Goal: Information Seeking & Learning: Learn about a topic

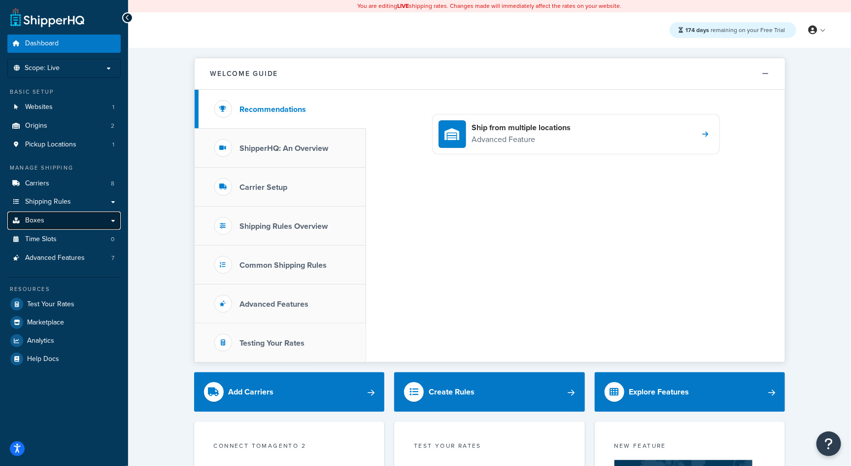
click at [39, 214] on link "Boxes" at bounding box center [63, 220] width 113 height 18
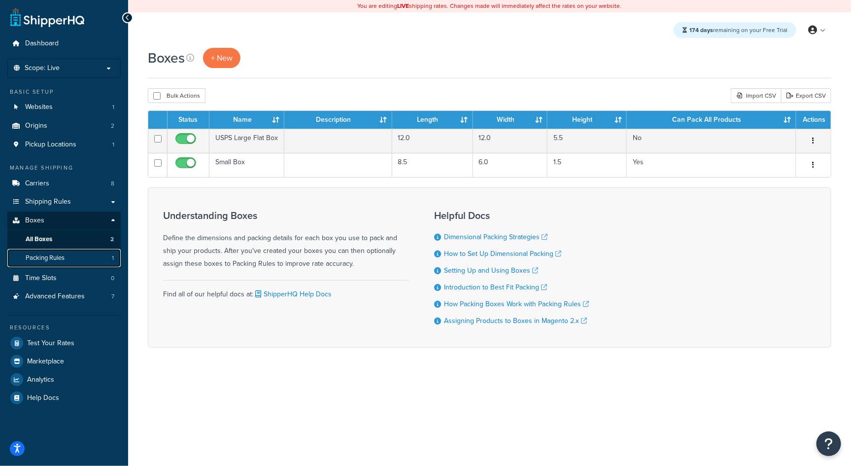
click at [53, 256] on span "Packing Rules" at bounding box center [45, 258] width 39 height 8
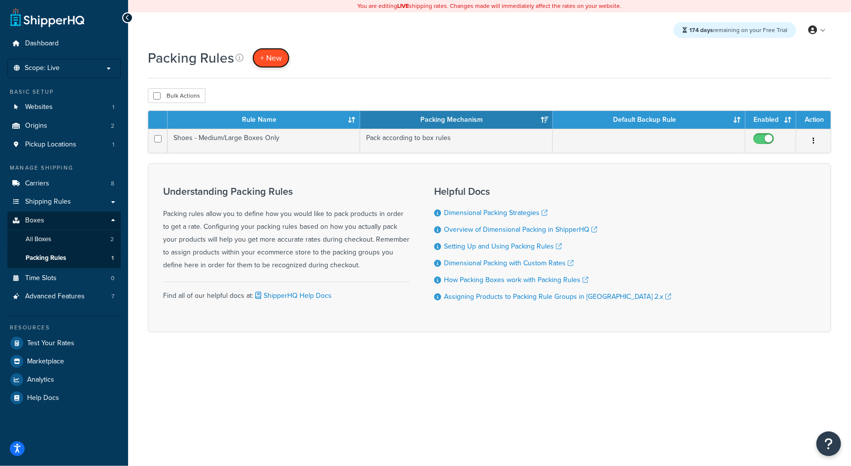
click at [276, 59] on span "+ New" at bounding box center [271, 57] width 22 height 11
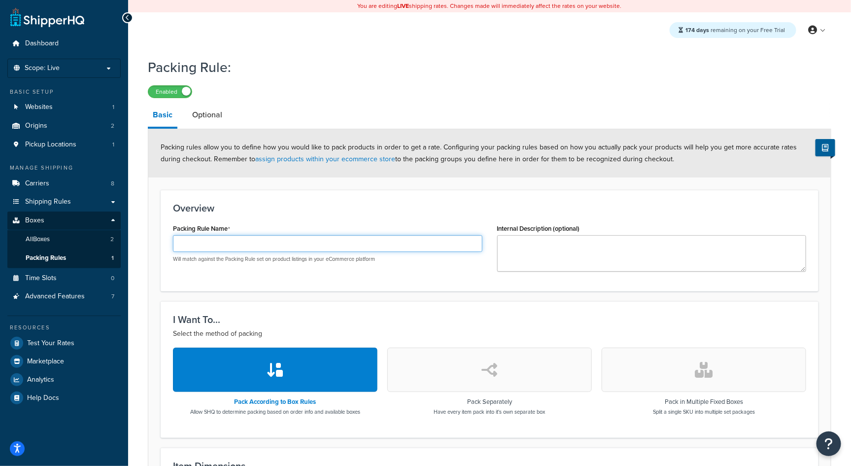
click at [333, 245] on input "Packing Rule Name" at bounding box center [327, 243] width 309 height 17
click at [161, 113] on link "Basic" at bounding box center [163, 116] width 30 height 26
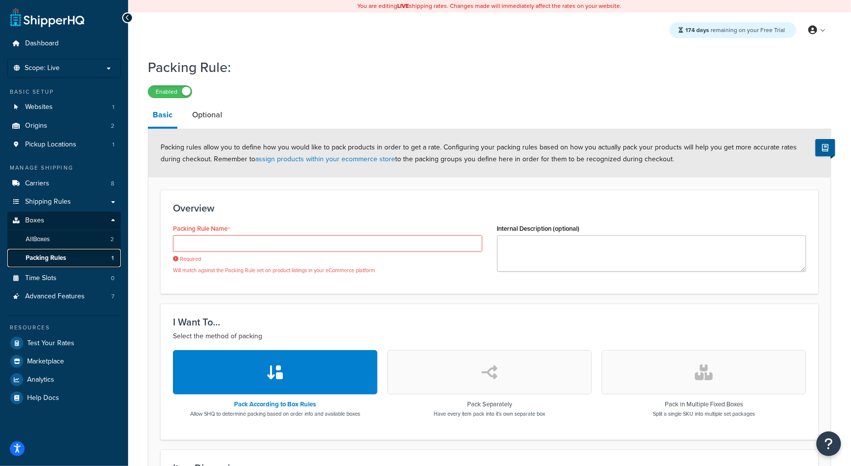
click at [64, 256] on span "Packing Rules" at bounding box center [46, 258] width 40 height 8
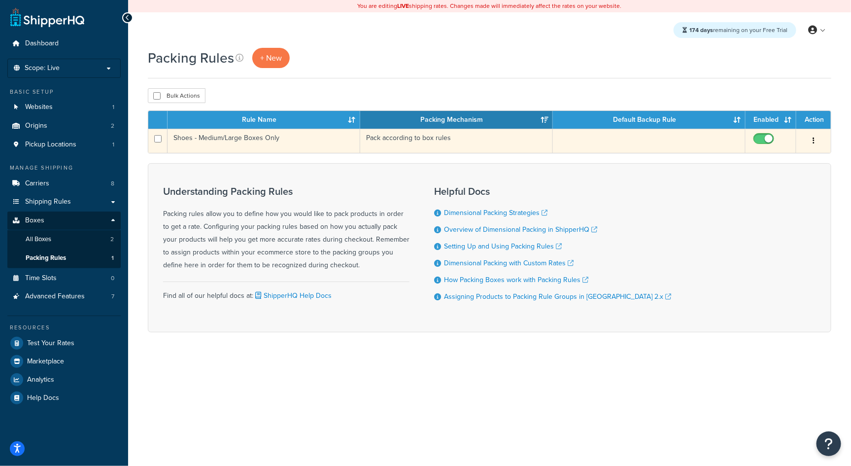
click at [309, 144] on td "Shoes - Medium/Large Boxes Only" at bounding box center [264, 141] width 193 height 24
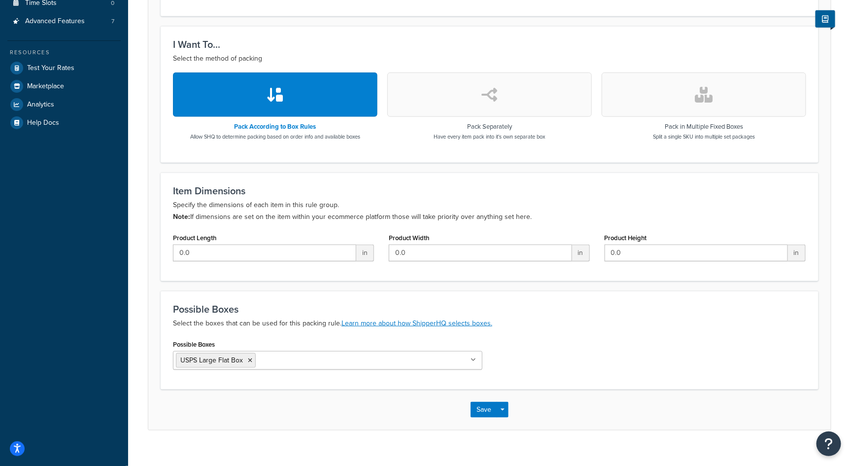
scroll to position [276, 0]
drag, startPoint x: 253, startPoint y: 324, endPoint x: 249, endPoint y: 320, distance: 5.6
click at [249, 320] on p "Select the boxes that can be used for this packing rule. Learn more about how S…" at bounding box center [489, 322] width 633 height 12
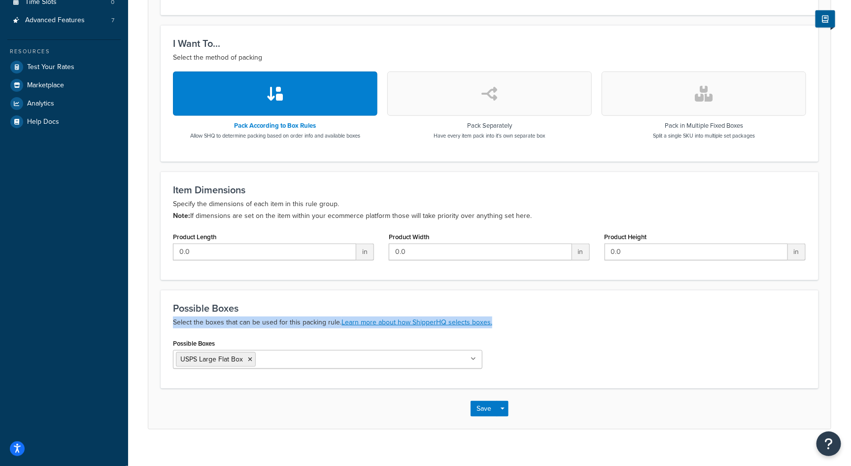
click at [249, 320] on p "Select the boxes that can be used for this packing rule. Learn more about how S…" at bounding box center [489, 322] width 633 height 12
click at [303, 330] on div "Possible Boxes Select the boxes that can be used for this packing rule. Learn m…" at bounding box center [490, 339] width 658 height 99
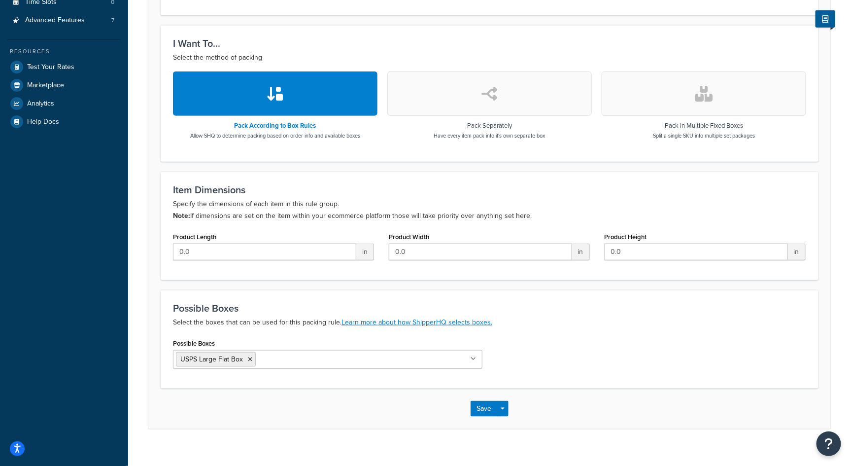
click at [330, 357] on ul "USPS Large Flat Box" at bounding box center [327, 359] width 309 height 19
click at [298, 333] on div "Possible Boxes Select the boxes that can be used for this packing rule. Learn m…" at bounding box center [490, 339] width 658 height 99
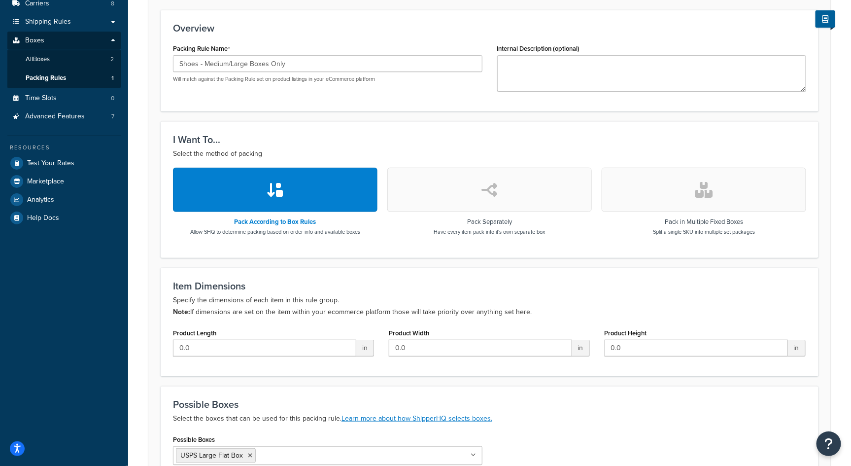
scroll to position [0, 0]
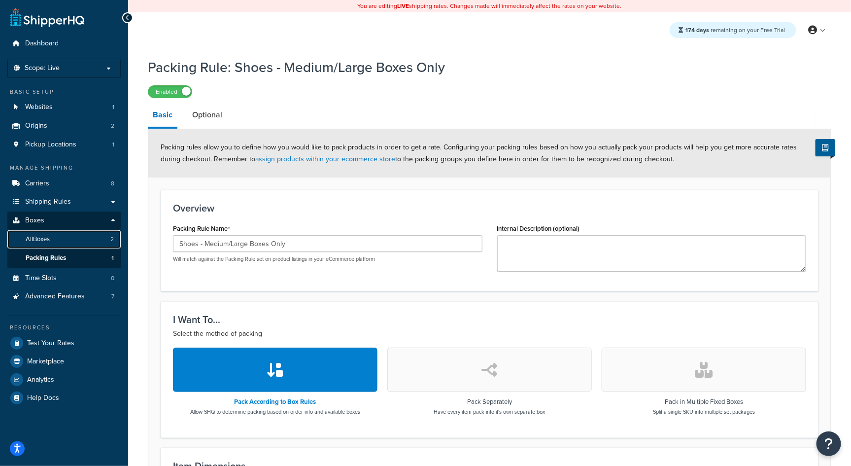
click at [71, 241] on link "All Boxes 2" at bounding box center [63, 239] width 113 height 18
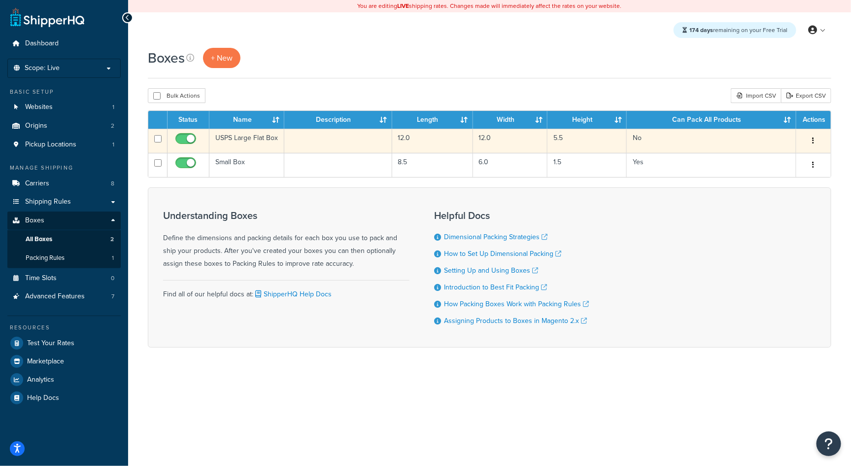
click at [255, 142] on td "USPS Large Flat Box" at bounding box center [246, 141] width 75 height 24
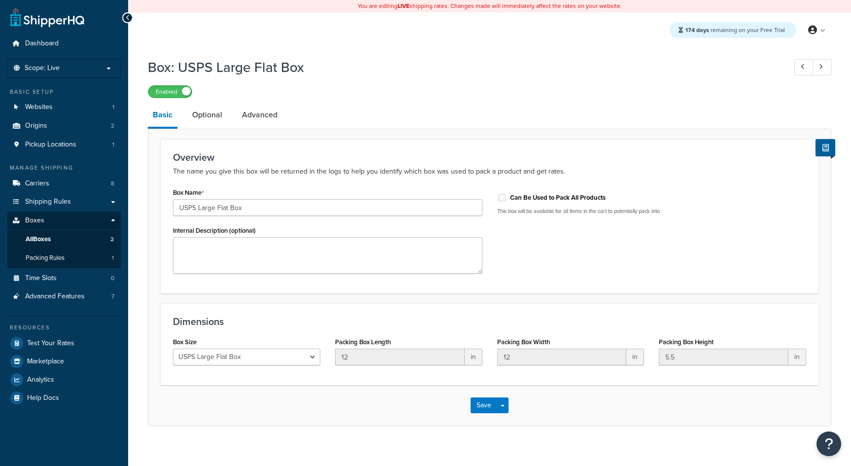
select select "usps_large"
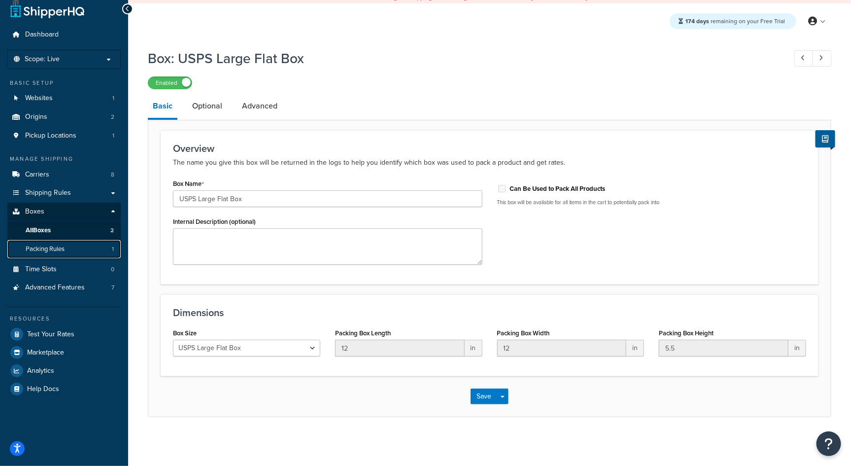
click at [44, 248] on span "Packing Rules" at bounding box center [45, 249] width 39 height 8
click at [58, 248] on span "Packing Rules" at bounding box center [45, 249] width 39 height 8
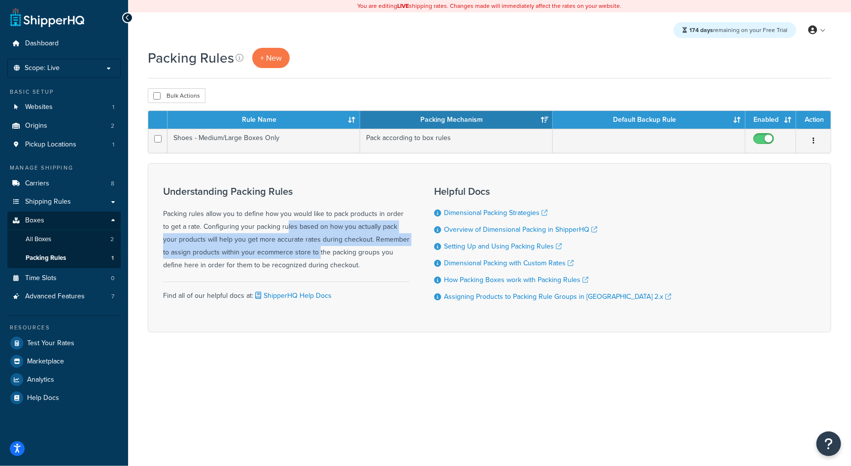
drag, startPoint x: 246, startPoint y: 223, endPoint x: 279, endPoint y: 255, distance: 46.0
click at [279, 255] on div "Understanding Packing Rules Packing rules allow you to define how you would lik…" at bounding box center [286, 229] width 246 height 86
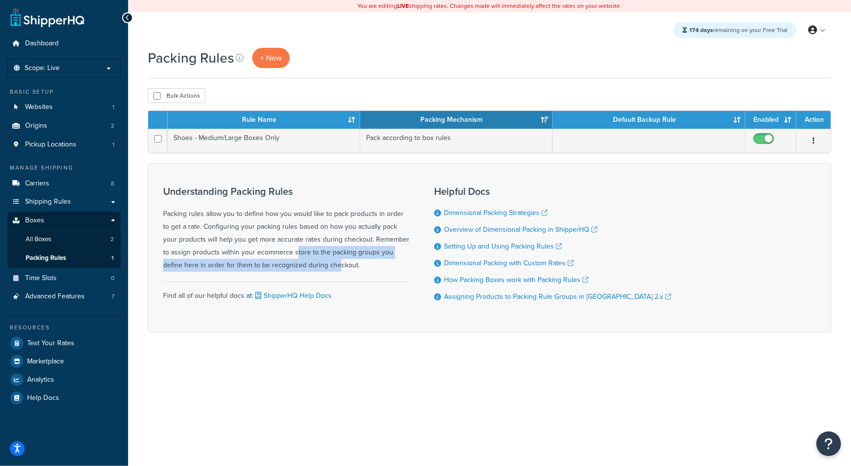
drag, startPoint x: 279, startPoint y: 255, endPoint x: 275, endPoint y: 260, distance: 6.0
click at [275, 260] on div "Understanding Packing Rules Packing rules allow you to define how you would lik…" at bounding box center [286, 229] width 246 height 86
drag, startPoint x: 275, startPoint y: 260, endPoint x: 293, endPoint y: 268, distance: 19.4
click at [293, 268] on div "Understanding Packing Rules Packing rules allow you to define how you would lik…" at bounding box center [286, 229] width 246 height 86
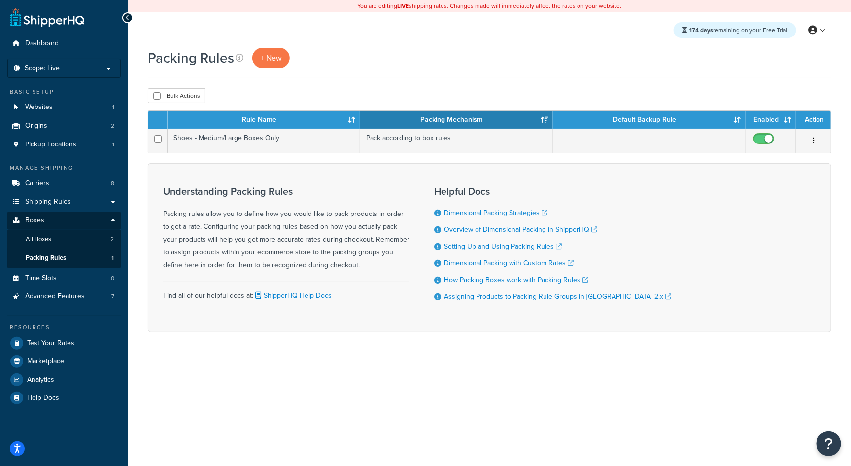
click at [293, 268] on div "Understanding Packing Rules Packing rules allow you to define how you would lik…" at bounding box center [286, 229] width 246 height 86
drag, startPoint x: 293, startPoint y: 268, endPoint x: 278, endPoint y: 260, distance: 17.0
click at [278, 260] on div "Understanding Packing Rules Packing rules allow you to define how you would lik…" at bounding box center [286, 229] width 246 height 86
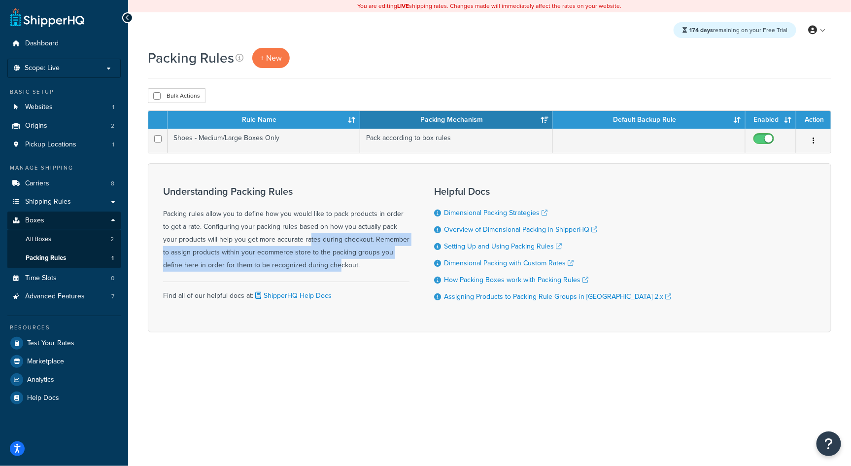
drag, startPoint x: 261, startPoint y: 240, endPoint x: 280, endPoint y: 260, distance: 28.2
click at [280, 260] on div "Understanding Packing Rules Packing rules allow you to define how you would lik…" at bounding box center [286, 229] width 246 height 86
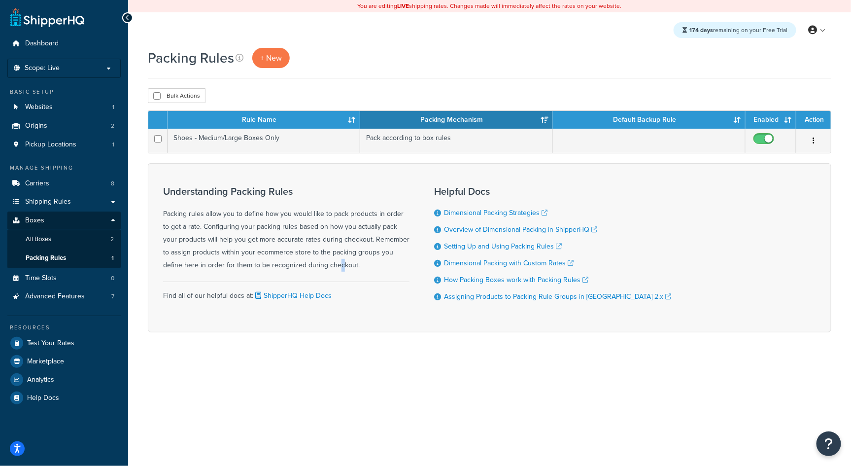
click at [280, 260] on div "Understanding Packing Rules Packing rules allow you to define how you would lik…" at bounding box center [286, 229] width 246 height 86
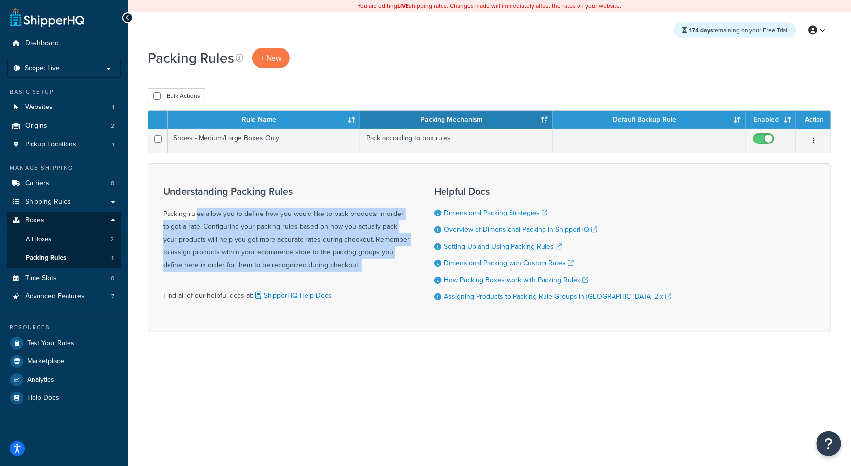
click at [280, 260] on div "Understanding Packing Rules Packing rules allow you to define how you would lik…" at bounding box center [286, 229] width 246 height 86
click at [293, 265] on div "Understanding Packing Rules Packing rules allow you to define how you would lik…" at bounding box center [286, 229] width 246 height 86
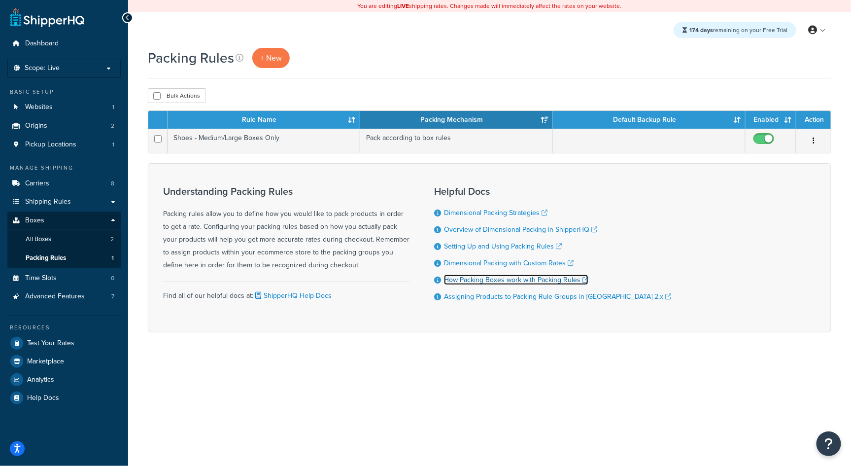
click at [547, 285] on link "How Packing Boxes work with Packing Rules" at bounding box center [516, 279] width 144 height 10
drag, startPoint x: 298, startPoint y: 215, endPoint x: 312, endPoint y: 260, distance: 47.1
click at [312, 260] on div "Understanding Packing Rules Packing rules allow you to define how you would lik…" at bounding box center [286, 229] width 246 height 86
drag, startPoint x: 312, startPoint y: 260, endPoint x: 289, endPoint y: 226, distance: 40.7
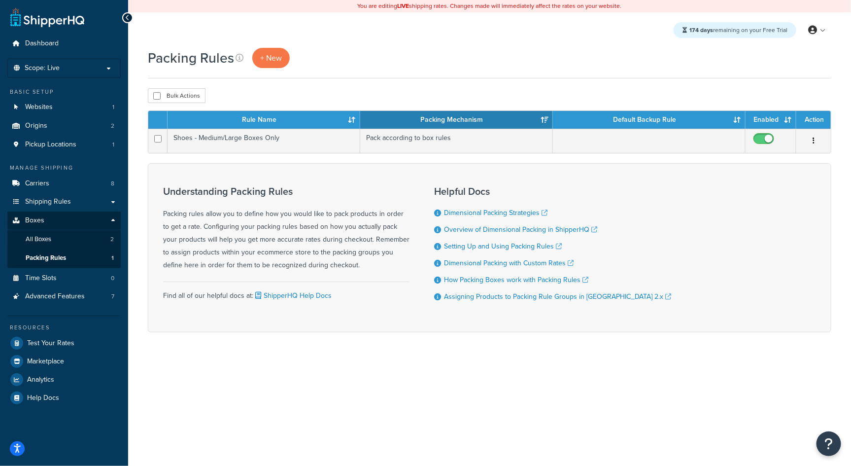
click at [289, 226] on div "Understanding Packing Rules Packing rules allow you to define how you would lik…" at bounding box center [286, 229] width 246 height 86
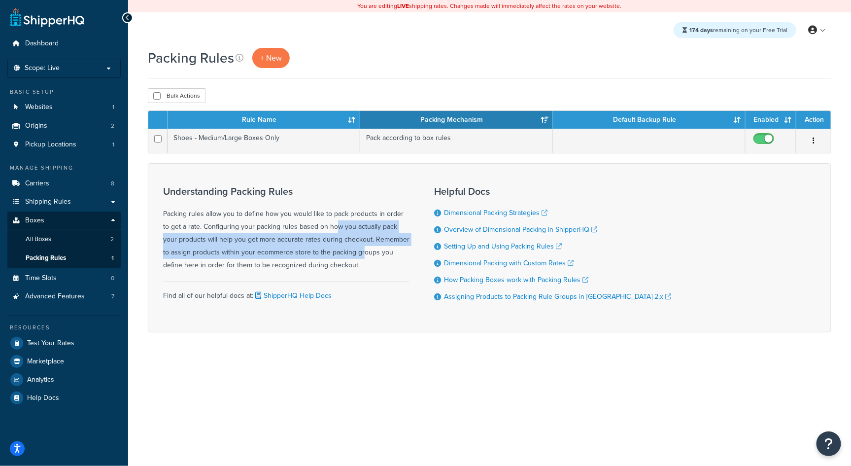
drag, startPoint x: 289, startPoint y: 226, endPoint x: 317, endPoint y: 247, distance: 35.2
click at [317, 247] on div "Understanding Packing Rules Packing rules allow you to define how you would lik…" at bounding box center [286, 229] width 246 height 86
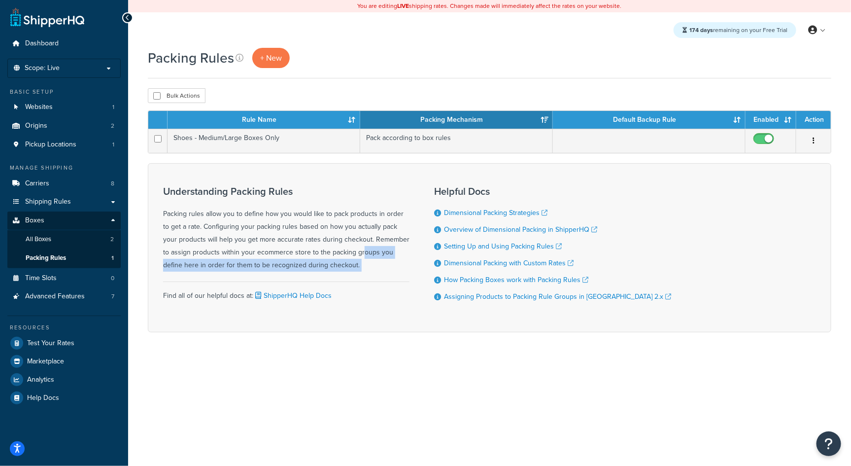
drag, startPoint x: 317, startPoint y: 247, endPoint x: 338, endPoint y: 259, distance: 23.8
click at [338, 259] on div "Understanding Packing Rules Packing rules allow you to define how you would lik…" at bounding box center [286, 229] width 246 height 86
drag, startPoint x: 338, startPoint y: 259, endPoint x: 322, endPoint y: 245, distance: 21.3
click at [322, 245] on div "Understanding Packing Rules Packing rules allow you to define how you would lik…" at bounding box center [286, 229] width 246 height 86
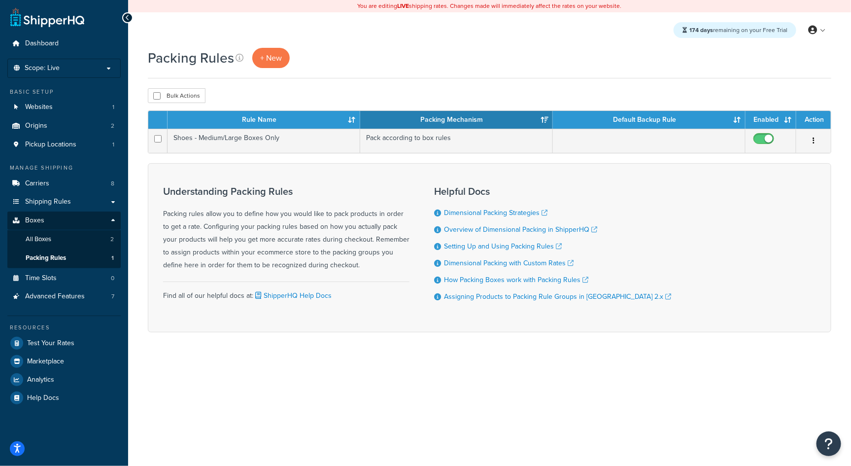
click at [322, 245] on div "Understanding Packing Rules Packing rules allow you to define how you would lik…" at bounding box center [286, 229] width 246 height 86
click at [625, 298] on link "Assigning Products to Packing Rule Groups in [GEOGRAPHIC_DATA] 2.x" at bounding box center [557, 296] width 227 height 10
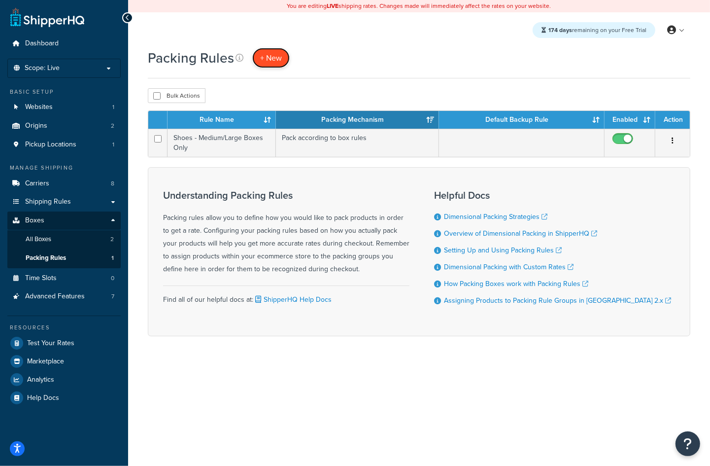
click at [277, 58] on span "+ New" at bounding box center [271, 57] width 22 height 11
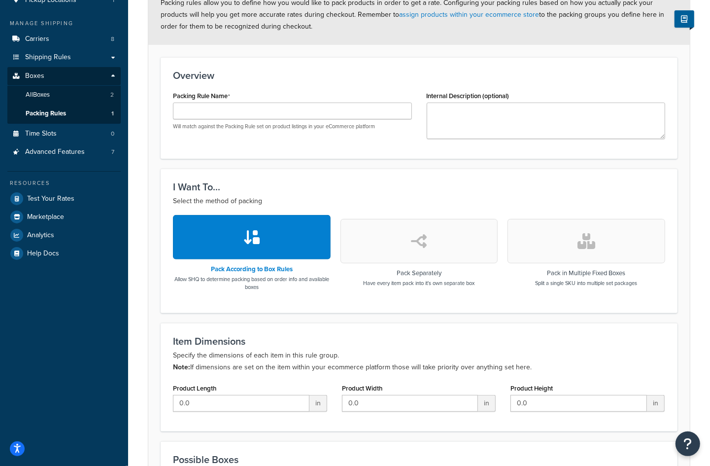
scroll to position [150, 0]
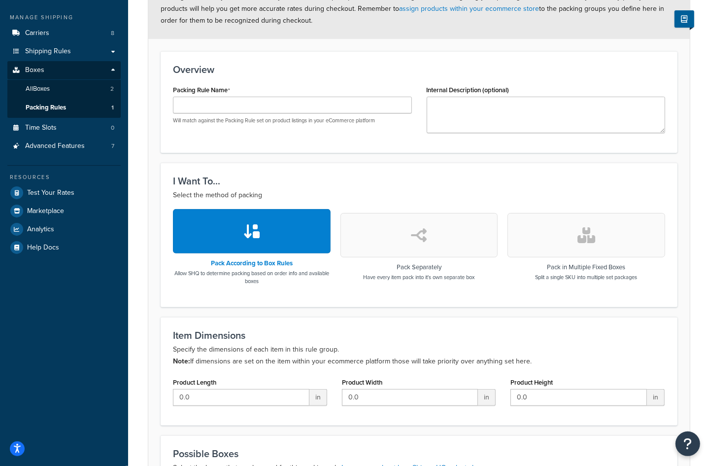
click at [248, 280] on p "Allow SHQ to determine packing based on order info and available boxes" at bounding box center [252, 277] width 158 height 16
drag, startPoint x: 248, startPoint y: 280, endPoint x: 290, endPoint y: 293, distance: 43.8
click at [290, 293] on div "Pack According to Box Rules Allow SHQ to determine packing based on order info …" at bounding box center [419, 251] width 492 height 85
click at [264, 276] on p "Allow SHQ to determine packing based on order info and available boxes" at bounding box center [252, 277] width 158 height 16
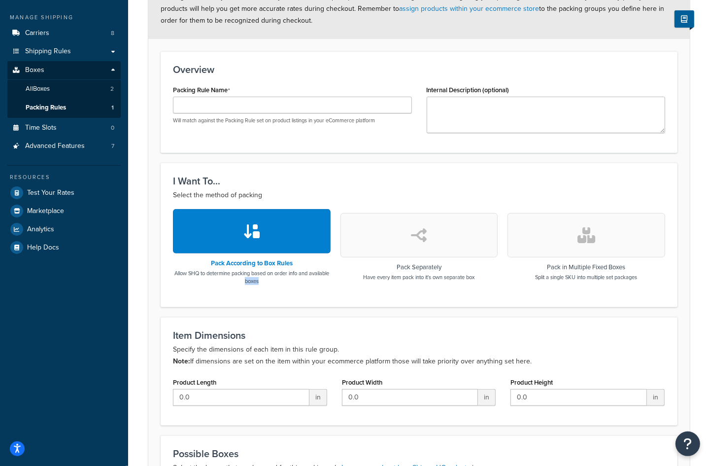
click at [264, 276] on p "Allow SHQ to determine packing based on order info and available boxes" at bounding box center [252, 277] width 158 height 16
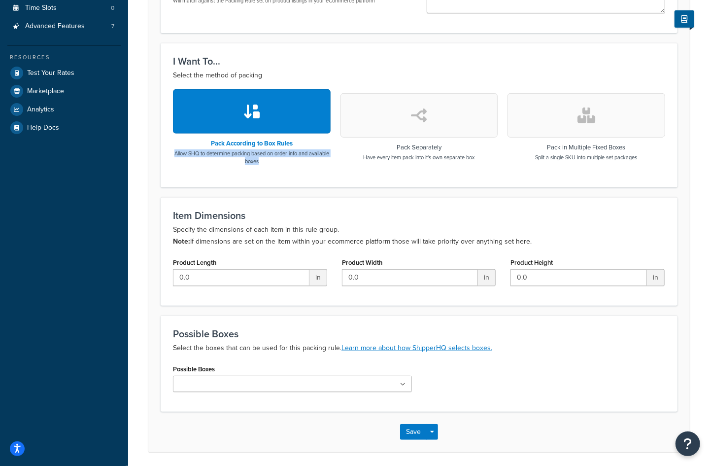
scroll to position [283, 0]
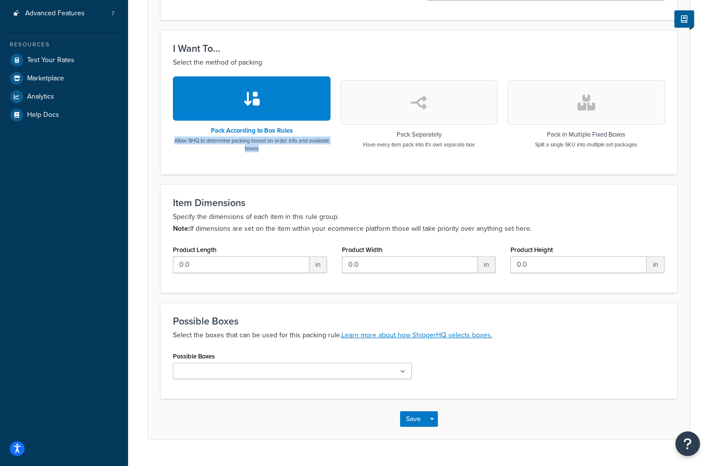
click at [238, 93] on button "button" at bounding box center [252, 98] width 158 height 44
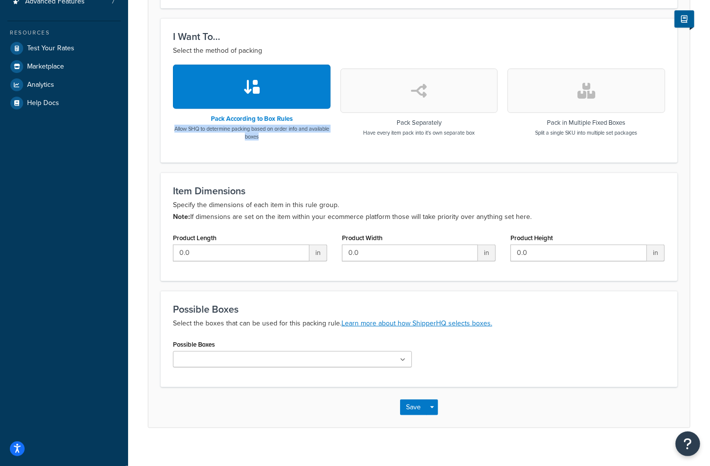
scroll to position [304, 0]
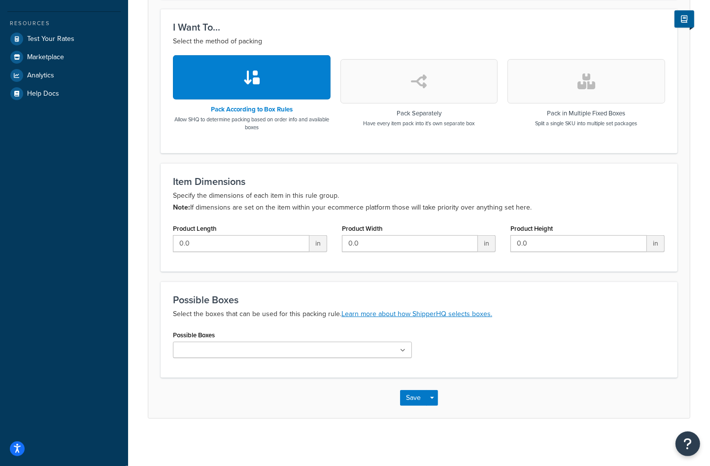
click at [248, 345] on input "Possible Boxes" at bounding box center [219, 350] width 87 height 11
click at [241, 328] on div "Possible Boxes USPS Large Flat Box" at bounding box center [292, 343] width 239 height 30
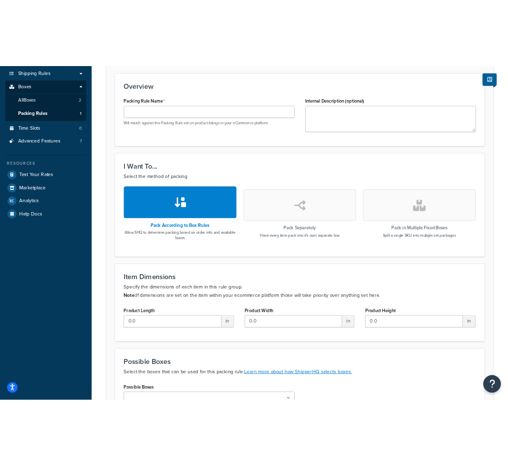
scroll to position [0, 0]
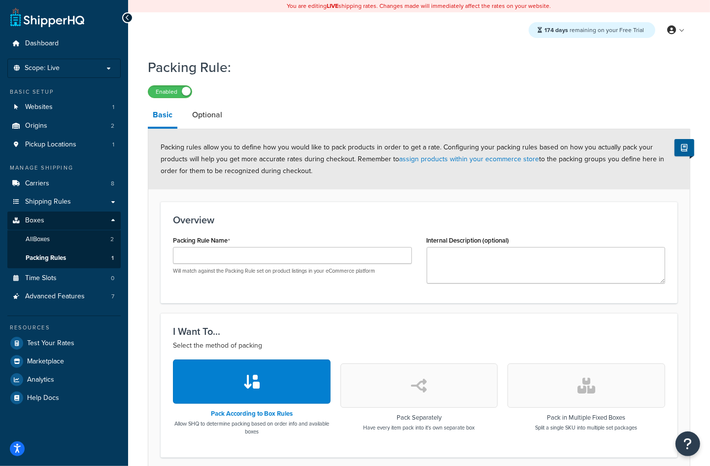
click at [263, 172] on span "Packing rules allow you to define how you would like to pack products in order …" at bounding box center [413, 159] width 504 height 34
click at [268, 162] on span "Packing rules allow you to define how you would like to pack products in order …" at bounding box center [413, 159] width 504 height 34
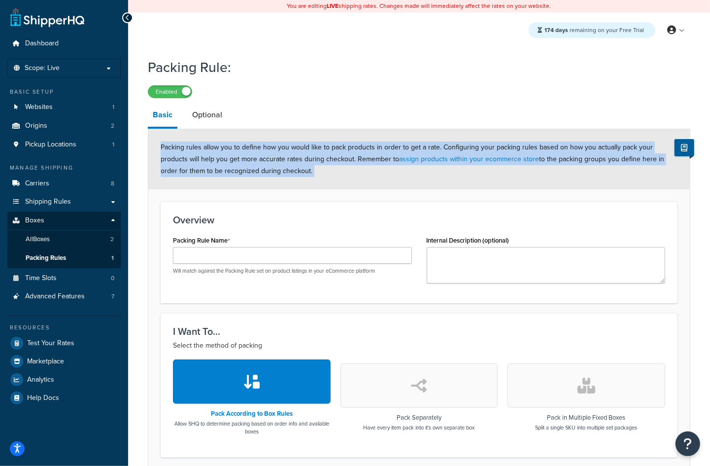
click at [268, 162] on span "Packing rules allow you to define how you would like to pack products in order …" at bounding box center [413, 159] width 504 height 34
click at [328, 169] on div "Packing rules allow you to define how you would like to pack products in order …" at bounding box center [418, 159] width 541 height 60
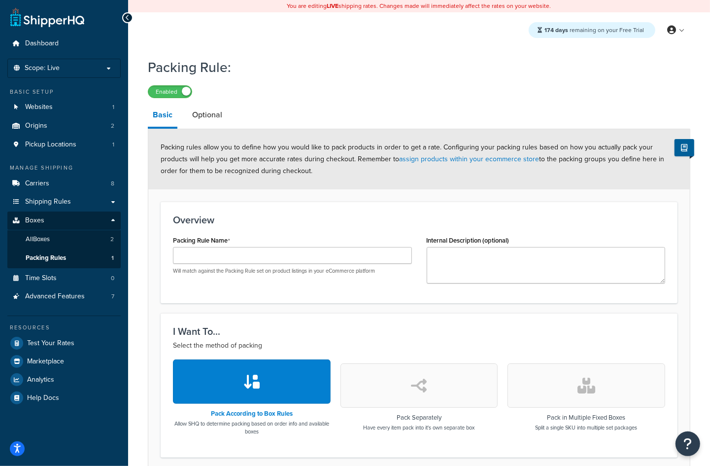
click at [320, 172] on div "Packing rules allow you to define how you would like to pack products in order …" at bounding box center [418, 159] width 541 height 60
click at [312, 162] on span "Packing rules allow you to define how you would like to pack products in order …" at bounding box center [413, 159] width 504 height 34
click at [415, 162] on link "assign products within your ecommerce store" at bounding box center [469, 159] width 140 height 10
click at [344, 178] on div "Packing rules allow you to define how you would like to pack products in order …" at bounding box center [418, 159] width 541 height 60
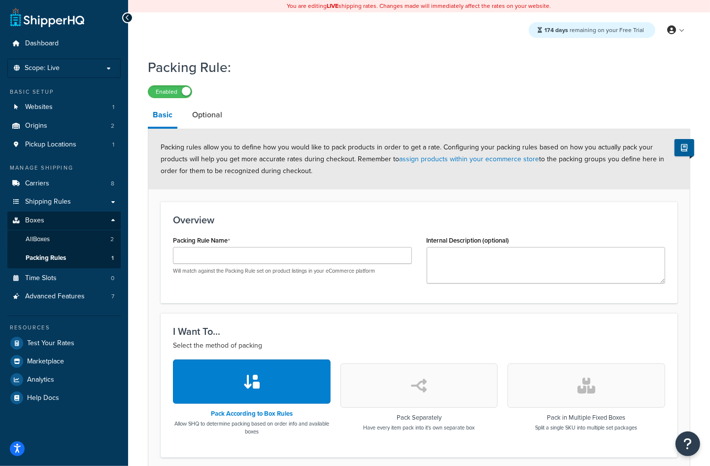
click at [240, 155] on span "Packing rules allow you to define how you would like to pack products in order …" at bounding box center [413, 159] width 504 height 34
click at [215, 147] on span "Packing rules allow you to define how you would like to pack products in order …" at bounding box center [413, 159] width 504 height 34
click at [165, 141] on div "Packing rules allow you to define how you would like to pack products in order …" at bounding box center [418, 159] width 541 height 60
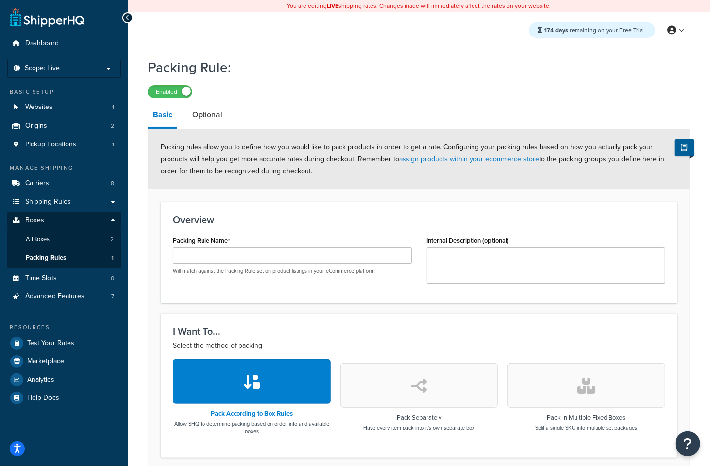
click at [159, 141] on div "Packing rules allow you to define how you would like to pack products in order …" at bounding box center [418, 159] width 541 height 60
drag, startPoint x: 161, startPoint y: 148, endPoint x: 433, endPoint y: 152, distance: 272.5
click at [433, 152] on div "Packing rules allow you to define how you would like to pack products in order …" at bounding box center [418, 159] width 541 height 60
copy span "Packing rules allow you to define how you would like to pack products in order …"
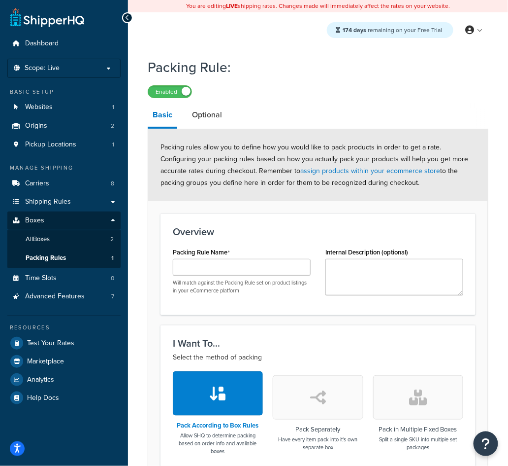
click at [443, 166] on span "Packing rules allow you to define how you would like to pack products in order …" at bounding box center [315, 165] width 308 height 46
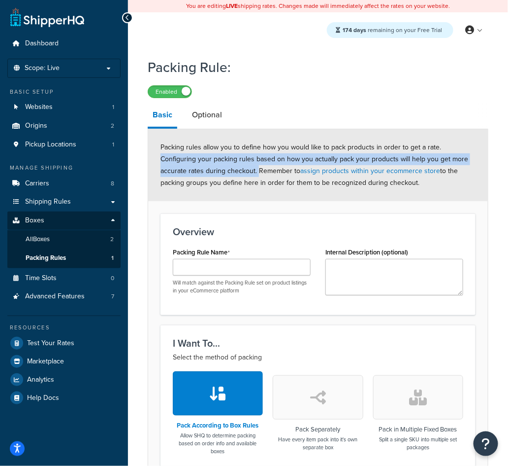
drag, startPoint x: 212, startPoint y: 170, endPoint x: 440, endPoint y: 152, distance: 228.8
click at [440, 152] on span "Packing rules allow you to define how you would like to pack products in order …" at bounding box center [315, 165] width 308 height 46
copy span "Configuring your packing rules based on how you actually pack your products wil…"
click at [206, 177] on div "Packing rules allow you to define how you would like to pack products in order …" at bounding box center [318, 165] width 340 height 72
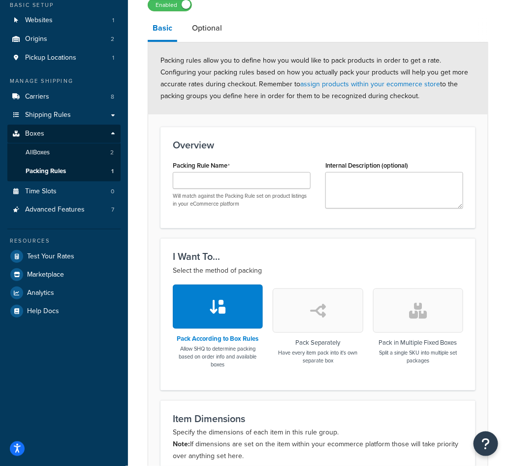
scroll to position [57, 0]
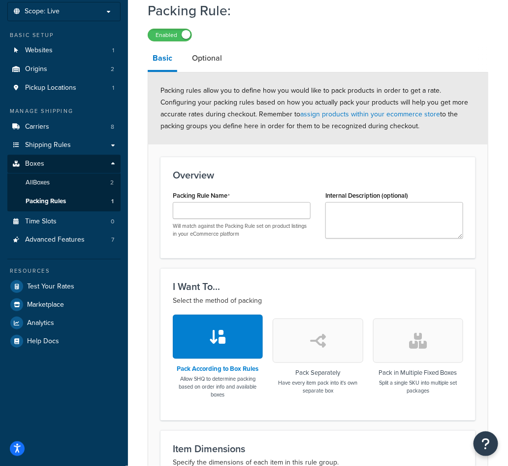
click at [205, 228] on p "Will match against the Packing Rule set on product listings in your eCommerce p…" at bounding box center [242, 229] width 138 height 15
click at [223, 236] on p "Will match against the Packing Rule set on product listings in your eCommerce p…" at bounding box center [242, 229] width 138 height 15
click at [205, 230] on p "Will match against the Packing Rule set on product listings in your eCommerce p…" at bounding box center [242, 229] width 138 height 15
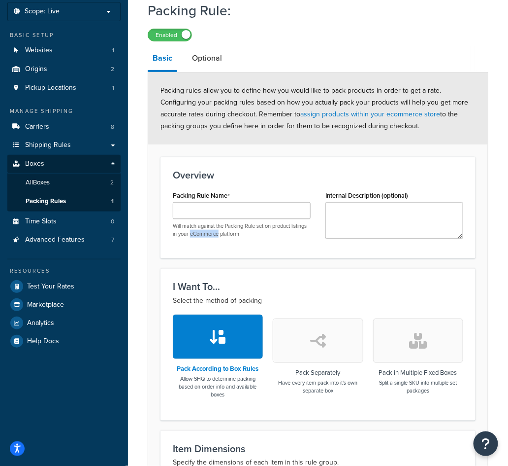
click at [205, 230] on p "Will match against the Packing Rule set on product listings in your eCommerce p…" at bounding box center [242, 229] width 138 height 15
click at [213, 233] on p "Will match against the Packing Rule set on product listings in your eCommerce p…" at bounding box center [242, 229] width 138 height 15
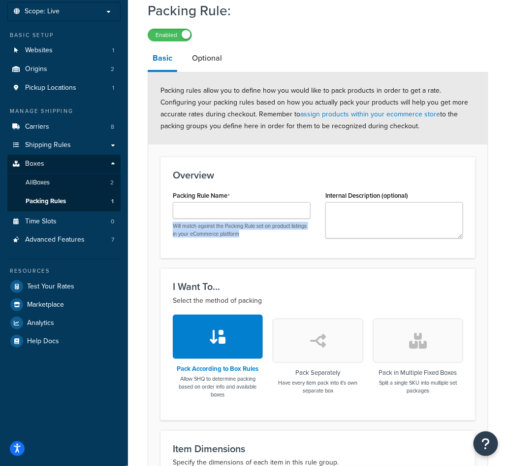
click at [213, 233] on p "Will match against the Packing Rule set on product listings in your eCommerce p…" at bounding box center [242, 229] width 138 height 15
click at [196, 225] on p "Will match against the Packing Rule set on product listings in your eCommerce p…" at bounding box center [242, 229] width 138 height 15
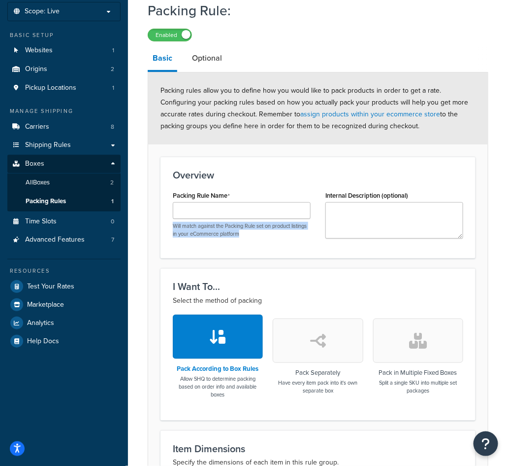
click at [196, 225] on p "Will match against the Packing Rule set on product listings in your eCommerce p…" at bounding box center [242, 229] width 138 height 15
click at [236, 228] on p "Will match against the Packing Rule set on product listings in your eCommerce p…" at bounding box center [242, 229] width 138 height 15
click at [221, 223] on p "Will match against the Packing Rule set on product listings in your eCommerce p…" at bounding box center [242, 229] width 138 height 15
drag, startPoint x: 221, startPoint y: 223, endPoint x: 225, endPoint y: 236, distance: 12.9
click at [225, 236] on p "Will match against the Packing Rule set on product listings in your eCommerce p…" at bounding box center [242, 229] width 138 height 15
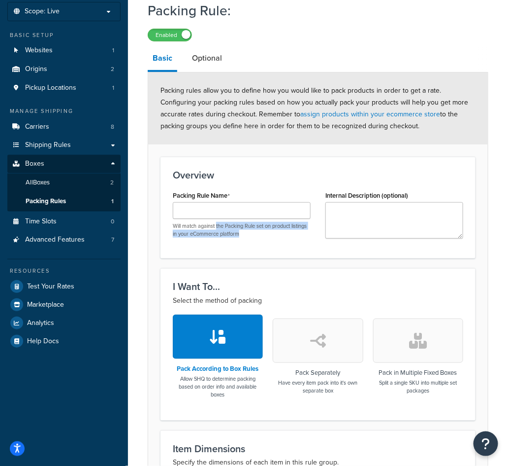
click at [225, 236] on p "Will match against the Packing Rule set on product listings in your eCommerce p…" at bounding box center [242, 229] width 138 height 15
drag, startPoint x: 225, startPoint y: 236, endPoint x: 205, endPoint y: 226, distance: 22.3
click at [205, 226] on p "Will match against the Packing Rule set on product listings in your eCommerce p…" at bounding box center [242, 229] width 138 height 15
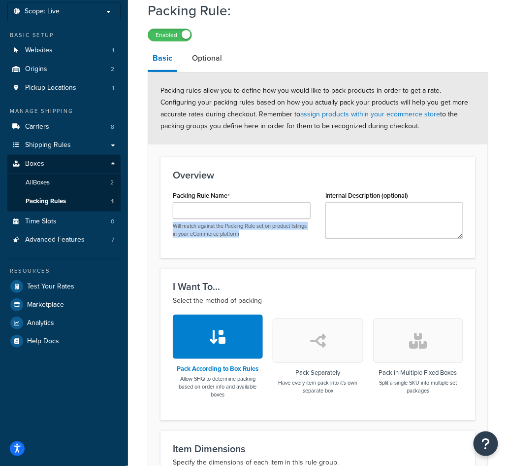
click at [205, 226] on p "Will match against the Packing Rule set on product listings in your eCommerce p…" at bounding box center [242, 229] width 138 height 15
click at [210, 237] on div "Packing Rule Name Will match against the Packing Rule set on product listings i…" at bounding box center [242, 216] width 153 height 57
drag, startPoint x: 210, startPoint y: 237, endPoint x: 187, endPoint y: 226, distance: 25.8
click at [187, 226] on div "Packing Rule Name Will match against the Packing Rule set on product listings i…" at bounding box center [242, 216] width 153 height 57
click at [187, 226] on p "Will match against the Packing Rule set on product listings in your eCommerce p…" at bounding box center [242, 229] width 138 height 15
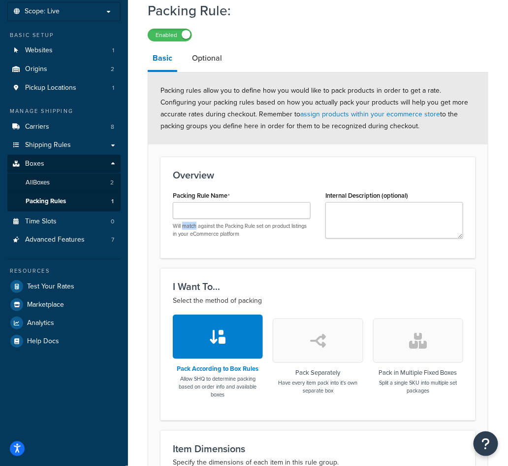
click at [187, 226] on p "Will match against the Packing Rule set on product listings in your eCommerce p…" at bounding box center [242, 229] width 138 height 15
drag, startPoint x: 187, startPoint y: 226, endPoint x: 197, endPoint y: 238, distance: 15.7
click at [197, 238] on div "Packing Rule Name Will match against the Packing Rule set on product listings i…" at bounding box center [242, 216] width 153 height 57
drag, startPoint x: 197, startPoint y: 238, endPoint x: 183, endPoint y: 225, distance: 19.2
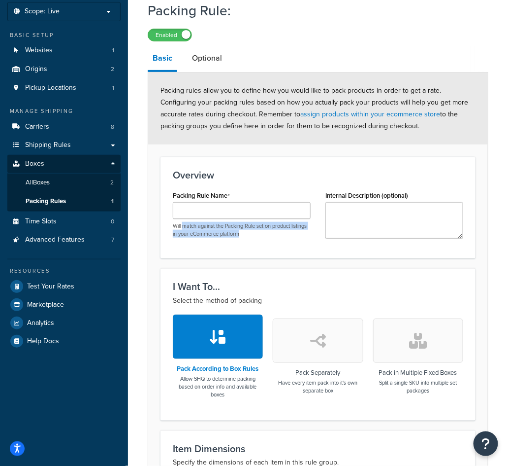
click at [183, 225] on div "Packing Rule Name Will match against the Packing Rule set on product listings i…" at bounding box center [242, 216] width 153 height 57
click at [183, 225] on p "Will match against the Packing Rule set on product listings in your eCommerce p…" at bounding box center [242, 229] width 138 height 15
drag, startPoint x: 183, startPoint y: 225, endPoint x: 205, endPoint y: 243, distance: 28.7
click at [205, 243] on div "Packing Rule Name Will match against the Packing Rule set on product listings i…" at bounding box center [242, 216] width 153 height 57
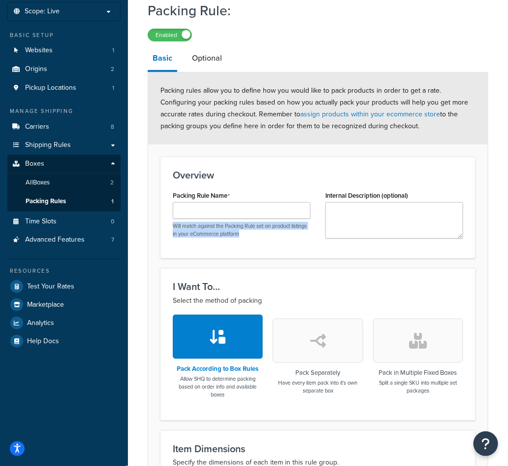
click at [205, 243] on div "Packing Rule Name Will match against the Packing Rule set on product listings i…" at bounding box center [242, 216] width 153 height 57
click at [226, 235] on p "Will match against the Packing Rule set on product listings in your eCommerce p…" at bounding box center [242, 229] width 138 height 15
click at [234, 241] on div "Packing Rule Name Will match against the Packing Rule set on product listings i…" at bounding box center [242, 216] width 153 height 57
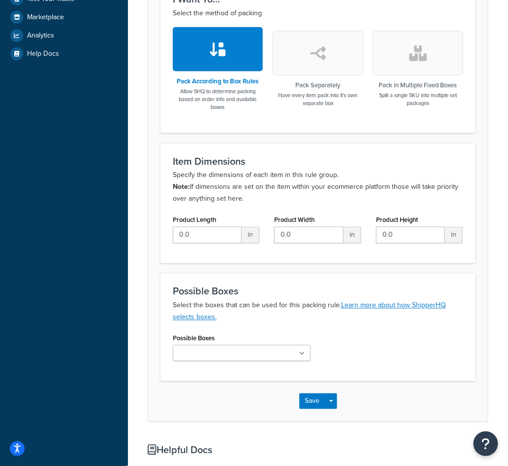
scroll to position [351, 0]
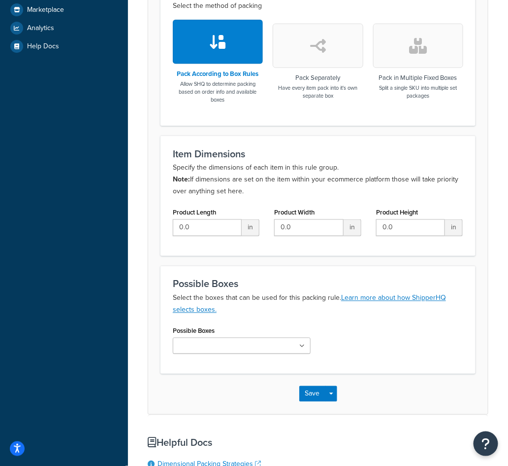
drag, startPoint x: 192, startPoint y: 180, endPoint x: 261, endPoint y: 187, distance: 69.3
click at [261, 187] on p "Specify the dimensions of each item in this rule group. Note: If dimensions are…" at bounding box center [318, 179] width 291 height 35
copy p "If dimensions are set on the item within your ecommerce platform those will tak…"
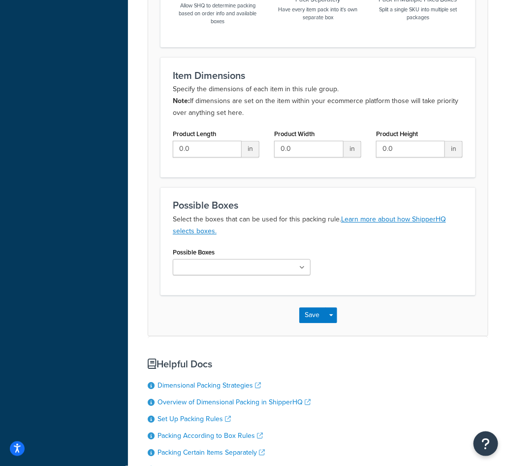
scroll to position [426, 0]
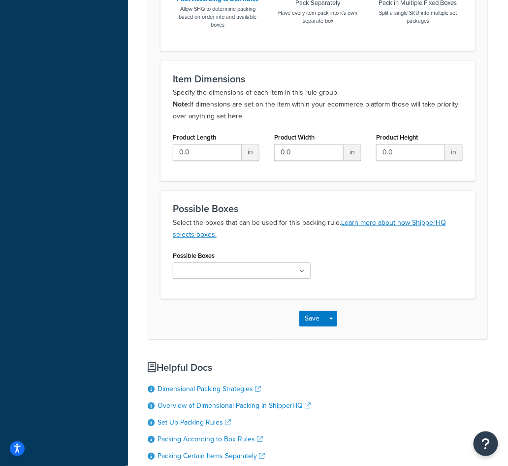
click at [211, 271] on input "Possible Boxes" at bounding box center [219, 271] width 87 height 11
click at [161, 269] on div "Possible Boxes Select the boxes that can be used for this packing rule. Learn m…" at bounding box center [318, 245] width 315 height 108
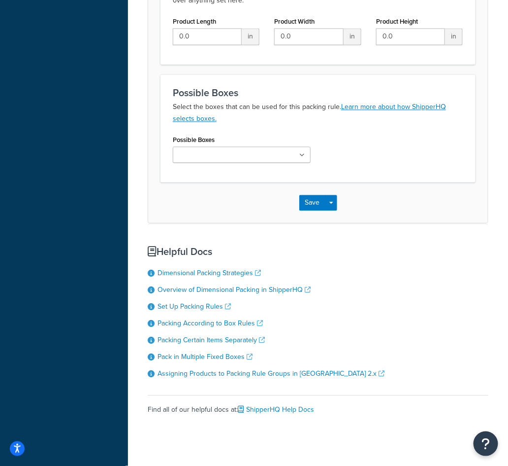
scroll to position [519, 0]
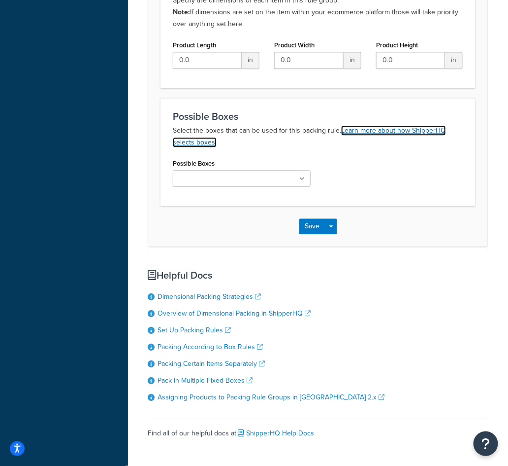
click at [193, 143] on link "Learn more about how ShipperHQ selects boxes." at bounding box center [309, 136] width 273 height 22
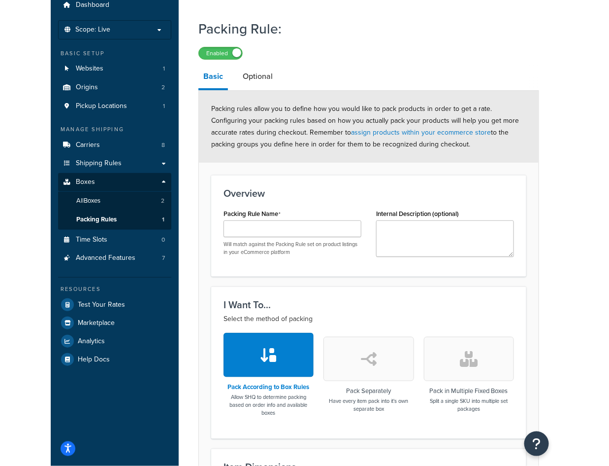
scroll to position [39, 0]
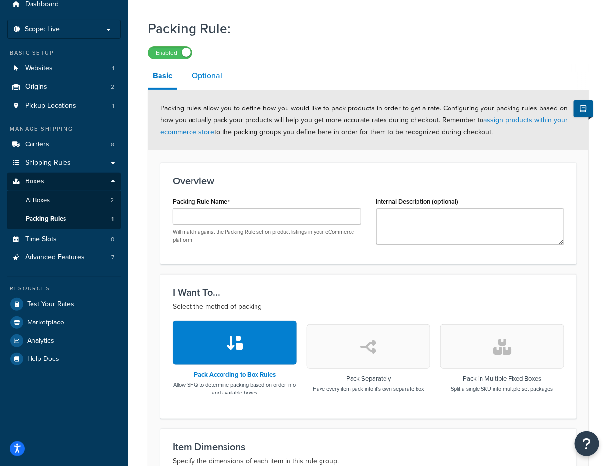
click at [213, 83] on link "Optional" at bounding box center [207, 76] width 40 height 24
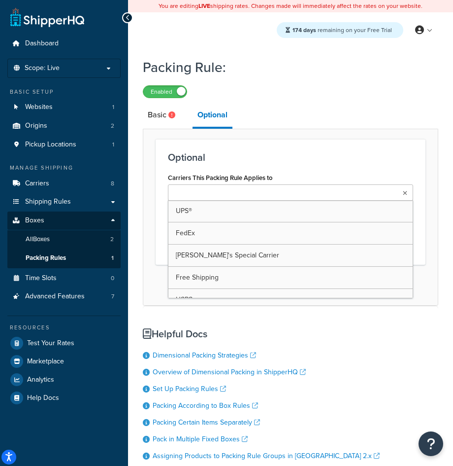
click at [209, 195] on input "Carriers This Packing Rule Applies to" at bounding box center [214, 193] width 87 height 11
click at [191, 192] on input "Carriers This Packing Rule Applies to" at bounding box center [214, 193] width 87 height 11
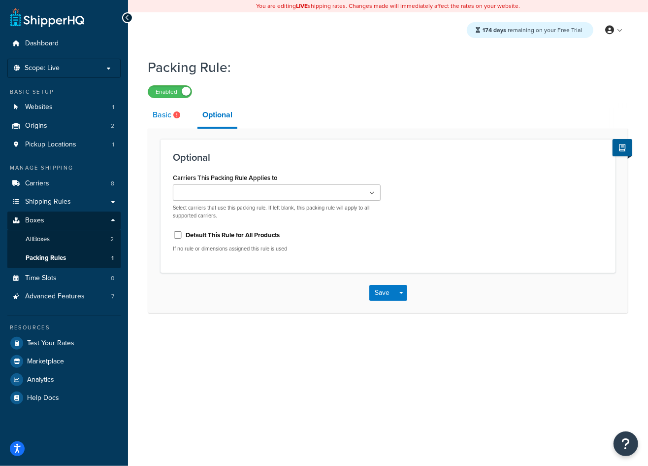
click at [164, 119] on link "Basic" at bounding box center [168, 115] width 40 height 24
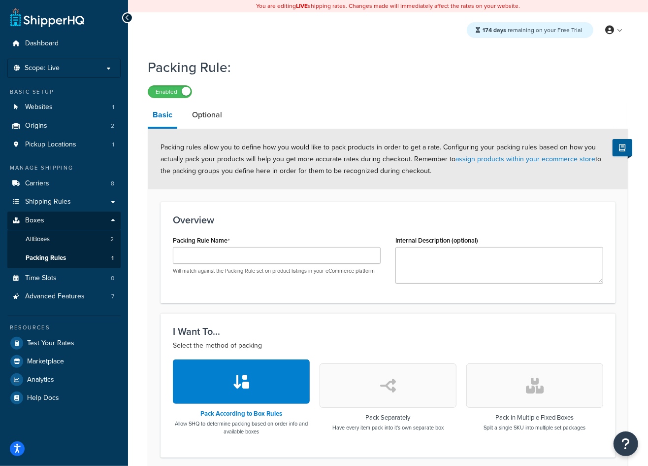
drag, startPoint x: 440, startPoint y: 170, endPoint x: 320, endPoint y: 175, distance: 120.8
click at [320, 176] on div "Packing rules allow you to define how you would like to pack products in order …" at bounding box center [388, 159] width 480 height 60
click at [293, 172] on span "Packing rules allow you to define how you would like to pack products in order …" at bounding box center [381, 159] width 441 height 34
click at [283, 172] on span "Packing rules allow you to define how you would like to pack products in order …" at bounding box center [381, 159] width 441 height 34
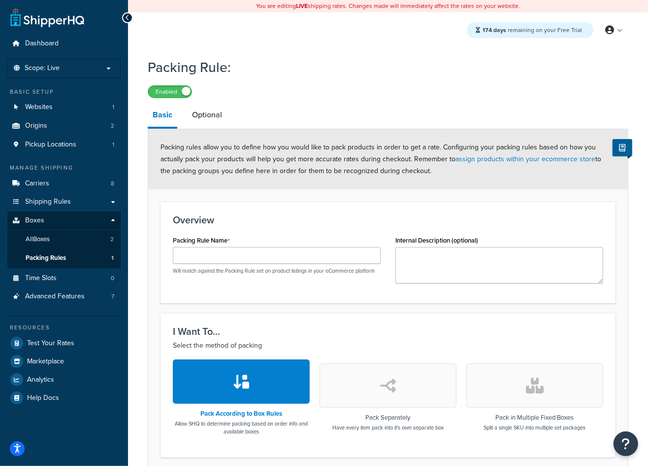
drag, startPoint x: 439, startPoint y: 167, endPoint x: 338, endPoint y: 173, distance: 101.7
click at [338, 173] on div "Packing rules allow you to define how you would like to pack products in order …" at bounding box center [388, 159] width 480 height 60
copy span "recognized during checkout."
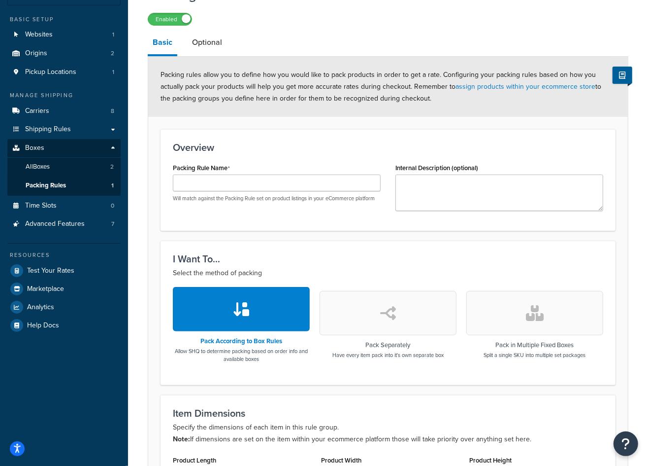
click at [371, 313] on button "button" at bounding box center [388, 313] width 137 height 44
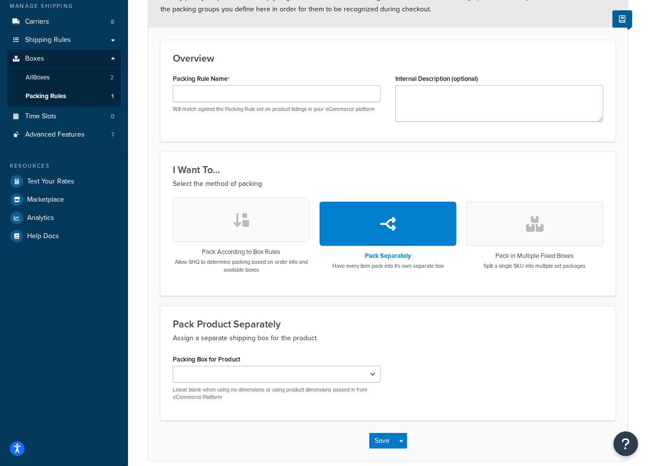
scroll to position [179, 0]
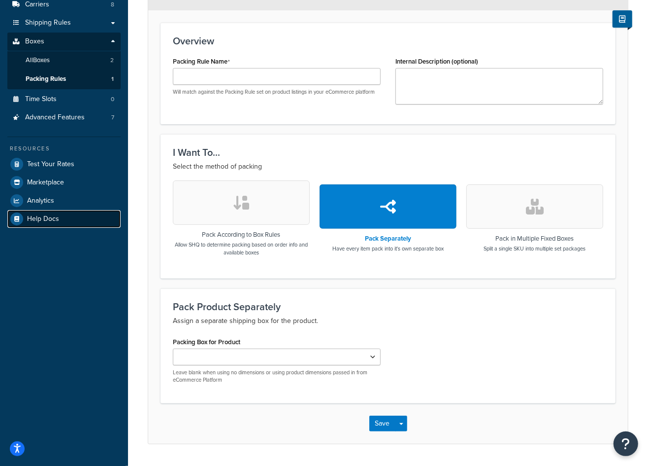
click at [11, 221] on icon at bounding box center [16, 218] width 13 height 13
click at [49, 77] on span "Packing Rules" at bounding box center [46, 79] width 40 height 8
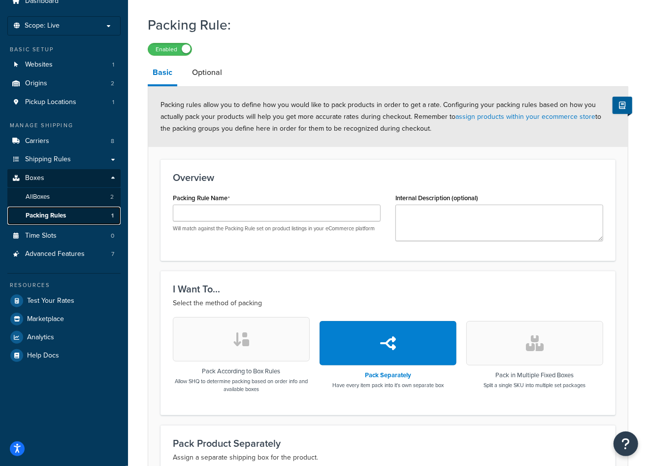
scroll to position [0, 0]
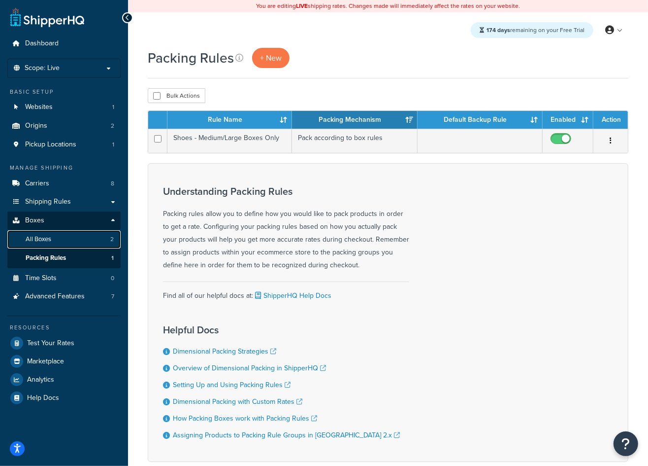
click at [47, 238] on span "All Boxes" at bounding box center [39, 239] width 26 height 8
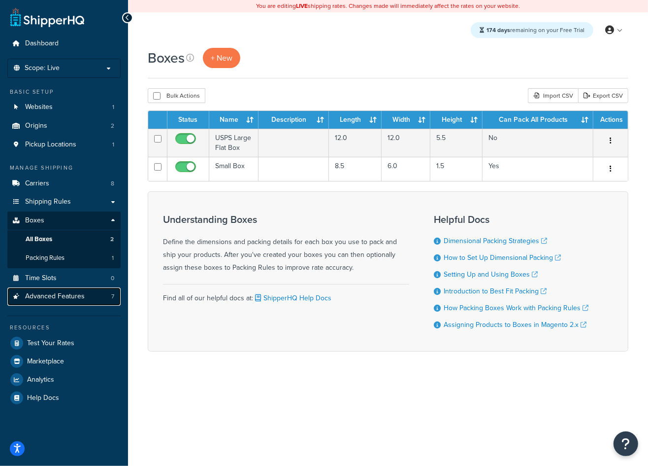
click at [63, 294] on span "Advanced Features" at bounding box center [55, 296] width 60 height 8
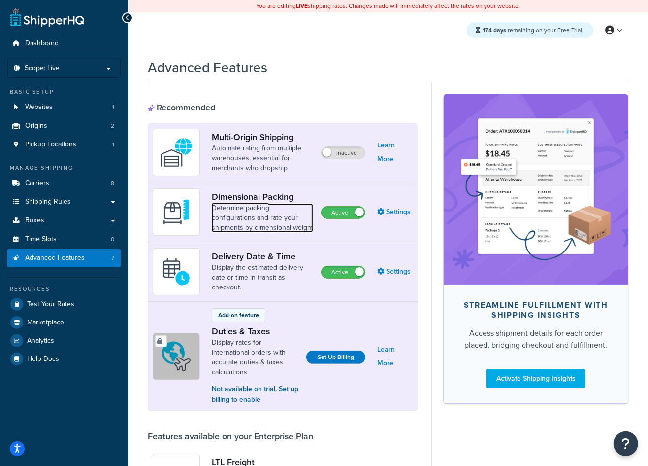
click at [283, 211] on link "Determine packing configurations and rate your shipments by dimensional weight" at bounding box center [262, 218] width 101 height 30
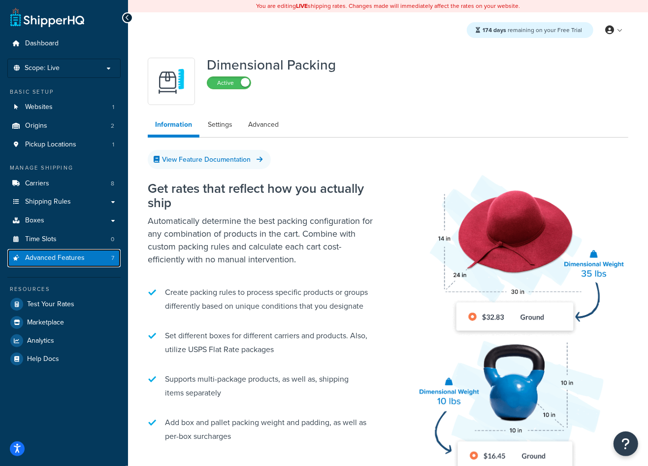
click at [44, 258] on span "Advanced Features" at bounding box center [55, 258] width 60 height 8
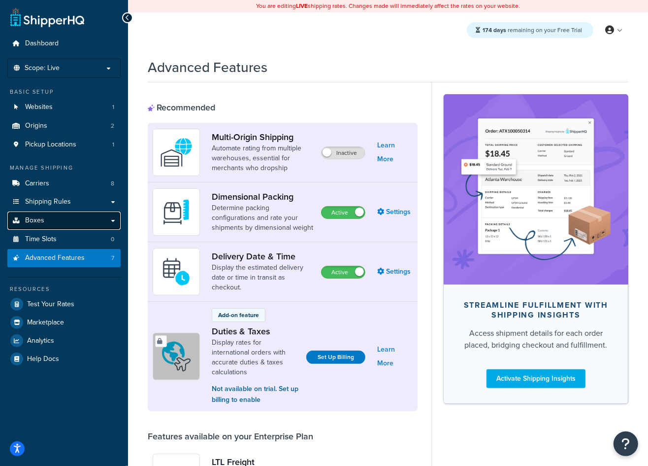
click at [56, 213] on link "Boxes" at bounding box center [63, 220] width 113 height 18
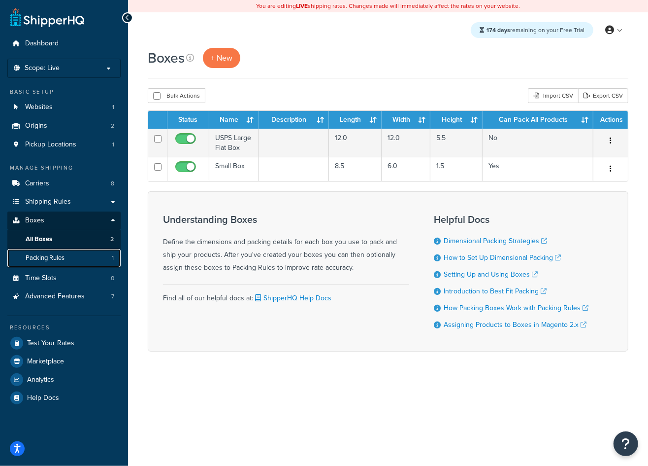
click at [63, 261] on span "Packing Rules" at bounding box center [45, 258] width 39 height 8
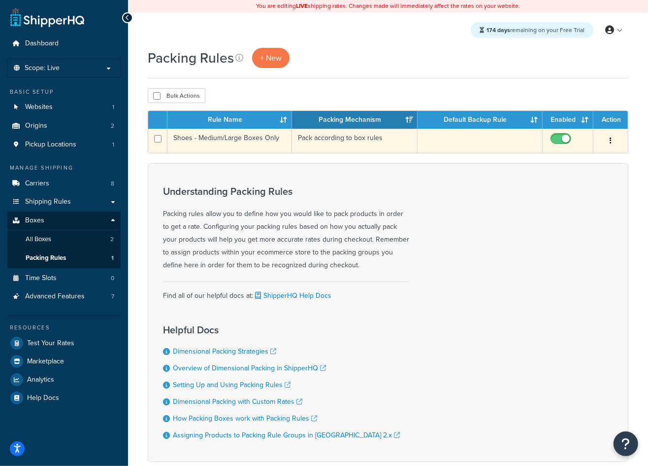
click at [238, 140] on td "Shoes - Medium/Large Boxes Only" at bounding box center [230, 141] width 125 height 24
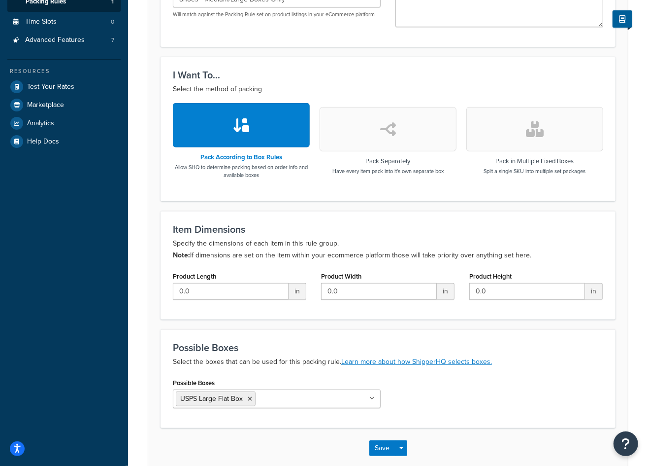
scroll to position [306, 0]
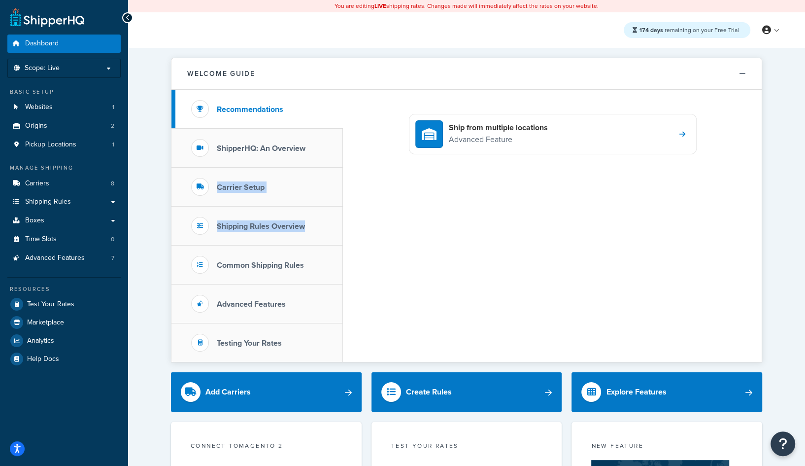
click at [154, 202] on div "Welcome Guide Recommendations ShipperHQ: An Overview Carrier Setup Shipping Rul…" at bounding box center [466, 471] width 677 height 847
click at [40, 217] on span "Boxes" at bounding box center [34, 220] width 19 height 8
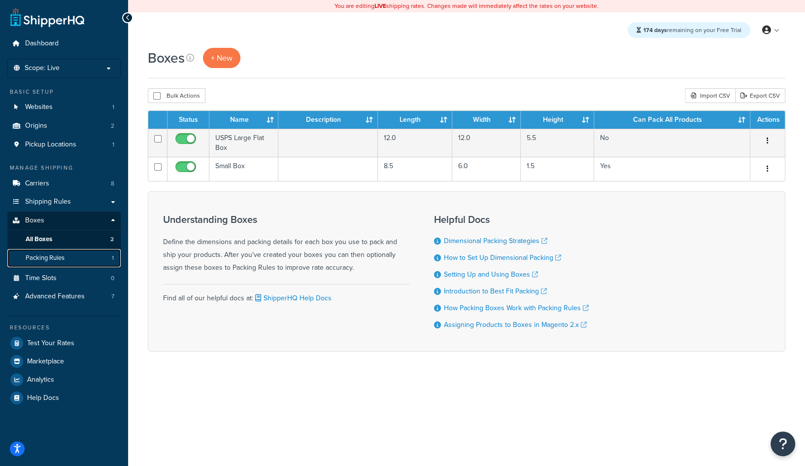
click at [64, 258] on span "Packing Rules" at bounding box center [45, 258] width 39 height 8
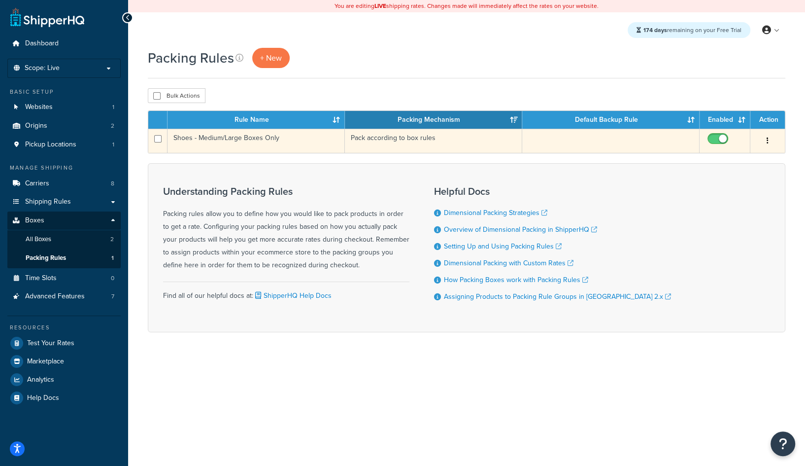
click at [215, 141] on td "Shoes - Medium/Large Boxes Only" at bounding box center [256, 141] width 177 height 24
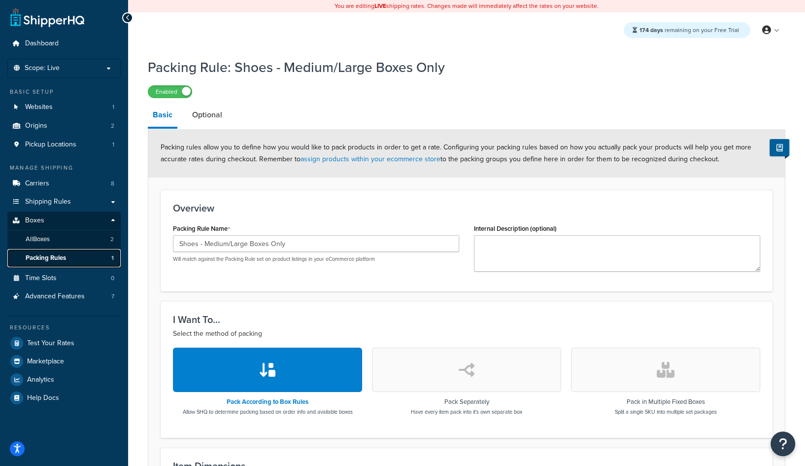
click at [63, 255] on span "Packing Rules" at bounding box center [46, 258] width 40 height 8
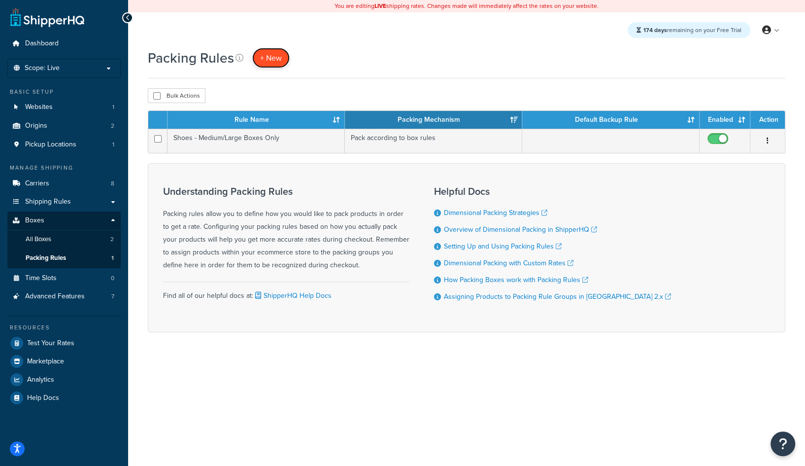
click at [273, 61] on span "+ New" at bounding box center [271, 57] width 22 height 11
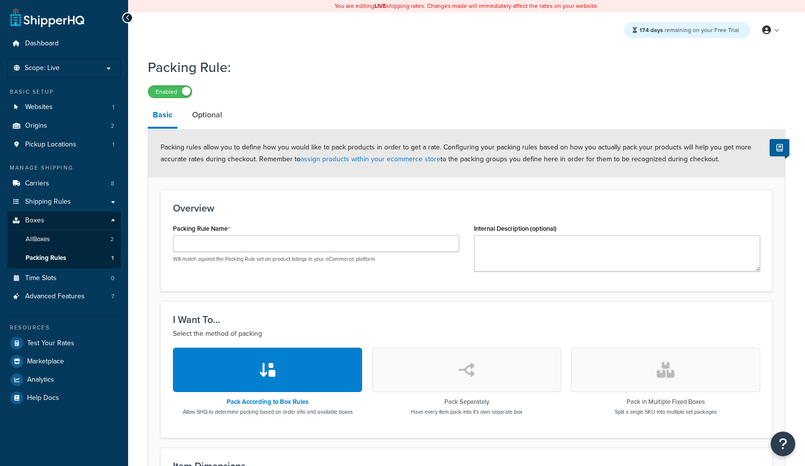
scroll to position [150, 0]
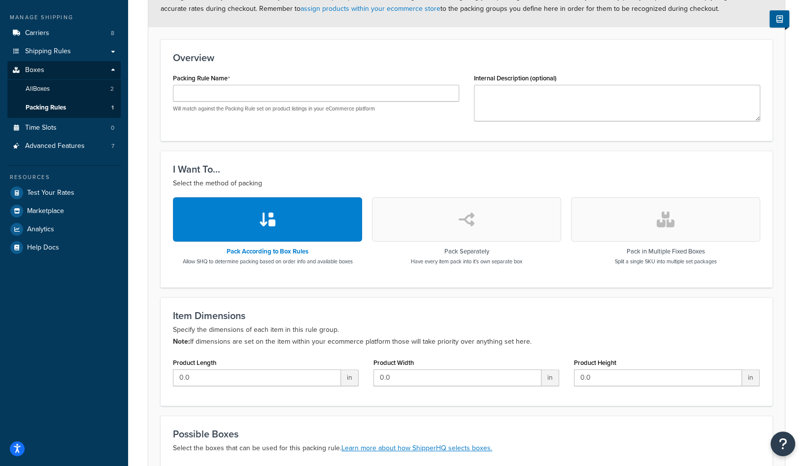
click at [448, 208] on button "button" at bounding box center [466, 219] width 189 height 44
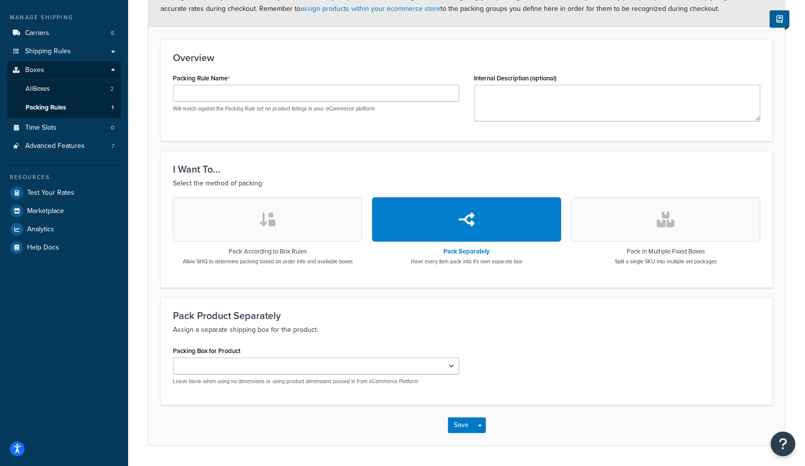
scroll to position [178, 0]
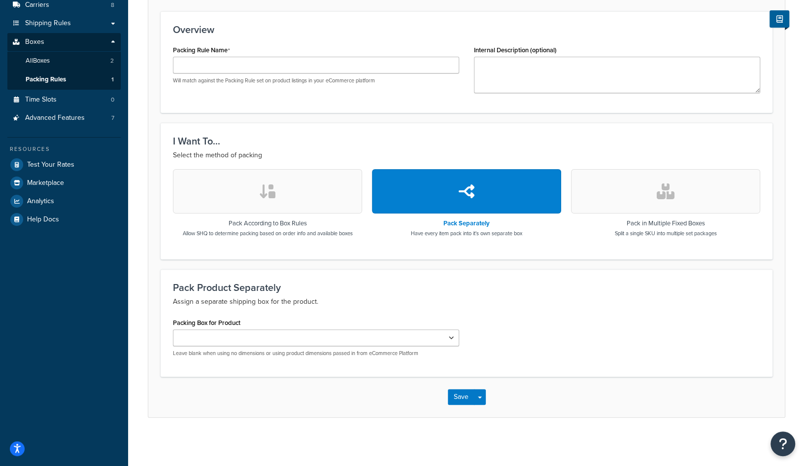
click at [246, 345] on div "USPS Large Flat Box Leave blank when using no dimensions or using product dimen…" at bounding box center [316, 343] width 286 height 28
click at [245, 338] on select "USPS Large Flat Box" at bounding box center [316, 337] width 286 height 17
click at [302, 357] on div "Packing Box for Product USPS Large Flat Box Leave blank when using no dimension…" at bounding box center [316, 339] width 301 height 49
click at [302, 354] on p "Leave blank when using no dimensions or using product dimensions passed in from…" at bounding box center [316, 352] width 286 height 7
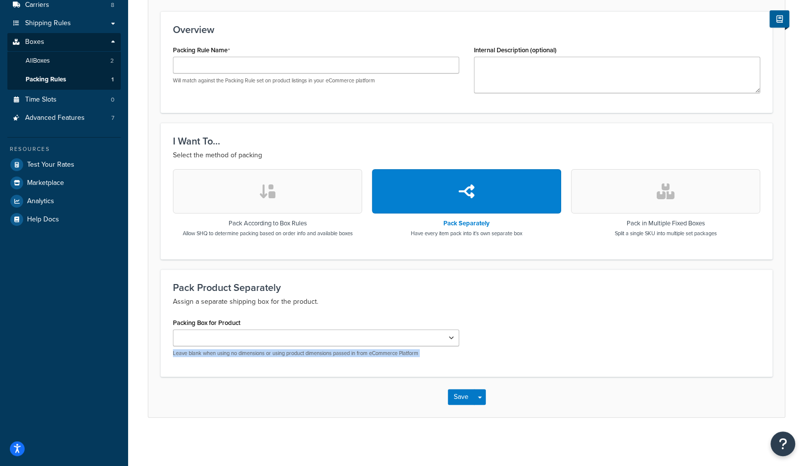
click at [302, 354] on p "Leave blank when using no dimensions or using product dimensions passed in from…" at bounding box center [316, 352] width 286 height 7
click at [303, 344] on div "USPS Large Flat Box Leave blank when using no dimensions or using product dimen…" at bounding box center [316, 343] width 286 height 28
click at [297, 349] on p "Leave blank when using no dimensions or using product dimensions passed in from…" at bounding box center [316, 352] width 286 height 7
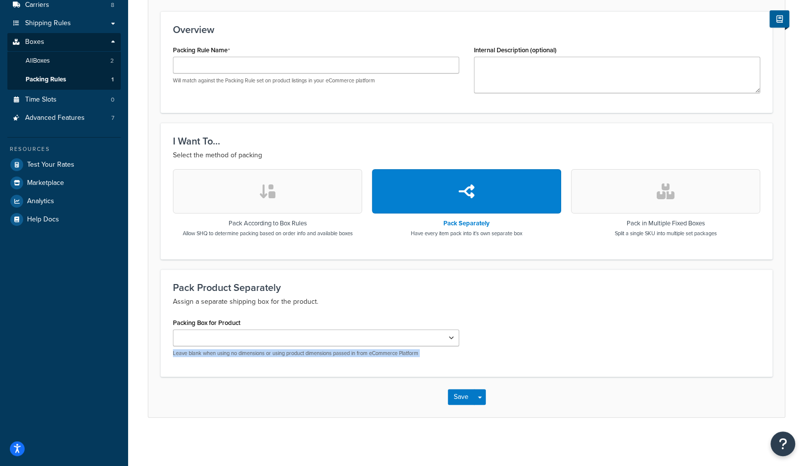
click at [338, 353] on p "Leave blank when using no dimensions or using product dimensions passed in from…" at bounding box center [316, 352] width 286 height 7
click at [649, 190] on button "button" at bounding box center [665, 191] width 189 height 44
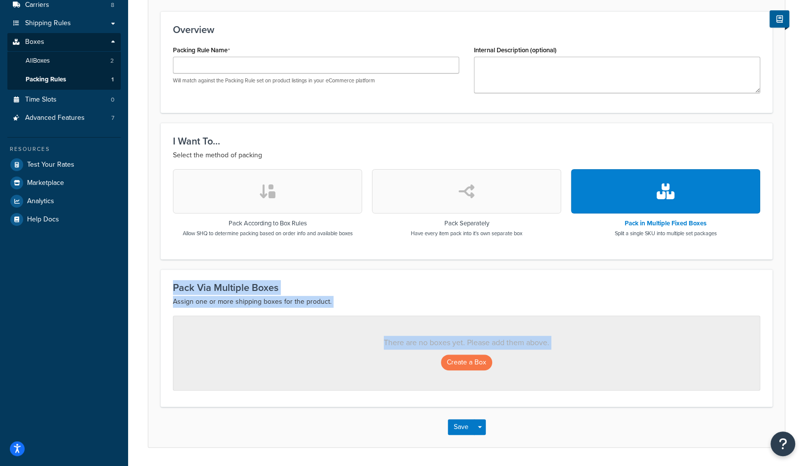
scroll to position [207, 0]
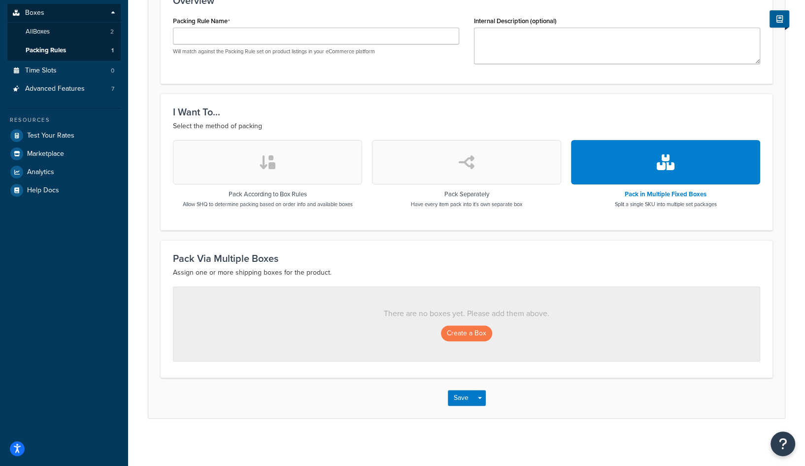
click at [401, 256] on h3 "Pack Via Multiple Boxes" at bounding box center [466, 258] width 587 height 11
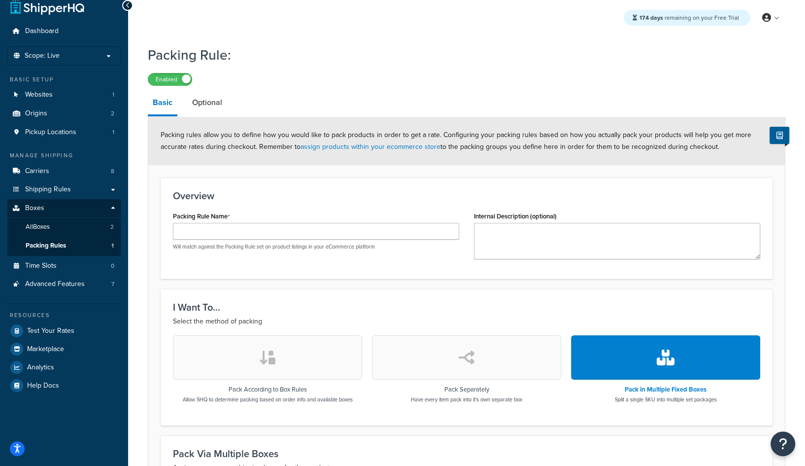
scroll to position [14, 0]
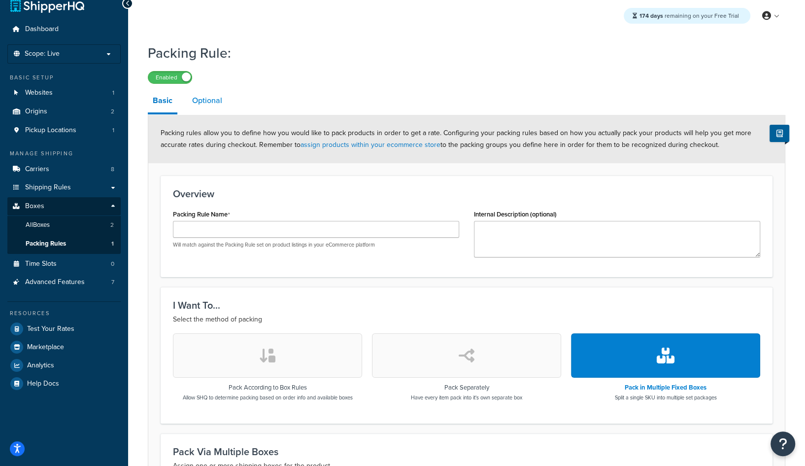
click at [213, 95] on link "Optional" at bounding box center [207, 101] width 40 height 24
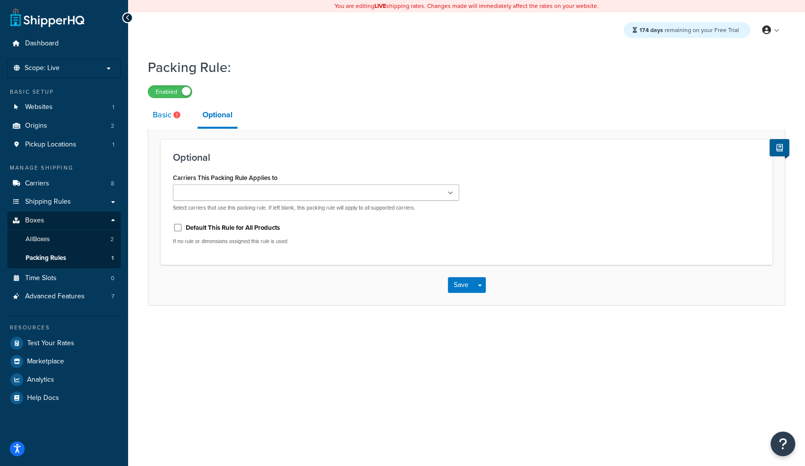
click at [160, 116] on link "Basic" at bounding box center [168, 115] width 40 height 24
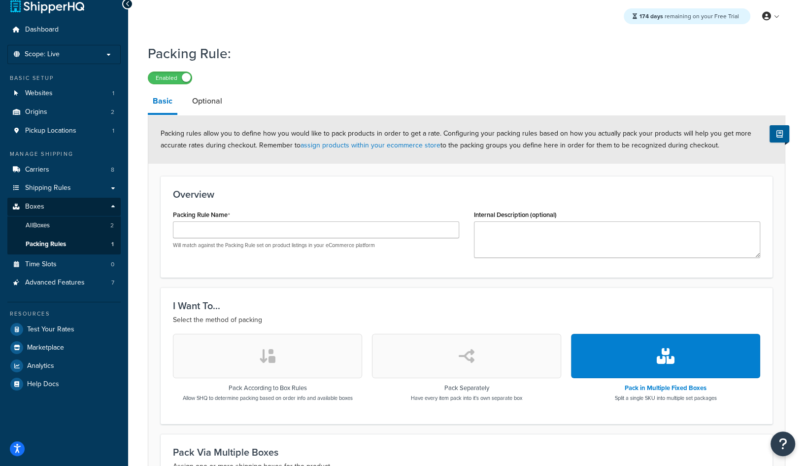
scroll to position [207, 0]
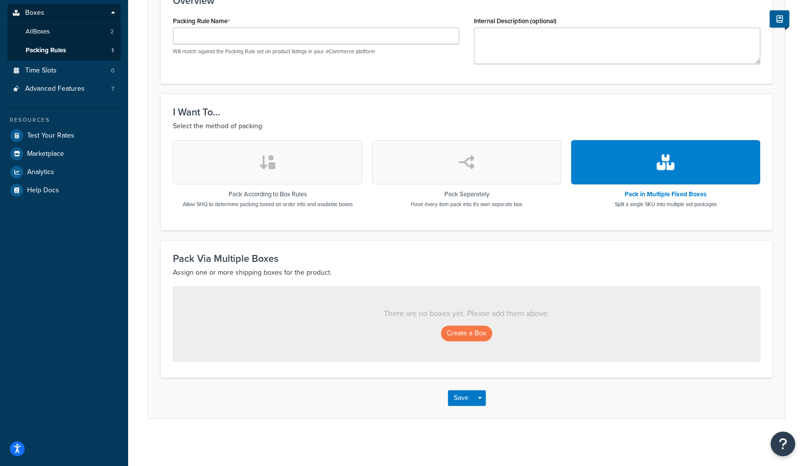
click at [448, 167] on button "button" at bounding box center [466, 162] width 189 height 44
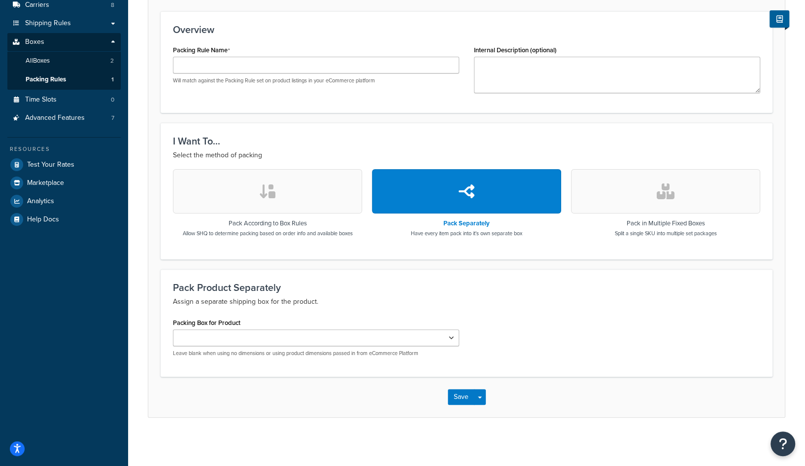
scroll to position [0, 0]
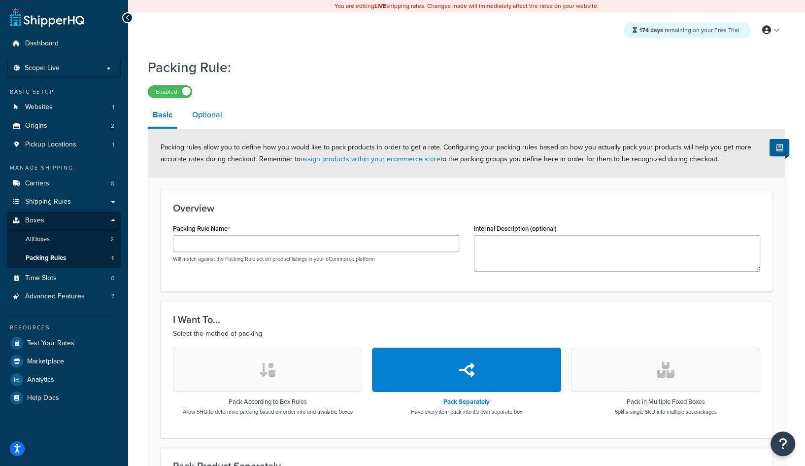
click at [198, 118] on link "Optional" at bounding box center [207, 115] width 40 height 24
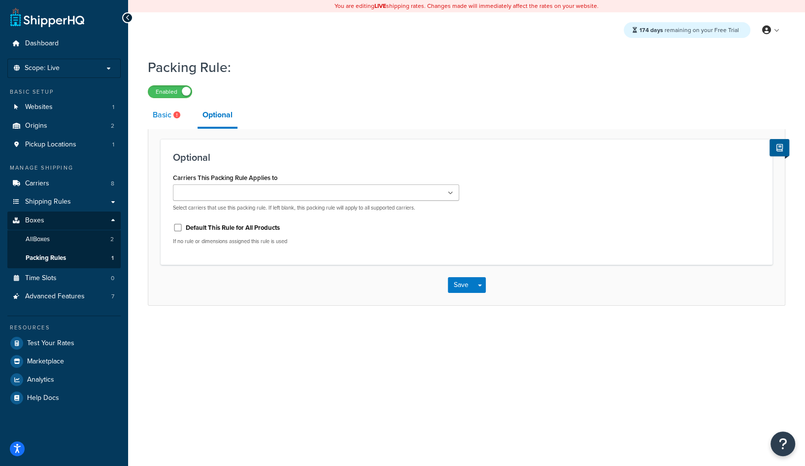
click at [159, 117] on link "Basic" at bounding box center [168, 115] width 40 height 24
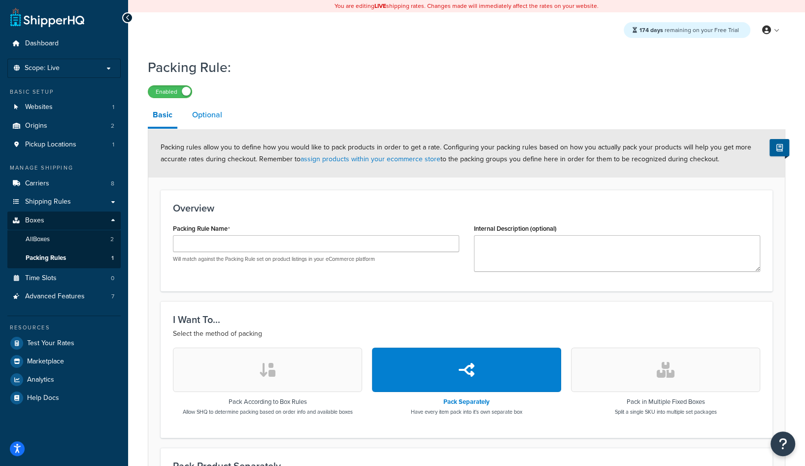
click at [209, 118] on link "Optional" at bounding box center [207, 115] width 40 height 24
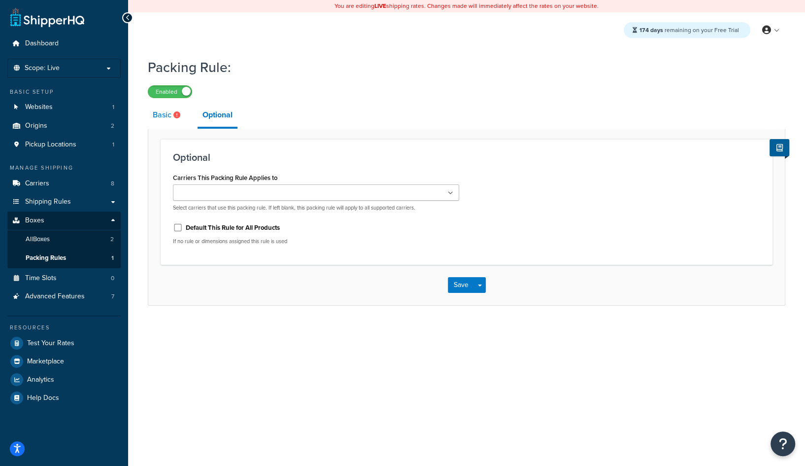
click at [163, 113] on link "Basic" at bounding box center [168, 115] width 40 height 24
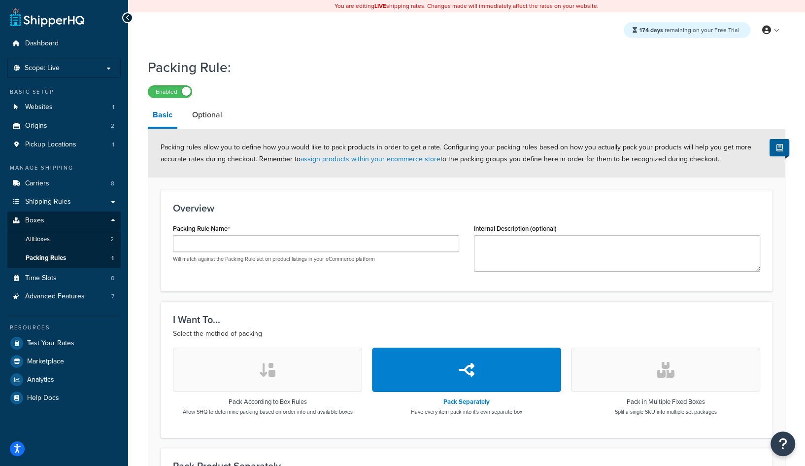
scroll to position [178, 0]
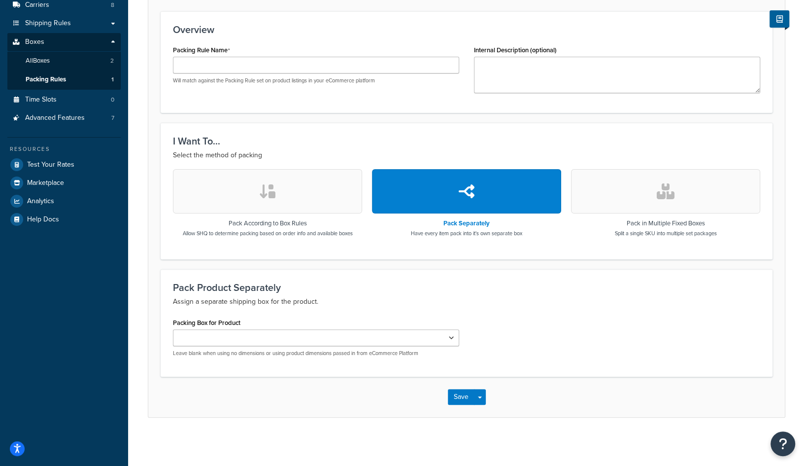
click at [638, 192] on button "button" at bounding box center [665, 191] width 189 height 44
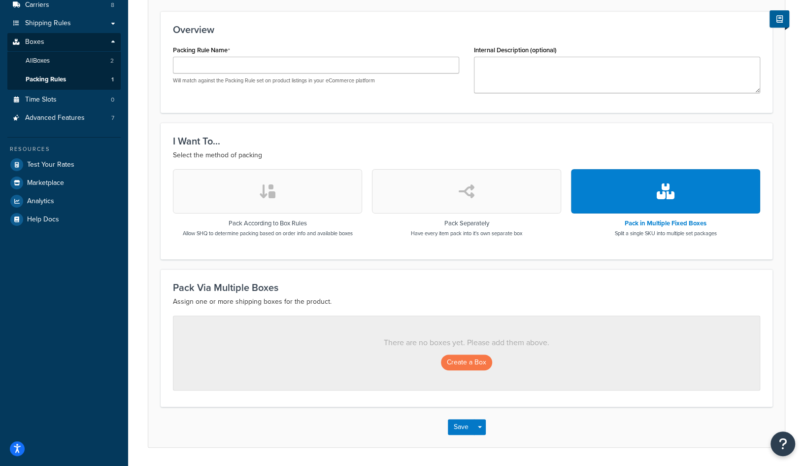
scroll to position [207, 0]
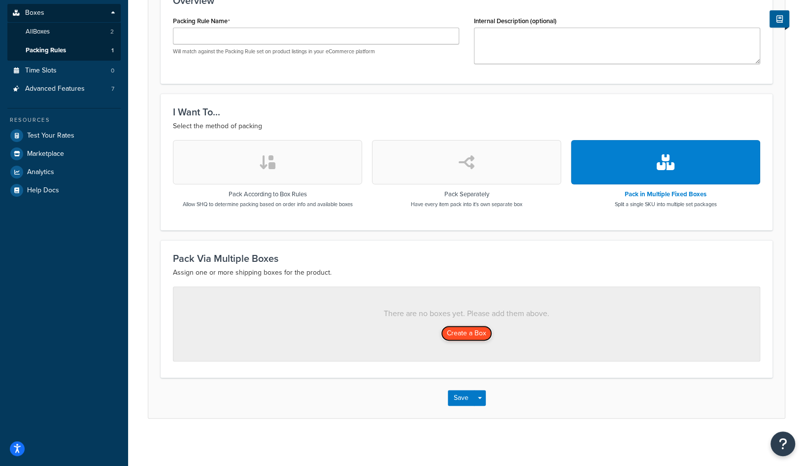
click at [468, 336] on button "Create a Box" at bounding box center [466, 333] width 51 height 16
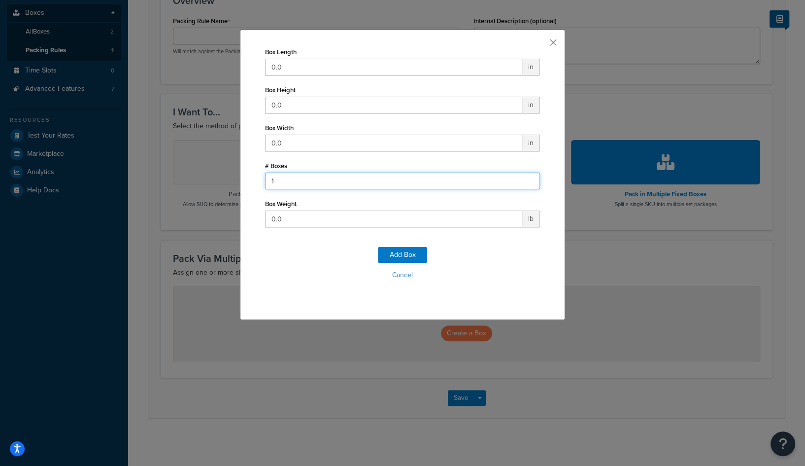
click at [377, 176] on input "1" at bounding box center [402, 180] width 275 height 17
click at [400, 274] on button "Cancel" at bounding box center [402, 275] width 275 height 15
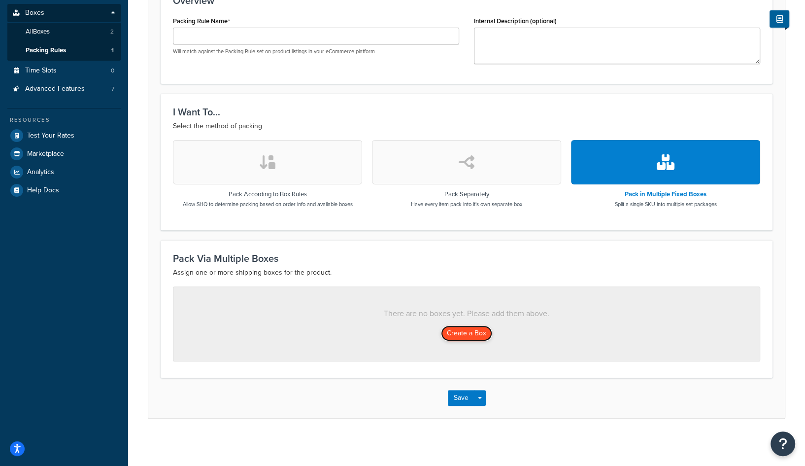
click at [468, 336] on button "Create a Box" at bounding box center [466, 333] width 51 height 16
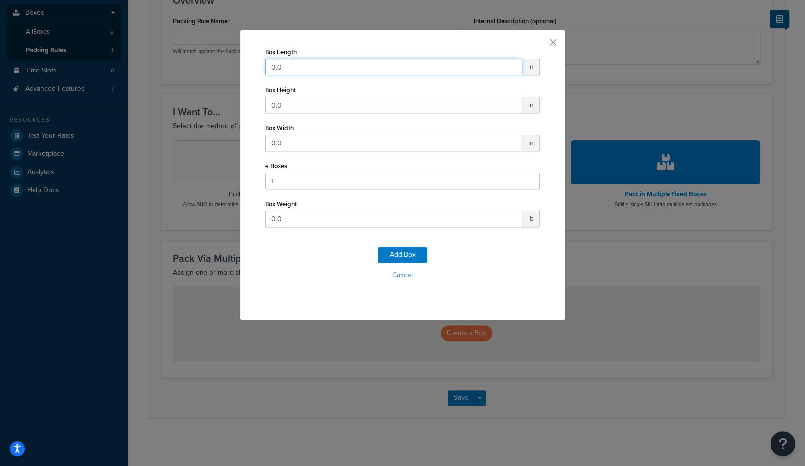
click at [341, 64] on input "0.0" at bounding box center [393, 67] width 257 height 17
type input "5"
click at [349, 103] on input "0.0" at bounding box center [393, 105] width 257 height 17
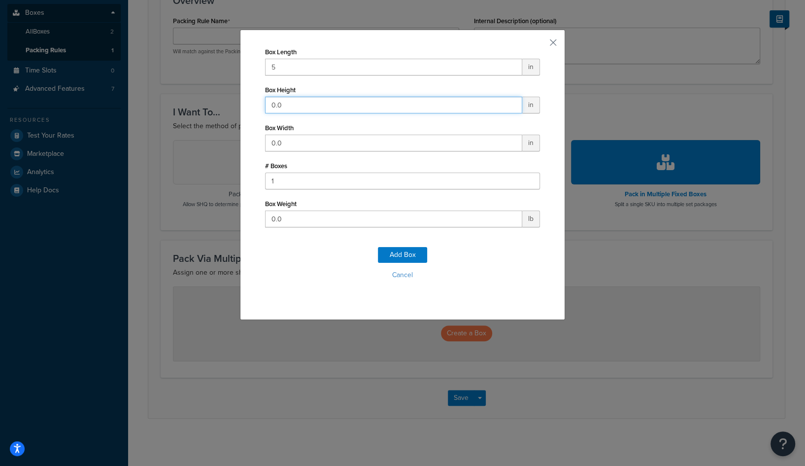
click at [349, 103] on input "0.0" at bounding box center [393, 105] width 257 height 17
type input "5"
click at [292, 141] on input "0.0" at bounding box center [393, 143] width 257 height 17
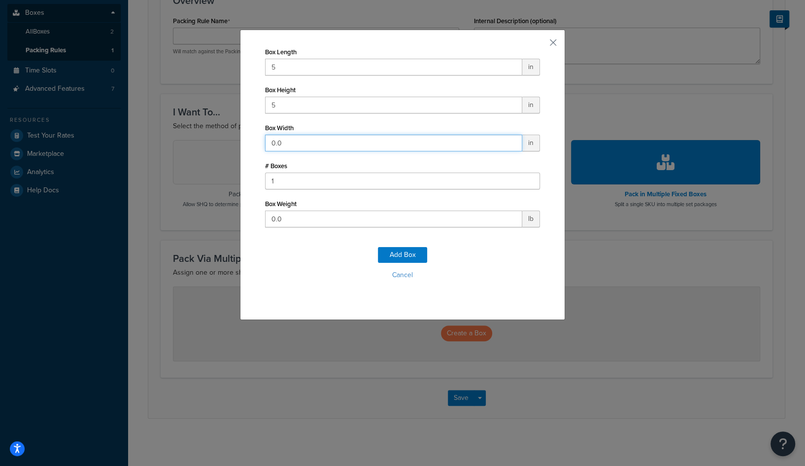
click at [292, 141] on input "0.0" at bounding box center [393, 143] width 257 height 17
type input "5"
click at [397, 254] on button "Add Box" at bounding box center [402, 255] width 49 height 16
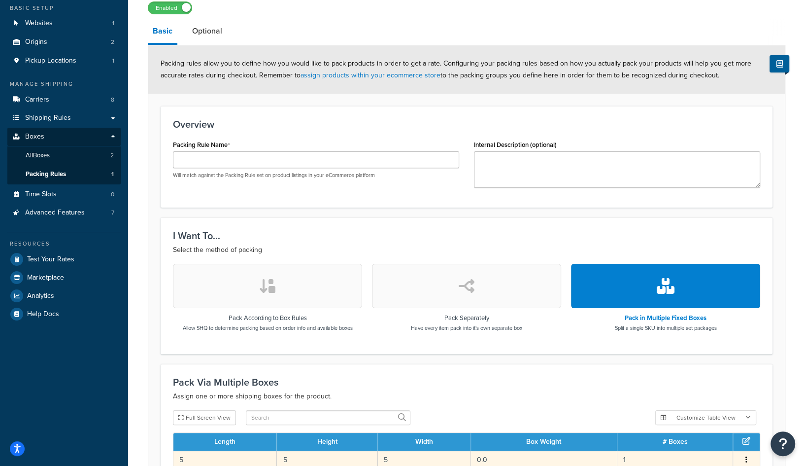
scroll to position [84, 0]
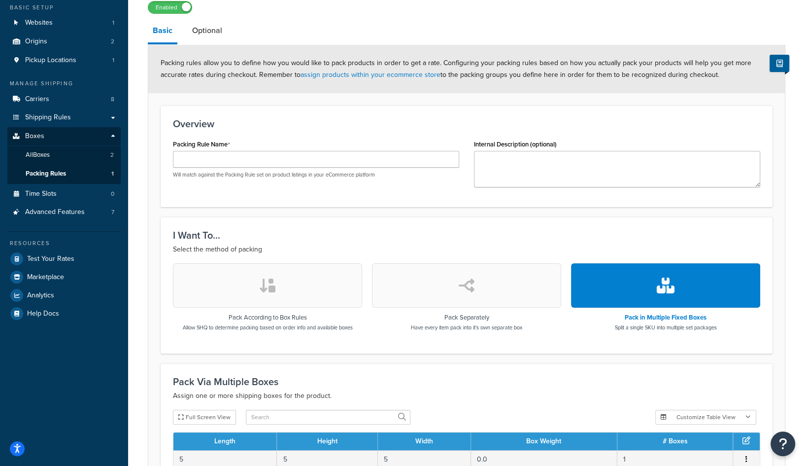
click at [518, 59] on span "Packing rules allow you to define how you would like to pack products in order …" at bounding box center [456, 69] width 591 height 22
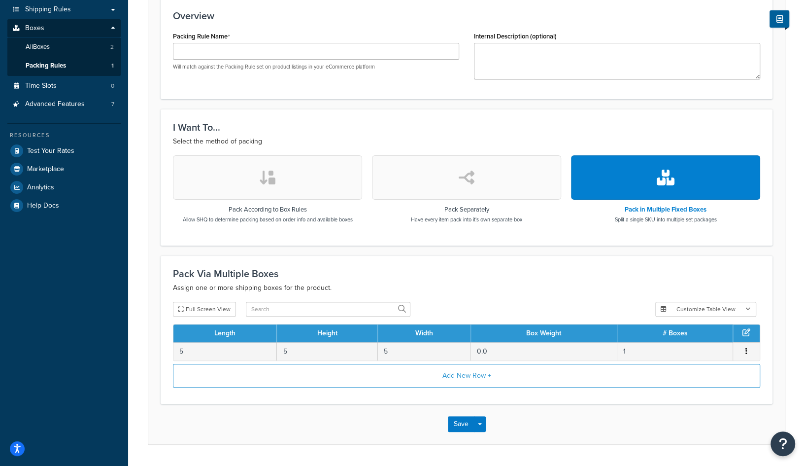
scroll to position [219, 0]
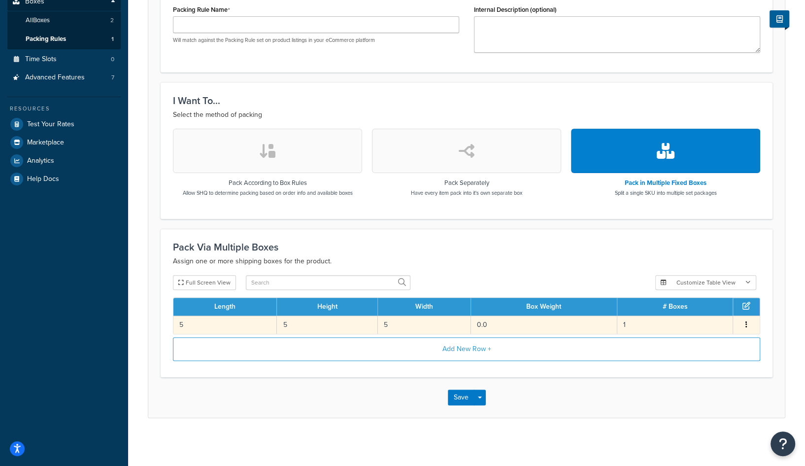
click at [354, 325] on td "5" at bounding box center [327, 324] width 101 height 18
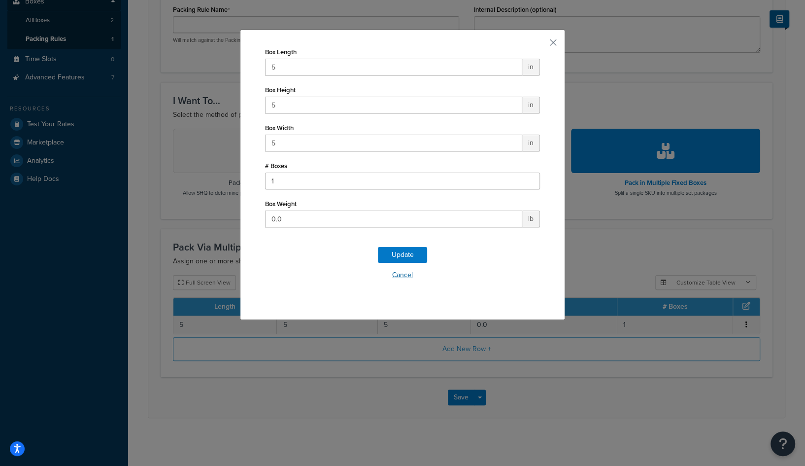
click at [405, 274] on button "Cancel" at bounding box center [402, 275] width 275 height 15
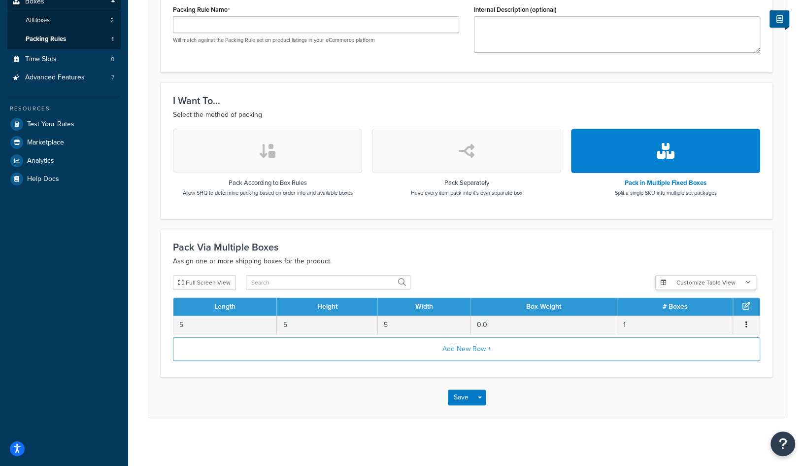
click at [693, 285] on button "Customize Table View" at bounding box center [705, 282] width 101 height 15
click at [697, 318] on label "Show selected columns" at bounding box center [706, 319] width 86 height 14
click at [671, 318] on input "Show selected columns" at bounding box center [666, 318] width 7 height 7
radio input "true"
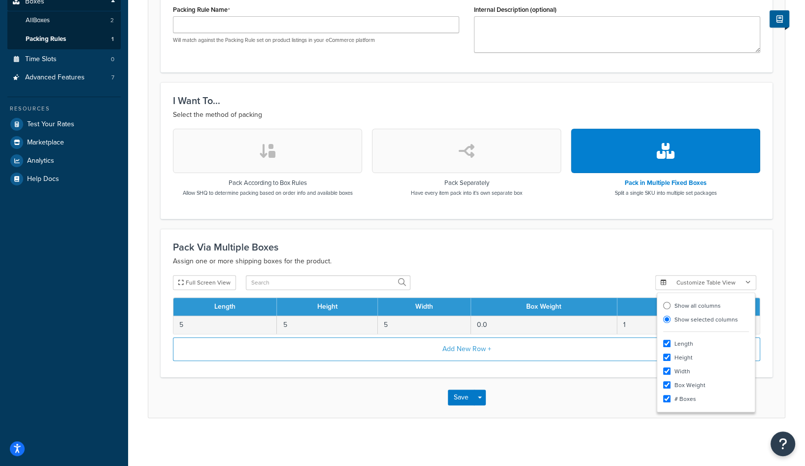
click at [614, 255] on p "Assign one or more shipping boxes for the product." at bounding box center [466, 261] width 587 height 12
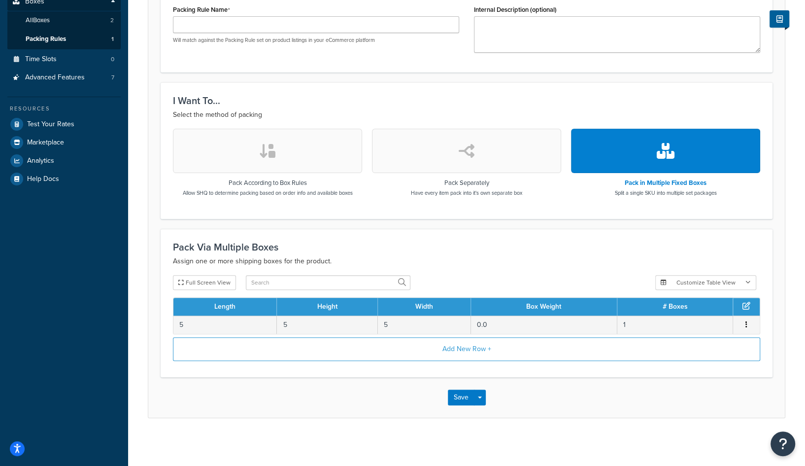
click at [749, 303] on icon at bounding box center [747, 306] width 8 height 8
click at [747, 303] on icon at bounding box center [747, 306] width 8 height 8
click at [745, 304] on icon at bounding box center [747, 306] width 8 height 8
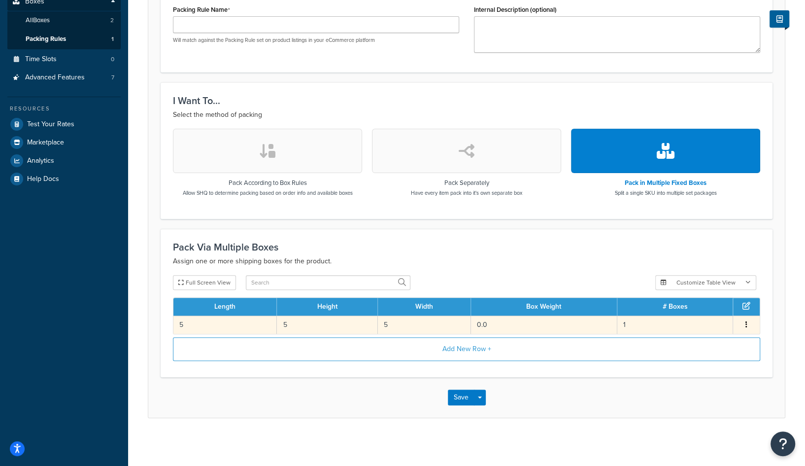
click at [748, 322] on button "button" at bounding box center [747, 324] width 8 height 11
click at [701, 308] on div "Edit" at bounding box center [697, 314] width 70 height 20
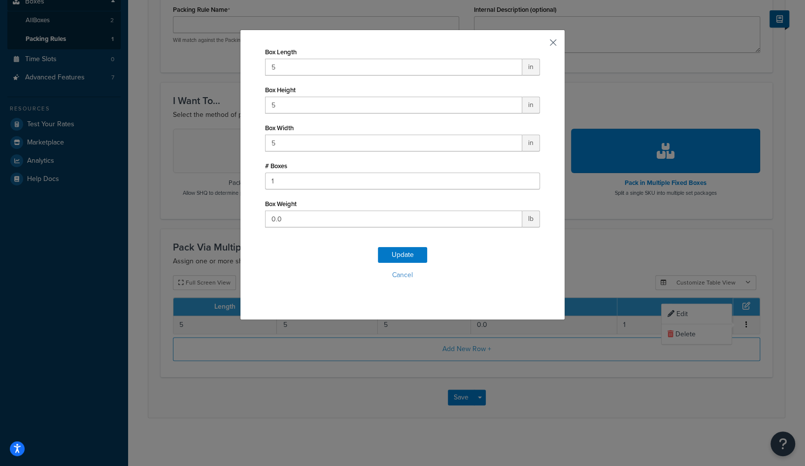
click at [540, 45] on button "button" at bounding box center [539, 46] width 2 height 2
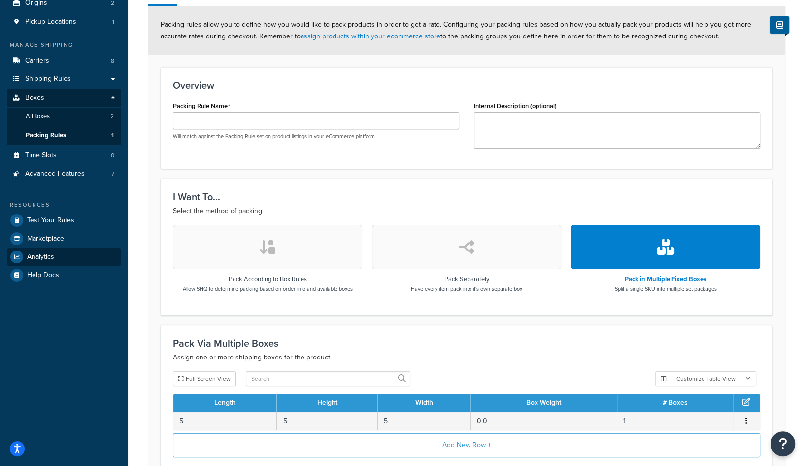
scroll to position [0, 0]
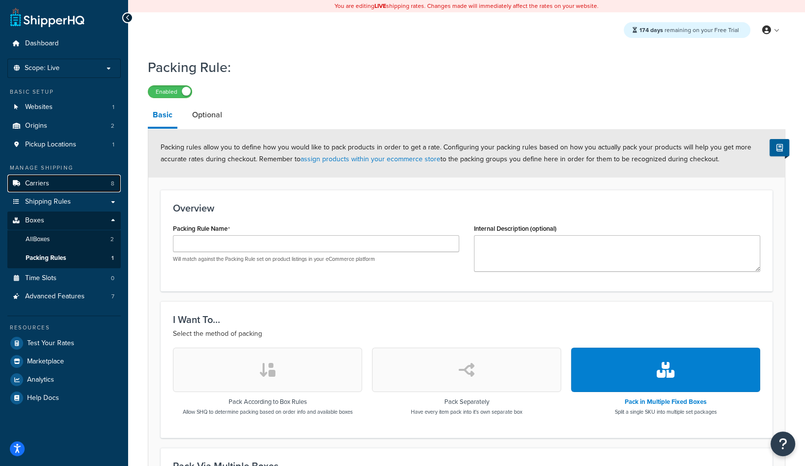
click at [50, 178] on link "Carriers 8" at bounding box center [63, 183] width 113 height 18
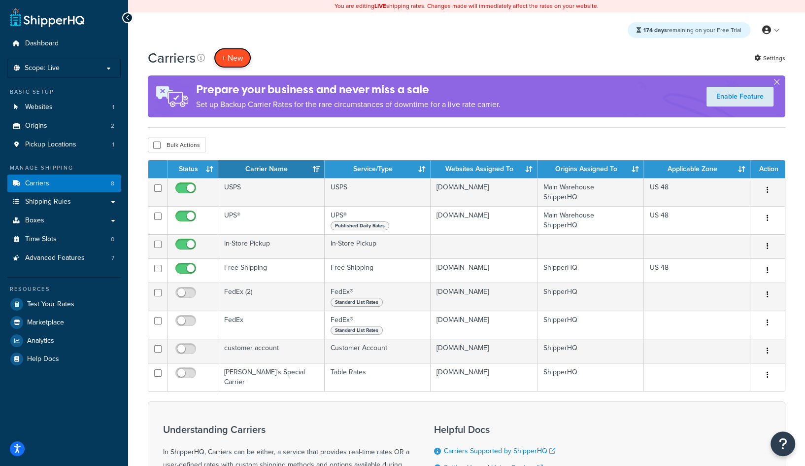
click at [232, 55] on button "+ New" at bounding box center [232, 58] width 37 height 20
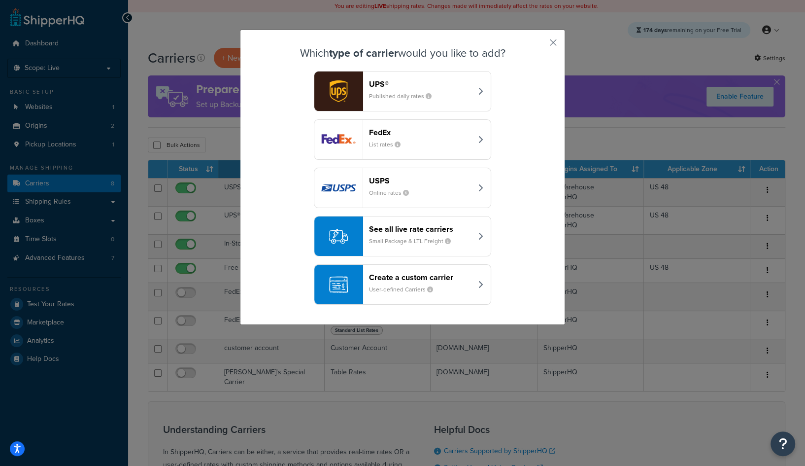
click at [415, 280] on div "Create a custom carrier User-defined Carriers" at bounding box center [420, 284] width 103 height 24
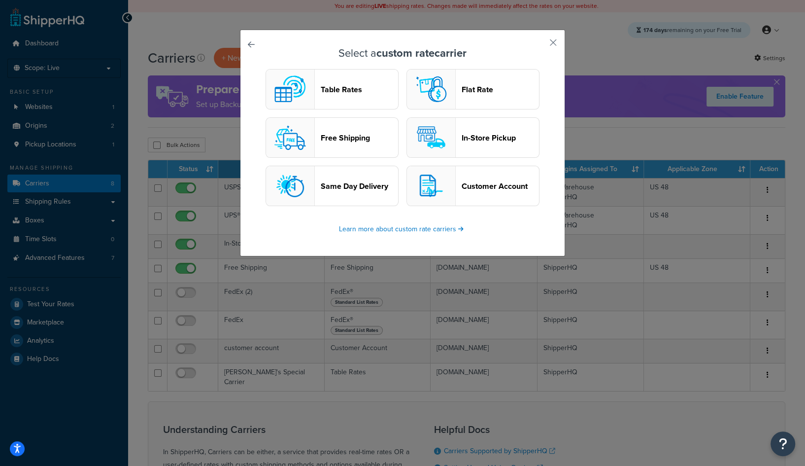
click at [460, 184] on button "Customer Account" at bounding box center [472, 186] width 133 height 40
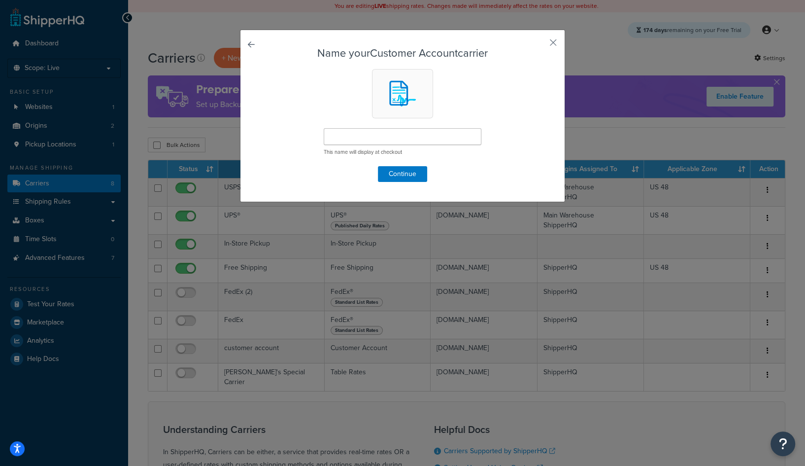
click at [265, 47] on link at bounding box center [265, 47] width 0 height 0
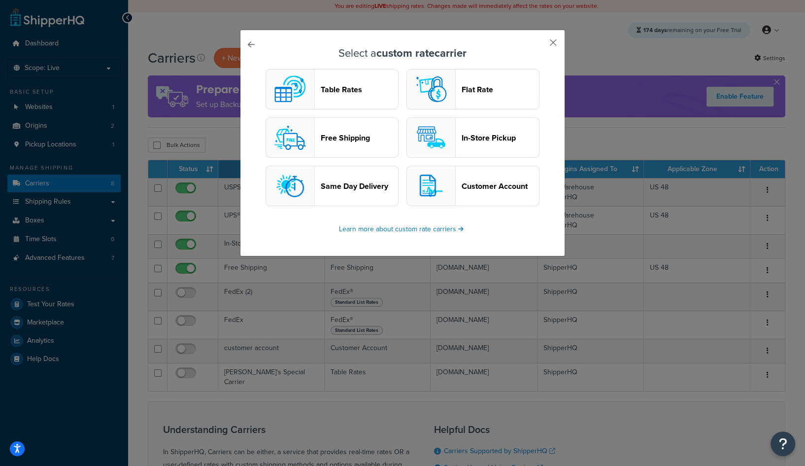
click at [540, 45] on button "button" at bounding box center [539, 46] width 2 height 2
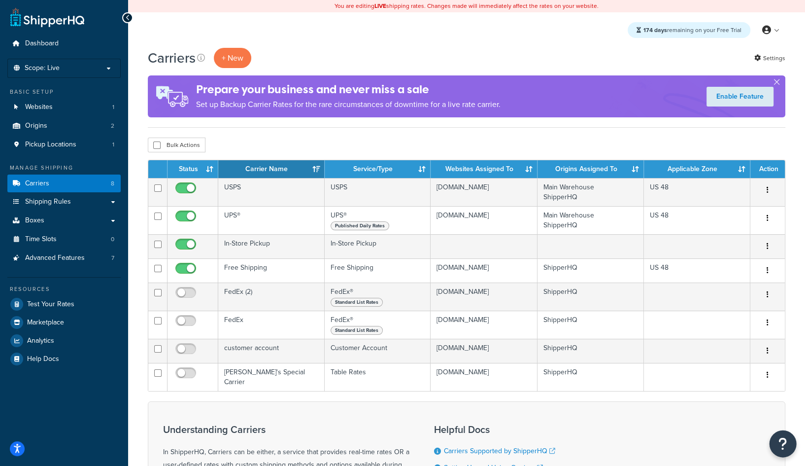
click at [782, 449] on icon "Open Resource Center" at bounding box center [782, 444] width 9 height 14
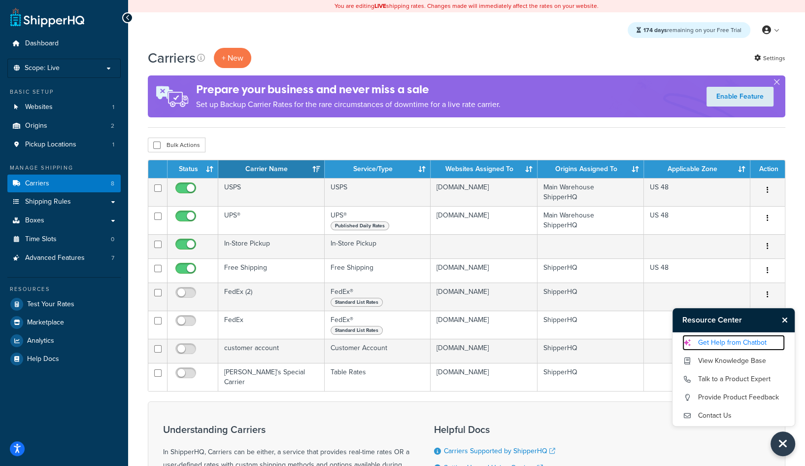
click at [738, 346] on link "Get Help from Chatbot" at bounding box center [733, 343] width 102 height 16
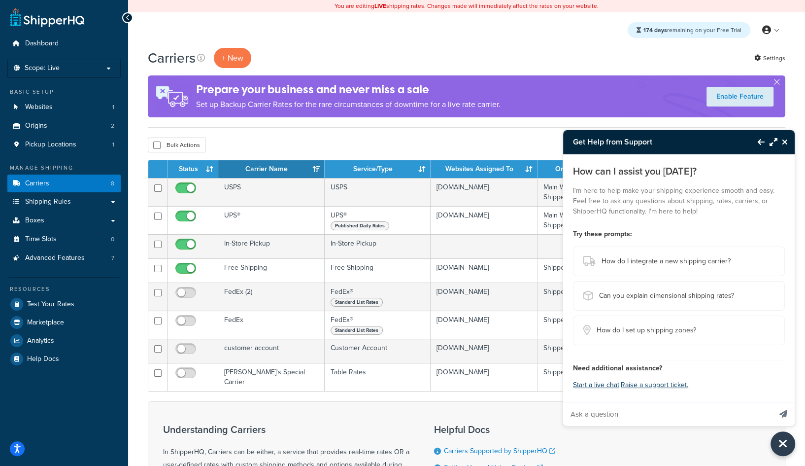
click at [645, 405] on input "Ask a question" at bounding box center [667, 414] width 208 height 24
click at [753, 407] on input "Ask a question" at bounding box center [667, 414] width 208 height 24
click at [782, 143] on icon "Close Resource Center" at bounding box center [785, 142] width 6 height 8
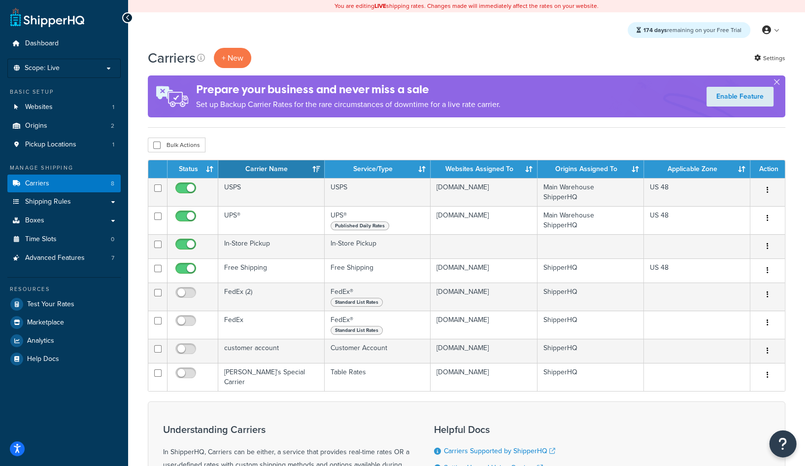
click at [778, 444] on button "Open Resource Center" at bounding box center [783, 443] width 27 height 27
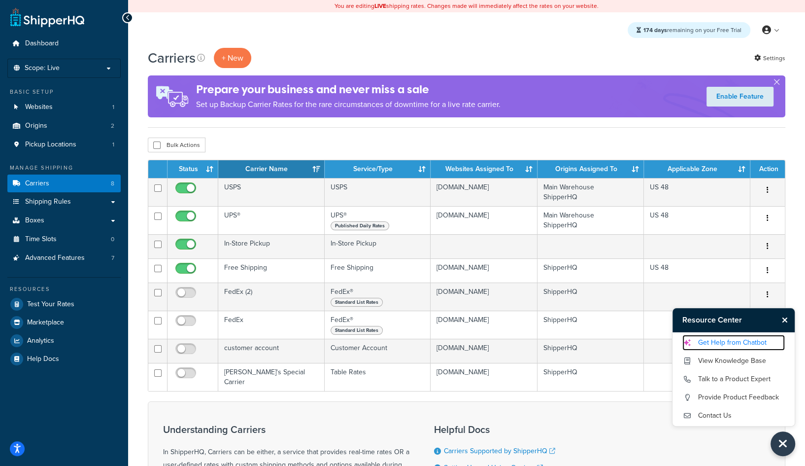
click at [731, 343] on link "Get Help from Chatbot" at bounding box center [733, 343] width 102 height 16
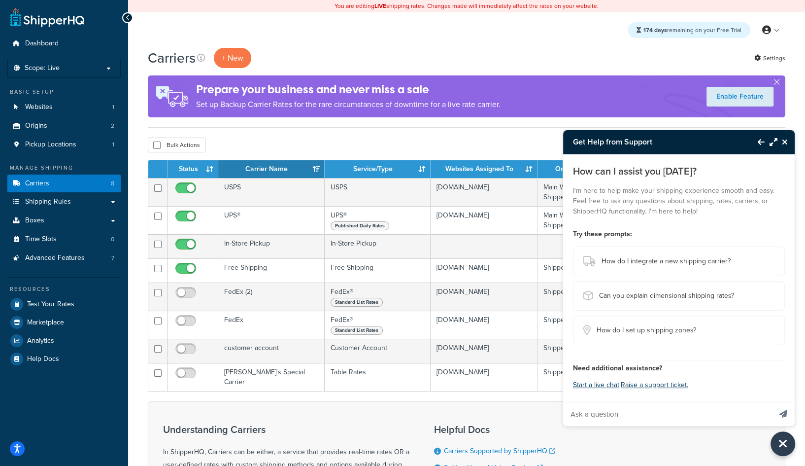
click at [600, 417] on input "Ask a question" at bounding box center [667, 414] width 208 height 24
type input "which custom rate carriers support dimensional packing?"
click at [772, 402] on button "Send message" at bounding box center [783, 414] width 23 height 24
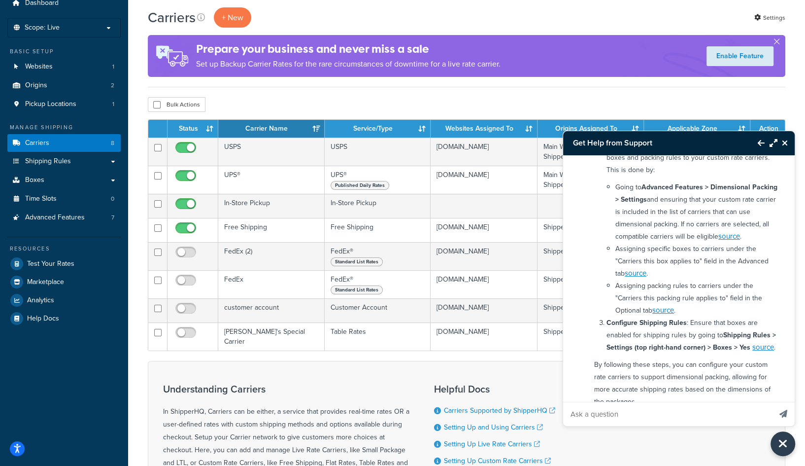
scroll to position [176, 0]
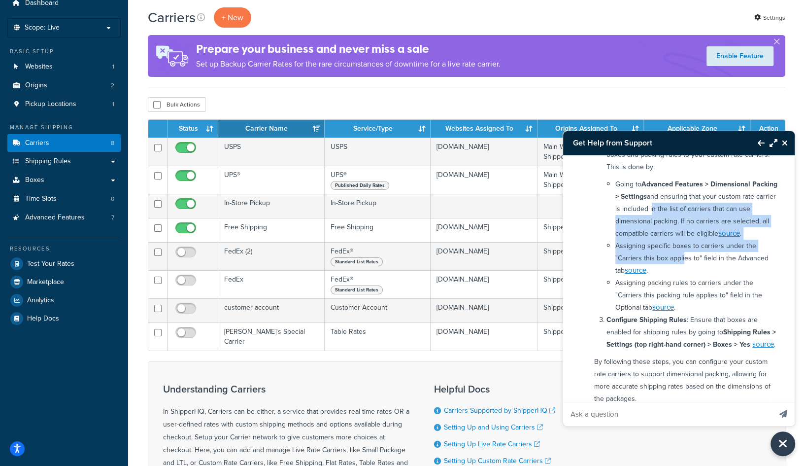
drag, startPoint x: 649, startPoint y: 211, endPoint x: 682, endPoint y: 261, distance: 60.0
click at [682, 261] on ul "Going to Advanced Features > Dimensional Packing > Settings and ensuring that y…" at bounding box center [696, 245] width 162 height 135
click at [682, 261] on li "Assigning specific boxes to carriers under the "Carriers this box applies to" f…" at bounding box center [696, 257] width 162 height 37
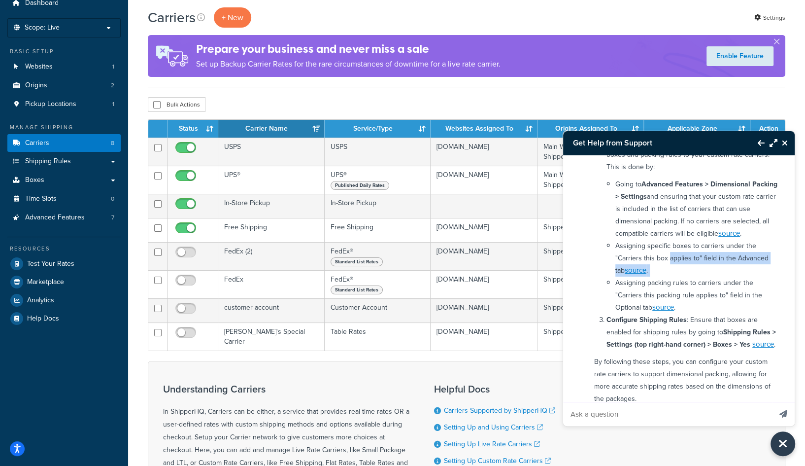
drag, startPoint x: 682, startPoint y: 261, endPoint x: 686, endPoint y: 271, distance: 11.5
click at [686, 271] on li "Assigning specific boxes to carriers under the "Carriers this box applies to" f…" at bounding box center [696, 257] width 162 height 37
click at [670, 258] on li "Assigning specific boxes to carriers under the "Carriers this box applies to" f…" at bounding box center [696, 257] width 162 height 37
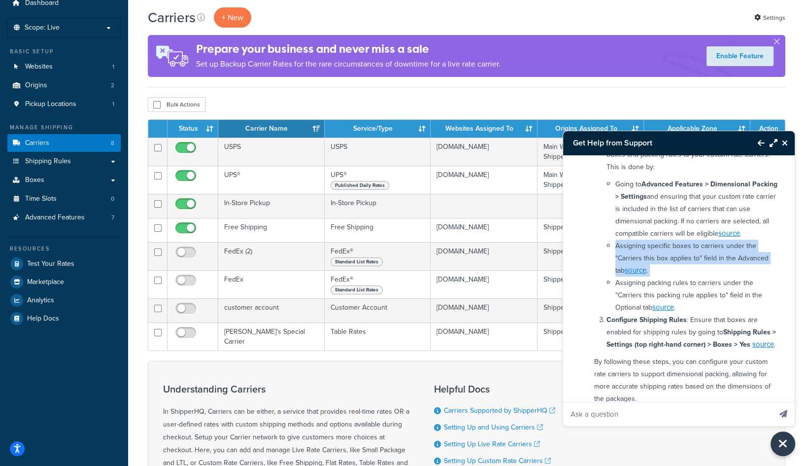
click at [670, 258] on li "Assigning specific boxes to carriers under the "Carriers this box applies to" f…" at bounding box center [696, 257] width 162 height 37
click at [670, 247] on li "Assigning specific boxes to carriers under the "Carriers this box applies to" f…" at bounding box center [696, 257] width 162 height 37
drag, startPoint x: 643, startPoint y: 252, endPoint x: 662, endPoint y: 263, distance: 21.4
click at [662, 263] on li "Assigning specific boxes to carriers under the "Carriers this box applies to" f…" at bounding box center [696, 257] width 162 height 37
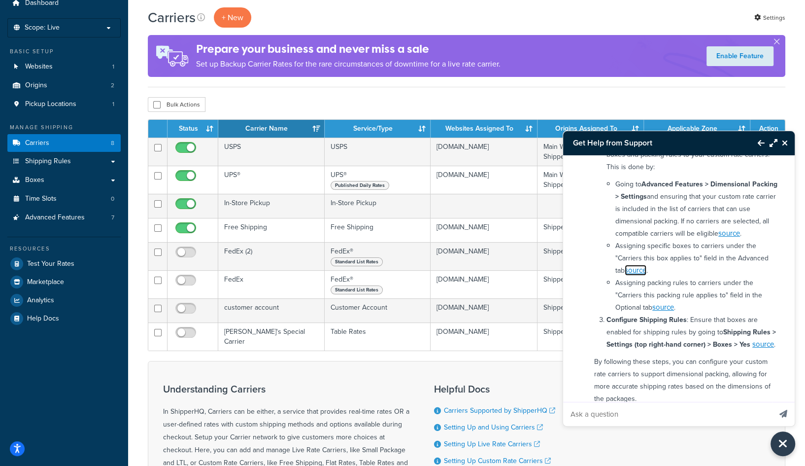
click at [632, 273] on link "source" at bounding box center [636, 270] width 22 height 11
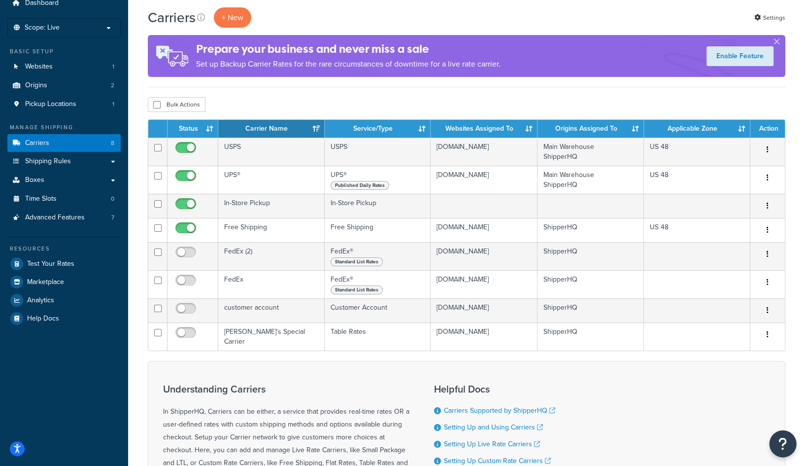
click at [782, 442] on icon "Open Resource Center" at bounding box center [782, 444] width 9 height 14
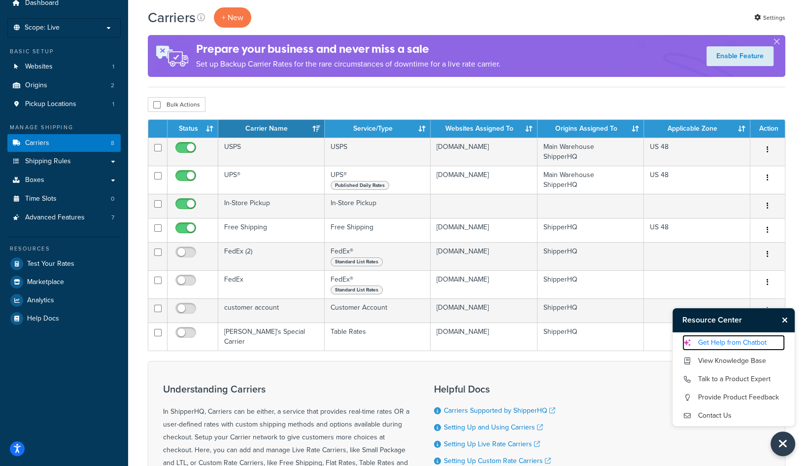
click at [717, 346] on link "Get Help from Chatbot" at bounding box center [733, 343] width 102 height 16
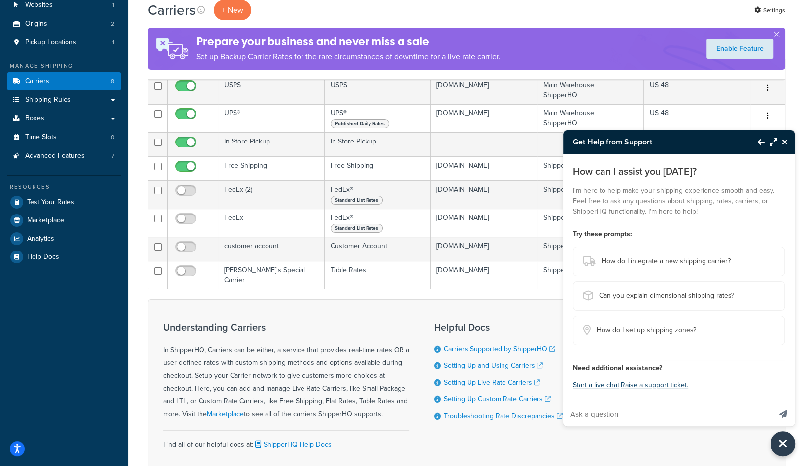
scroll to position [128, 0]
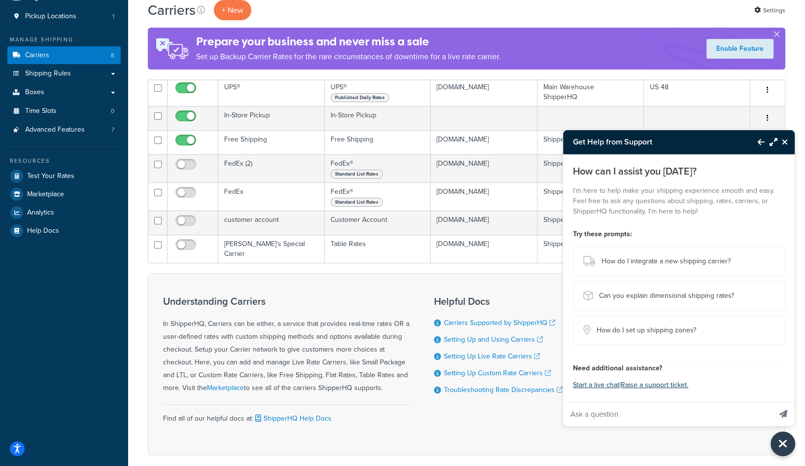
click at [654, 405] on input "Ask a question" at bounding box center [667, 414] width 208 height 24
click at [592, 414] on input "which carriers support dimensional packing?" at bounding box center [667, 414] width 208 height 24
type input "which custom rate carriers support dimensional packing?"
click at [772, 402] on button "Send message" at bounding box center [783, 414] width 23 height 24
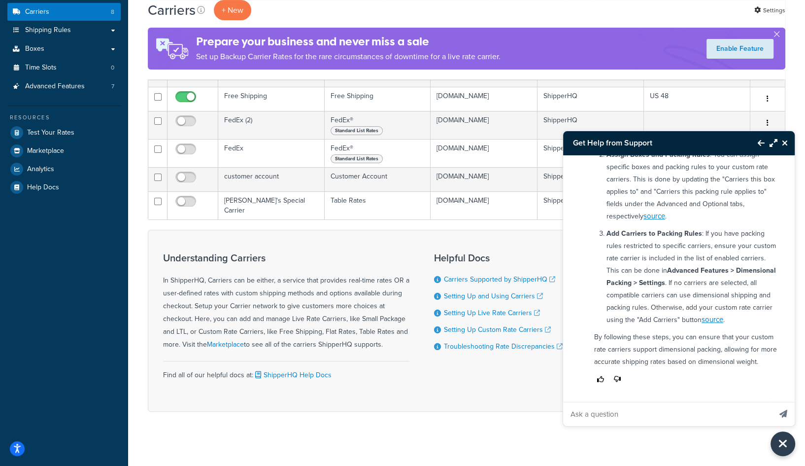
scroll to position [219, 0]
click at [663, 413] on input "Ask a question" at bounding box center [667, 414] width 208 height 24
type input "is dimensional packing supported on customer account carriers?"
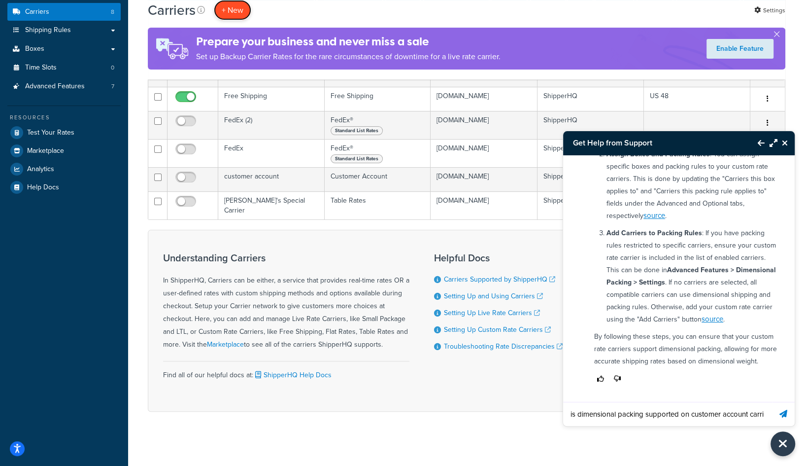
click at [237, 18] on button "+ New" at bounding box center [232, 10] width 37 height 20
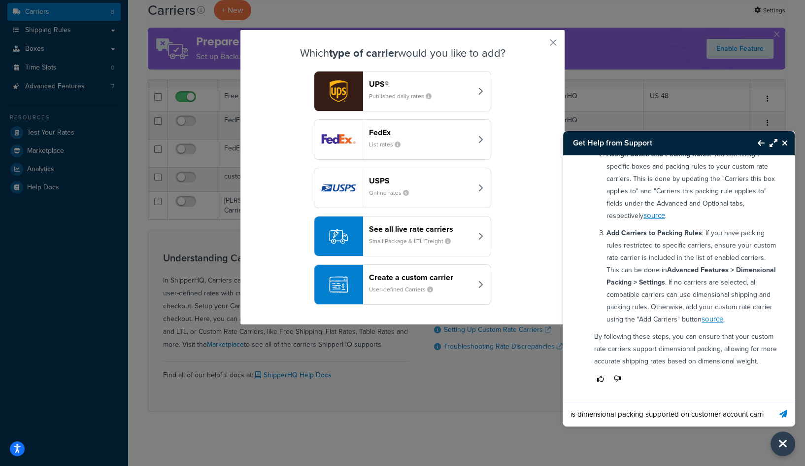
click at [454, 289] on div "Create a custom carrier User-defined Carriers" at bounding box center [420, 284] width 103 height 24
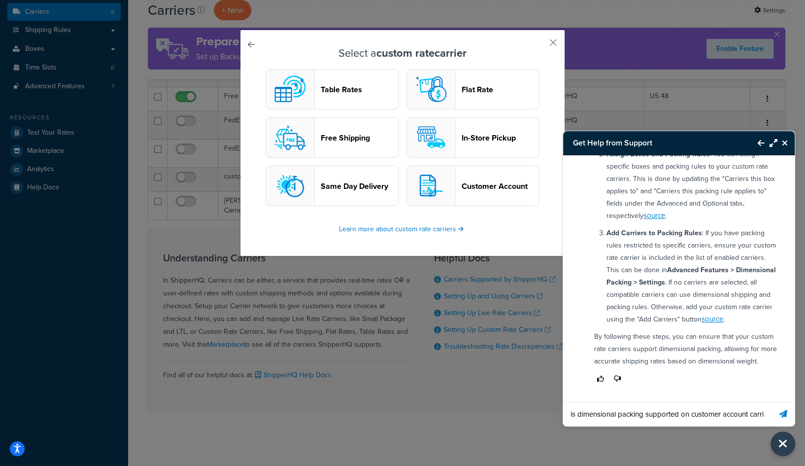
click at [662, 386] on div "In ShipperHQ, dimensional packing can be applied to custom rate carriers, but i…" at bounding box center [685, 185] width 195 height 408
click at [746, 415] on input "is dimensional packing supported on customer account carriers?" at bounding box center [667, 414] width 208 height 24
click at [772, 402] on button "Send message" at bounding box center [783, 414] width 23 height 24
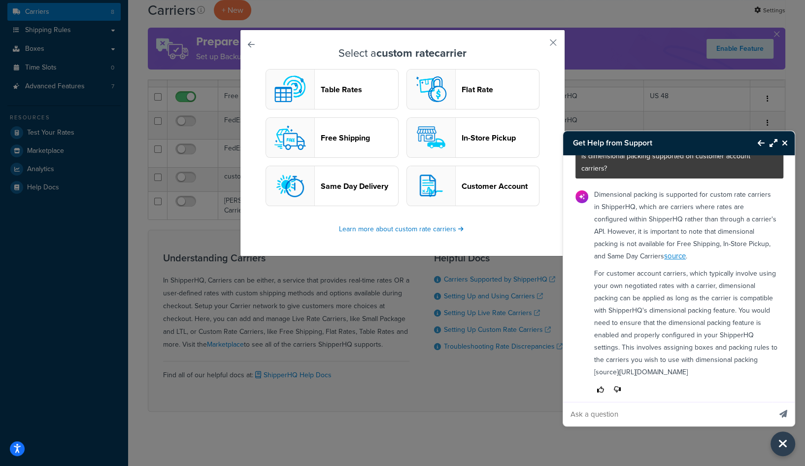
scroll to position [429, 0]
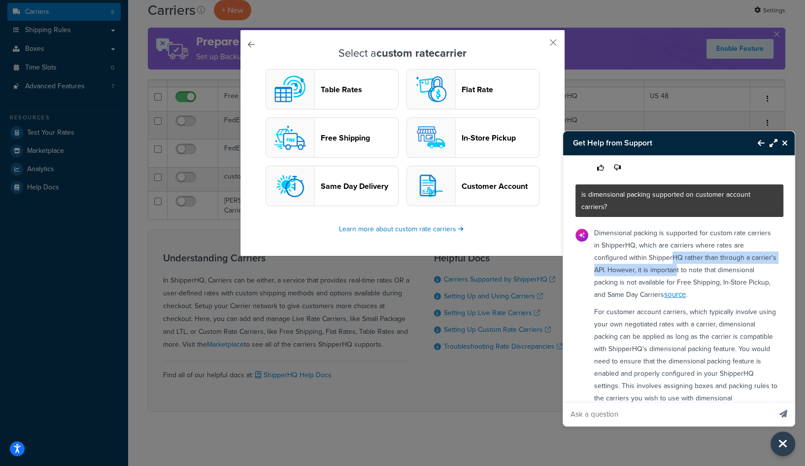
drag, startPoint x: 637, startPoint y: 244, endPoint x: 662, endPoint y: 260, distance: 29.2
click at [662, 260] on p "Dimensional packing is supported for custom rate carriers in ShipperHQ, which a…" at bounding box center [685, 264] width 183 height 74
click at [658, 248] on p "Dimensional packing is supported for custom rate carriers in ShipperHQ, which a…" at bounding box center [685, 264] width 183 height 74
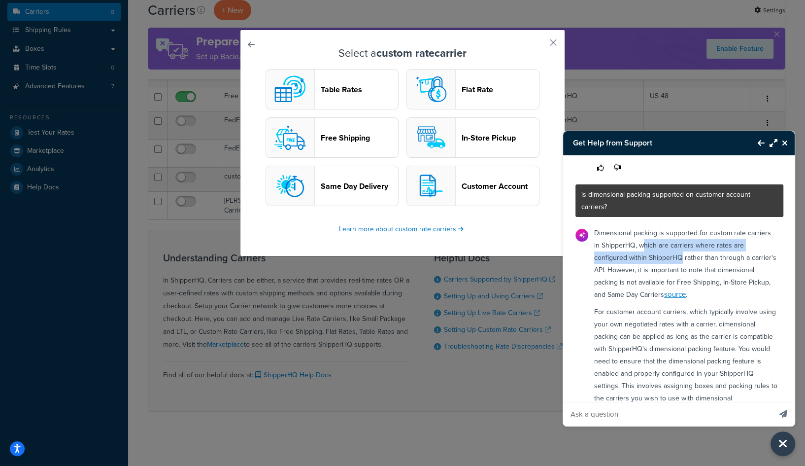
drag, startPoint x: 634, startPoint y: 232, endPoint x: 647, endPoint y: 246, distance: 19.9
click at [647, 246] on p "Dimensional packing is supported for custom rate carriers in ShipperHQ, which a…" at bounding box center [685, 264] width 183 height 74
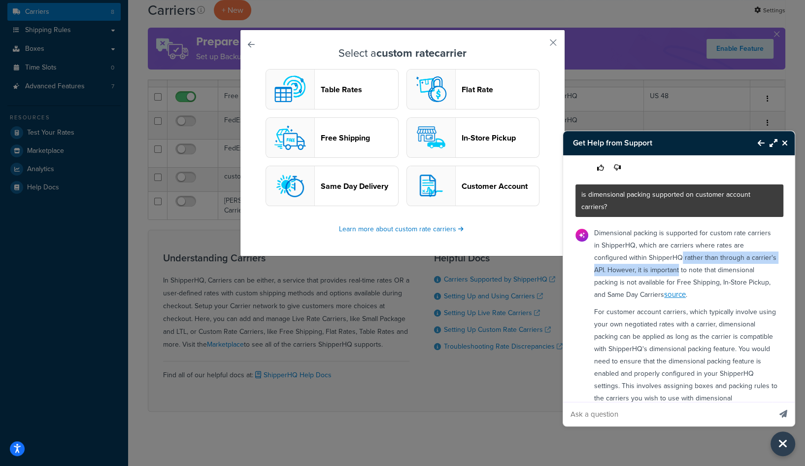
drag, startPoint x: 647, startPoint y: 246, endPoint x: 659, endPoint y: 260, distance: 17.9
click at [659, 260] on p "Dimensional packing is supported for custom rate carriers in ShipperHQ, which a…" at bounding box center [685, 264] width 183 height 74
drag, startPoint x: 659, startPoint y: 260, endPoint x: 612, endPoint y: 235, distance: 52.9
click at [612, 235] on p "Dimensional packing is supported for custom rate carriers in ShipperHQ, which a…" at bounding box center [685, 264] width 183 height 74
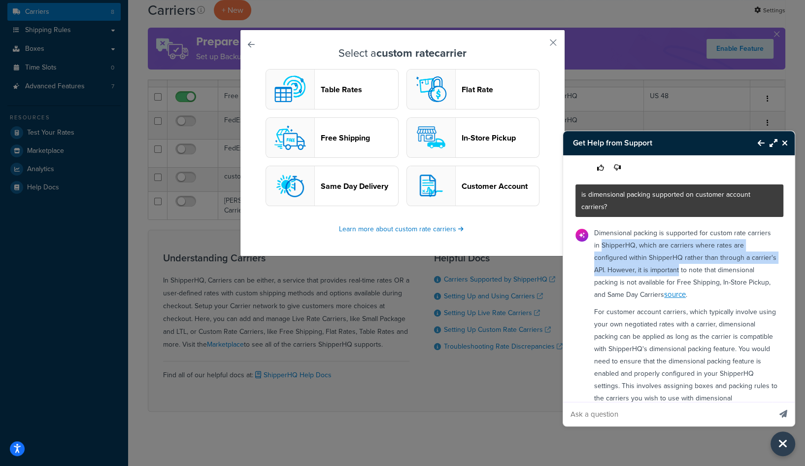
click at [612, 235] on p "Dimensional packing is supported for custom rate carriers in ShipperHQ, which a…" at bounding box center [685, 264] width 183 height 74
drag, startPoint x: 612, startPoint y: 235, endPoint x: 613, endPoint y: 258, distance: 23.2
click at [613, 258] on p "Dimensional packing is supported for custom rate carriers in ShipperHQ, which a…" at bounding box center [685, 264] width 183 height 74
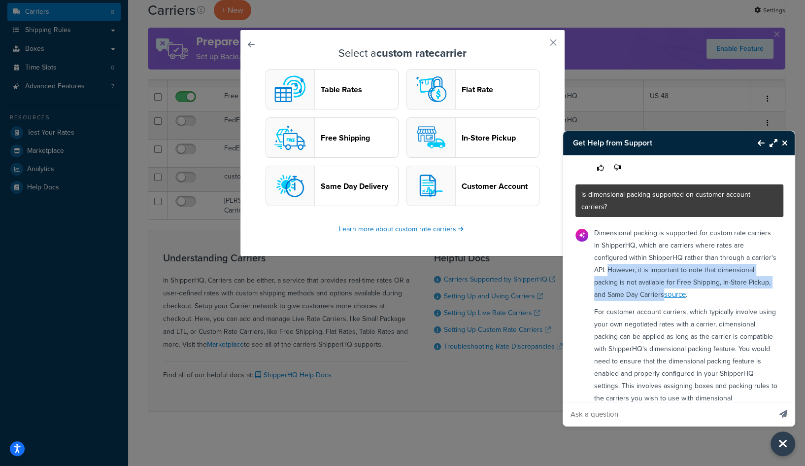
drag, startPoint x: 613, startPoint y: 258, endPoint x: 612, endPoint y: 284, distance: 26.1
click at [613, 285] on p "Dimensional packing is supported for custom rate carriers in ShipperHQ, which a…" at bounding box center [685, 264] width 183 height 74
click at [612, 284] on p "Dimensional packing is supported for custom rate carriers in ShipperHQ, which a…" at bounding box center [685, 264] width 183 height 74
drag, startPoint x: 612, startPoint y: 284, endPoint x: 612, endPoint y: 267, distance: 17.7
click at [612, 267] on p "Dimensional packing is supported for custom rate carriers in ShipperHQ, which a…" at bounding box center [685, 264] width 183 height 74
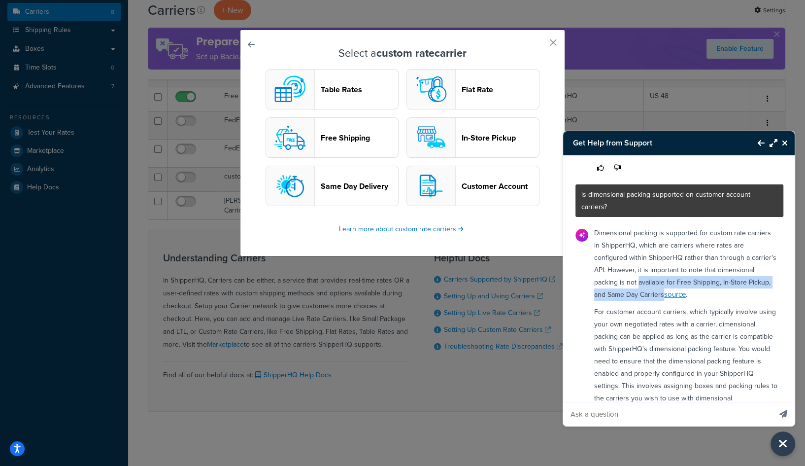
click at [612, 267] on p "Dimensional packing is supported for custom rate carriers in ShipperHQ, which a…" at bounding box center [685, 264] width 183 height 74
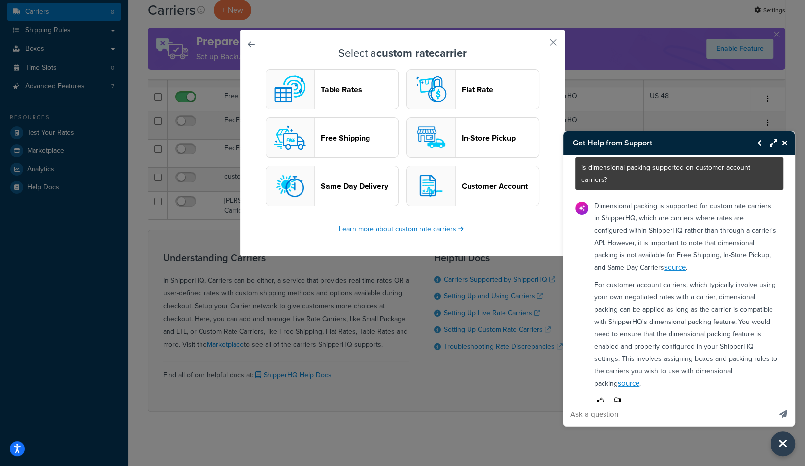
scroll to position [468, 0]
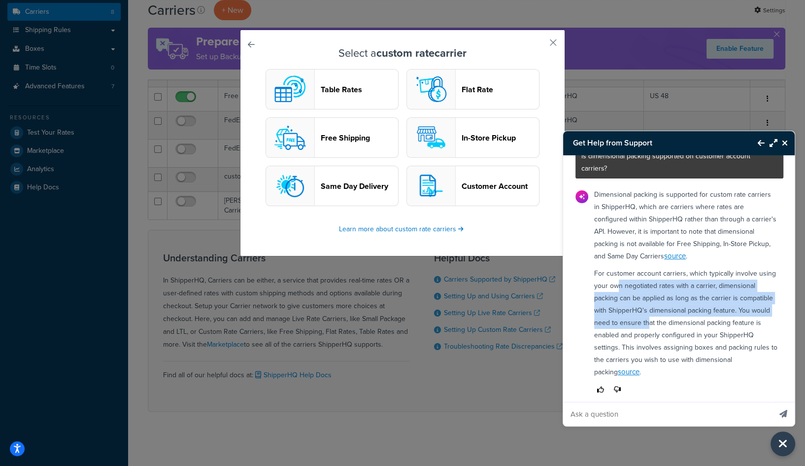
drag, startPoint x: 619, startPoint y: 278, endPoint x: 646, endPoint y: 315, distance: 45.4
click at [646, 315] on p "For customer account carriers, which typically involve using your own negotiate…" at bounding box center [685, 322] width 183 height 111
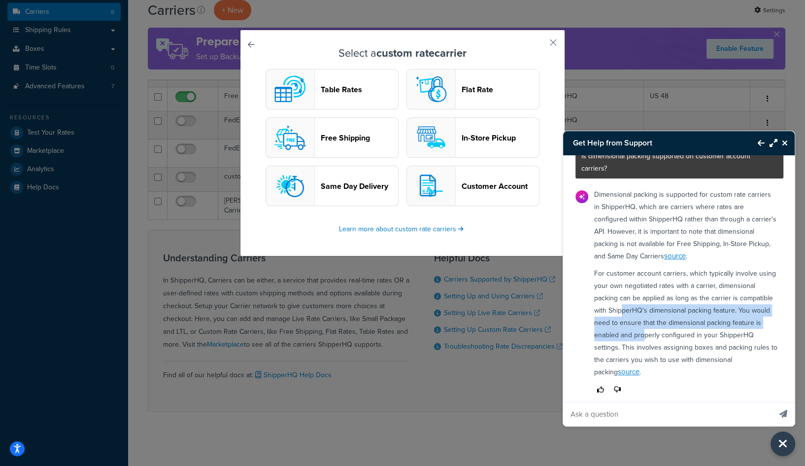
drag, startPoint x: 620, startPoint y: 295, endPoint x: 644, endPoint y: 327, distance: 39.8
click at [644, 327] on p "For customer account carriers, which typically involve using your own negotiate…" at bounding box center [685, 322] width 183 height 111
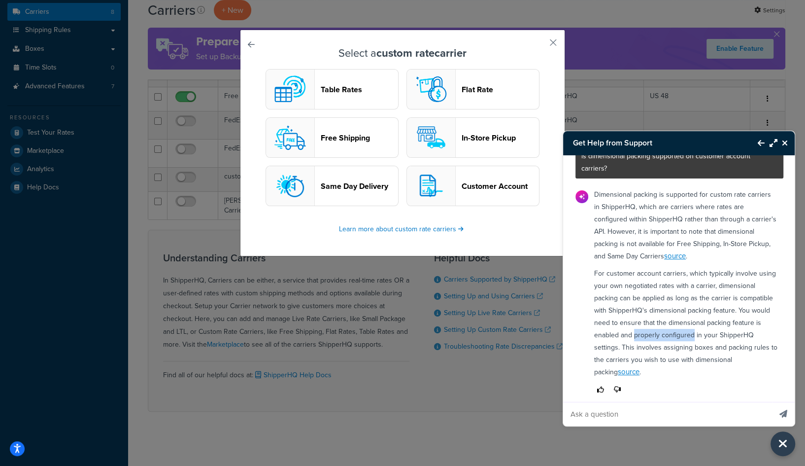
drag, startPoint x: 644, startPoint y: 327, endPoint x: 660, endPoint y: 320, distance: 17.9
click at [660, 320] on p "For customer account carriers, which typically involve using your own negotiate…" at bounding box center [685, 322] width 183 height 111
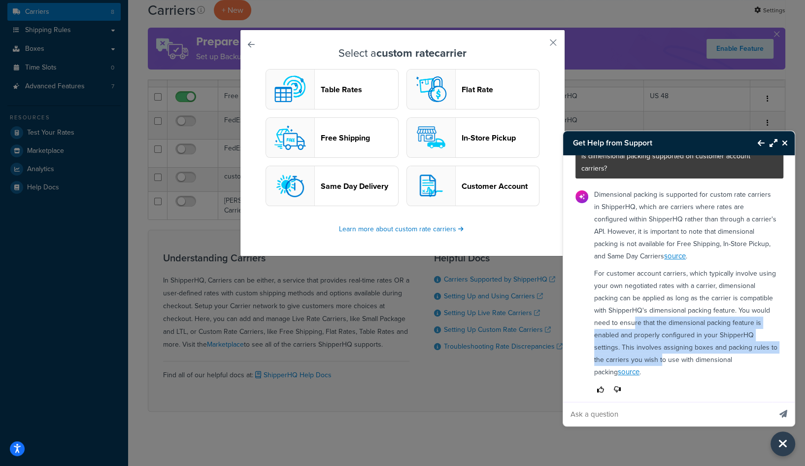
drag, startPoint x: 633, startPoint y: 316, endPoint x: 661, endPoint y: 350, distance: 44.8
click at [661, 350] on p "For customer account carriers, which typically involve using your own negotiate…" at bounding box center [685, 322] width 183 height 111
drag, startPoint x: 644, startPoint y: 317, endPoint x: 660, endPoint y: 351, distance: 37.3
click at [660, 351] on p "For customer account carriers, which typically involve using your own negotiate…" at bounding box center [685, 322] width 183 height 111
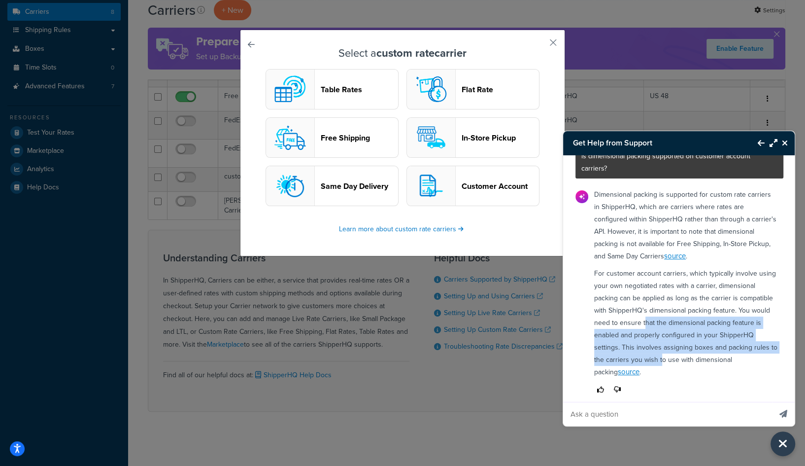
click at [660, 351] on p "For customer account carriers, which typically involve using your own negotiate…" at bounding box center [685, 322] width 183 height 111
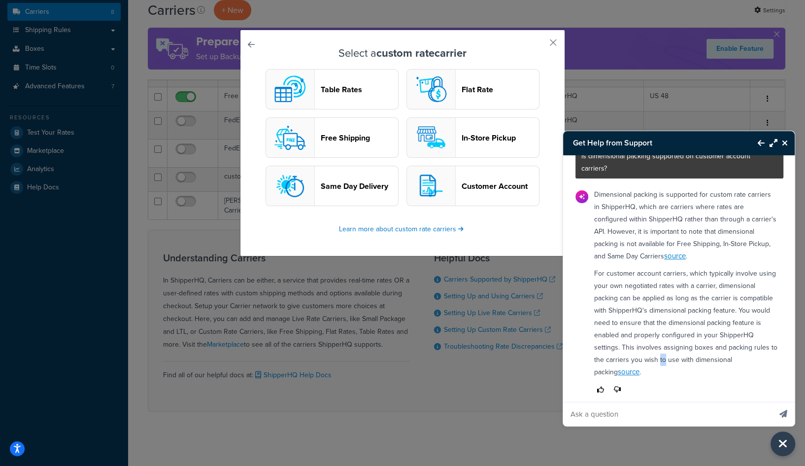
click at [660, 351] on p "For customer account carriers, which typically involve using your own negotiate…" at bounding box center [685, 322] width 183 height 111
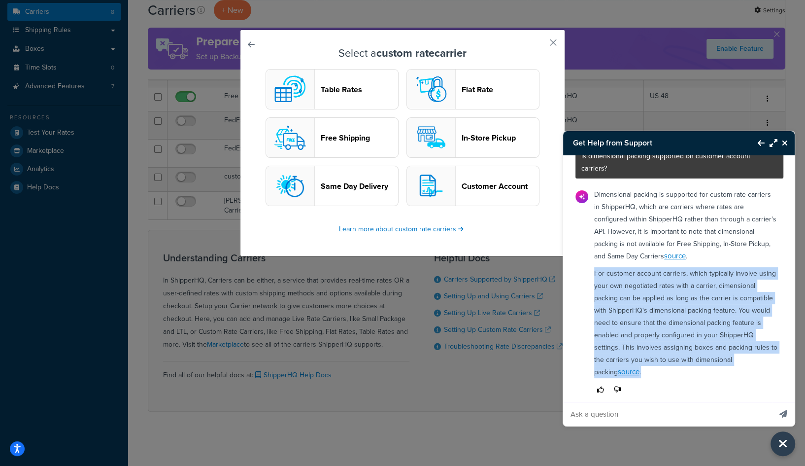
click at [660, 351] on p "For customer account carriers, which typically involve using your own negotiate…" at bounding box center [685, 322] width 183 height 111
click at [651, 338] on p "For customer account carriers, which typically involve using your own negotiate…" at bounding box center [685, 322] width 183 height 111
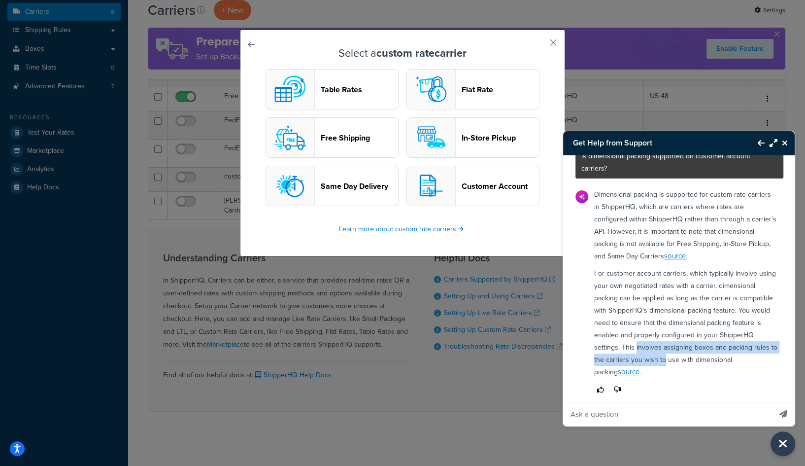
drag, startPoint x: 651, startPoint y: 338, endPoint x: 657, endPoint y: 351, distance: 13.7
click at [657, 351] on p "For customer account carriers, which typically involve using your own negotiate…" at bounding box center [685, 322] width 183 height 111
click at [618, 366] on link "source" at bounding box center [629, 371] width 22 height 11
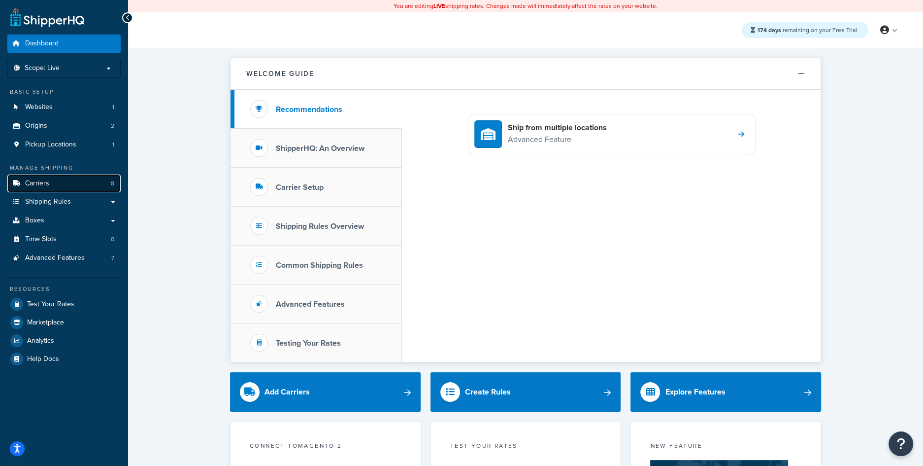
click at [36, 181] on span "Carriers" at bounding box center [37, 183] width 24 height 8
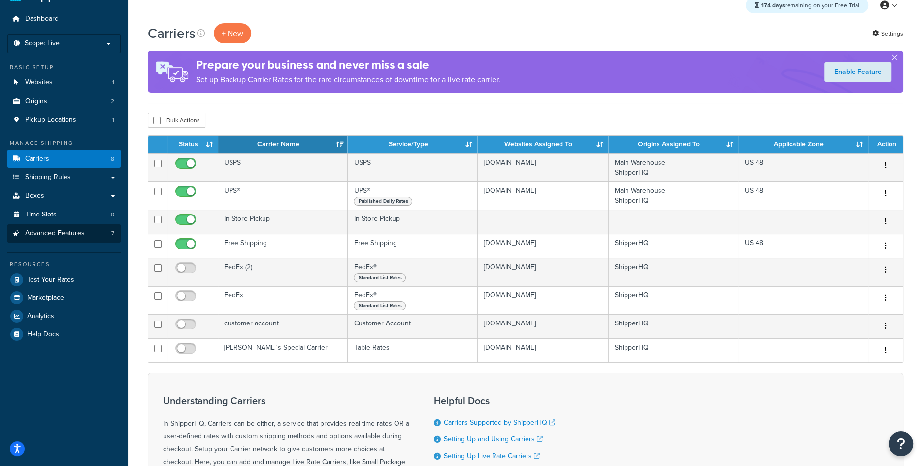
scroll to position [26, 0]
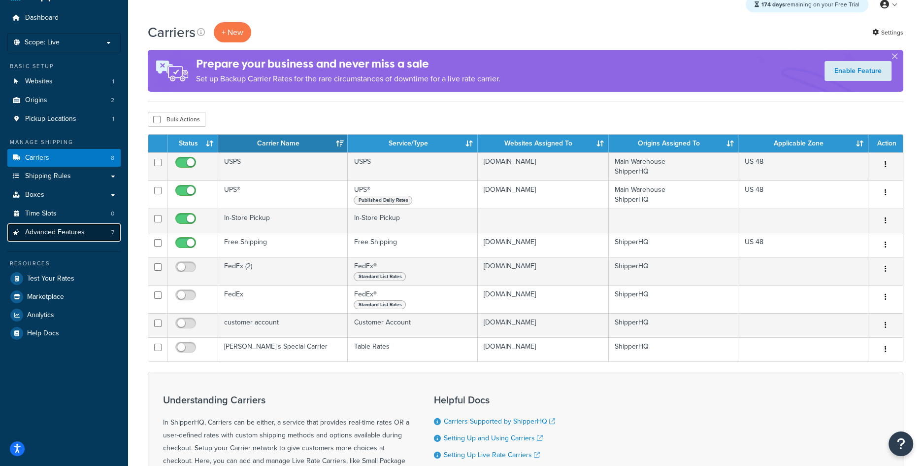
click at [61, 229] on span "Advanced Features" at bounding box center [55, 232] width 60 height 8
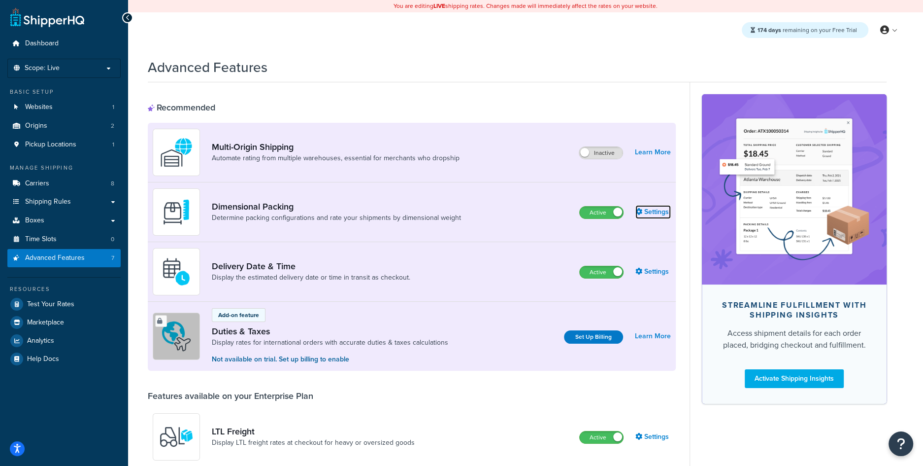
click at [646, 209] on link "Settings" at bounding box center [653, 212] width 35 height 14
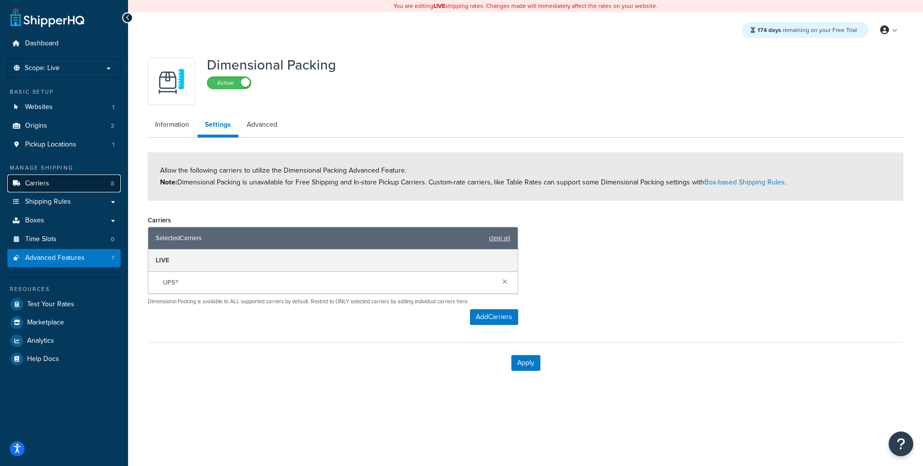
click at [50, 191] on link "Carriers 8" at bounding box center [63, 183] width 113 height 18
click at [58, 198] on span "Shipping Rules" at bounding box center [48, 202] width 46 height 8
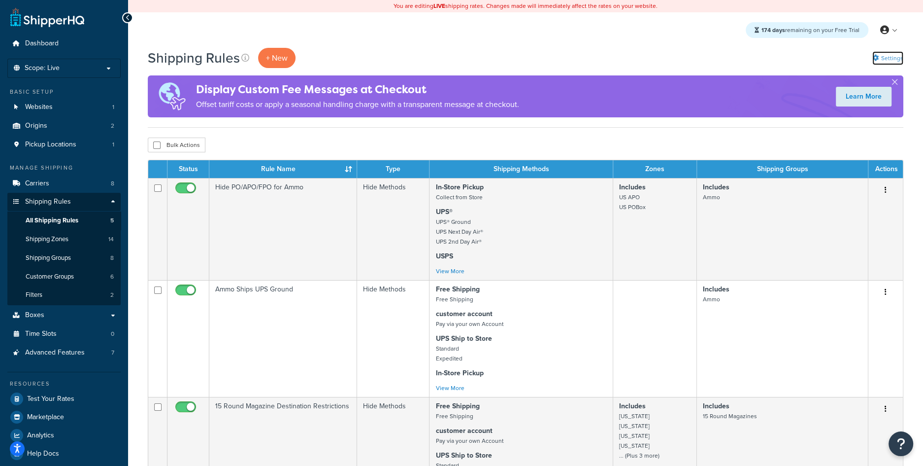
click at [883, 56] on link "Settings" at bounding box center [888, 58] width 31 height 14
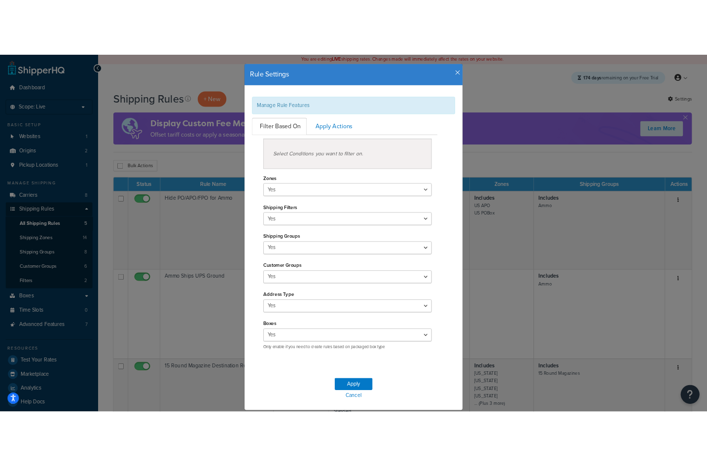
scroll to position [44, 0]
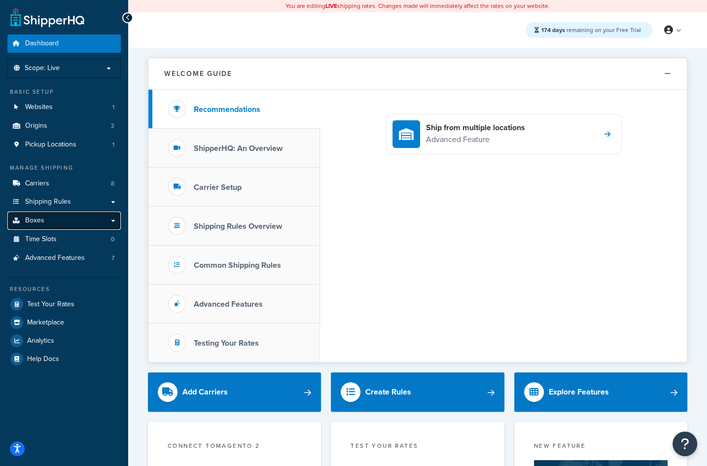
click at [58, 217] on link "Boxes" at bounding box center [63, 220] width 113 height 18
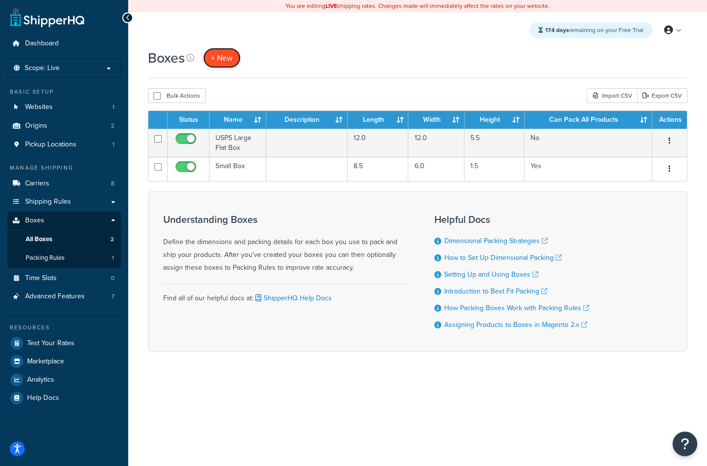
click at [218, 66] on link "+ New" at bounding box center [221, 58] width 37 height 20
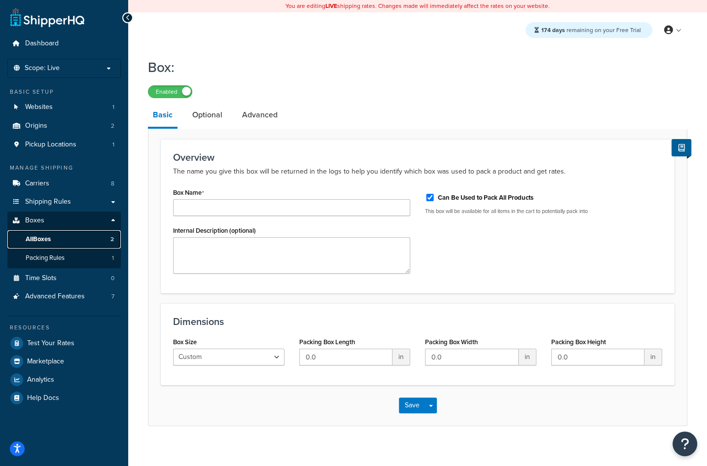
click at [46, 242] on span "All Boxes" at bounding box center [38, 239] width 25 height 8
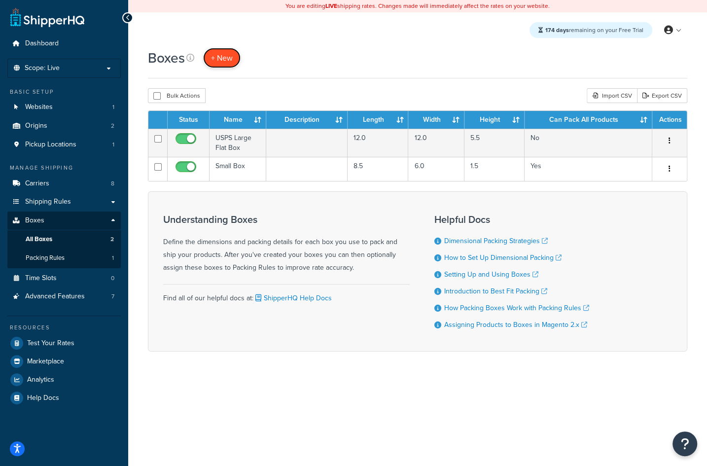
click at [215, 53] on span "+ New" at bounding box center [222, 57] width 22 height 11
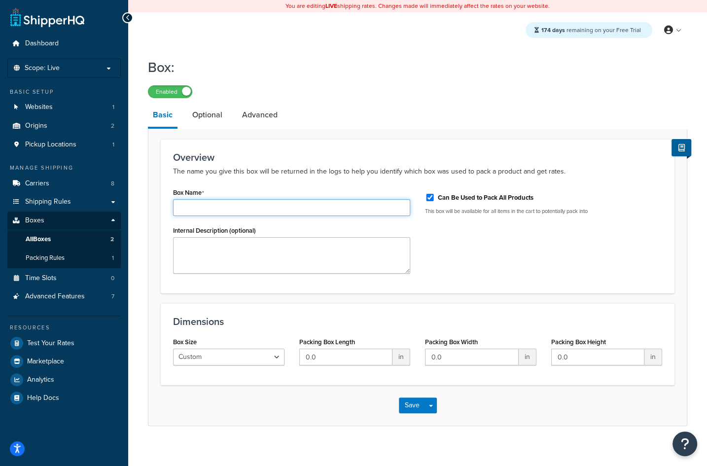
click at [285, 206] on input "Box Name" at bounding box center [291, 207] width 237 height 17
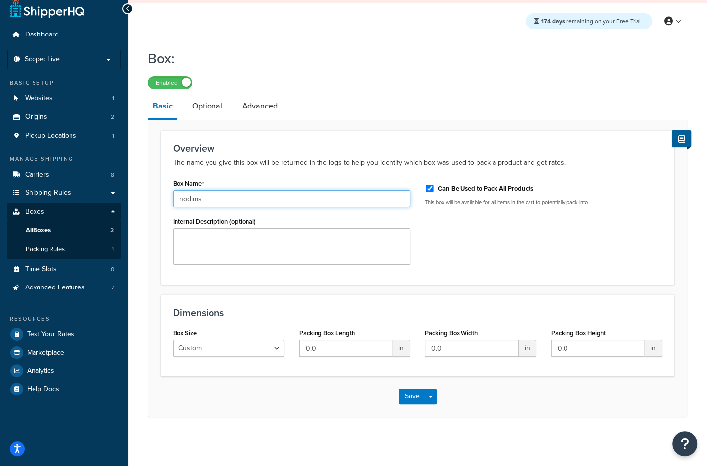
type input "nodims"
click at [244, 347] on select "Custom USPS Small Flat Box USPS Medium Flat Box USPS Large Flat Box USPS Flat E…" at bounding box center [228, 347] width 111 height 17
click at [339, 341] on input "0.0" at bounding box center [346, 347] width 94 height 17
click at [405, 394] on button "Save" at bounding box center [412, 396] width 27 height 16
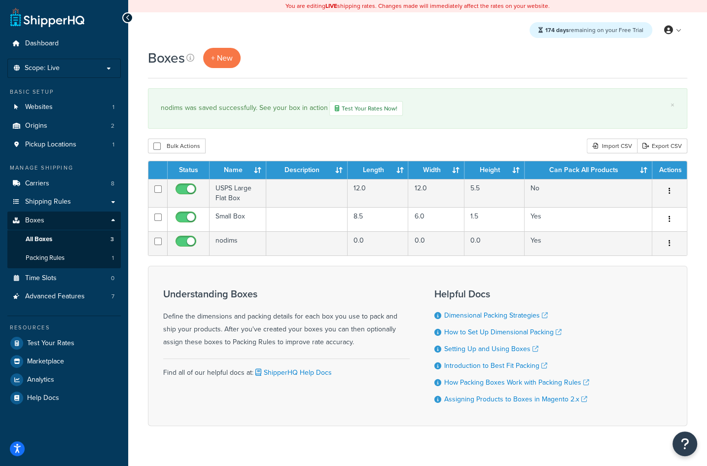
scroll to position [21, 0]
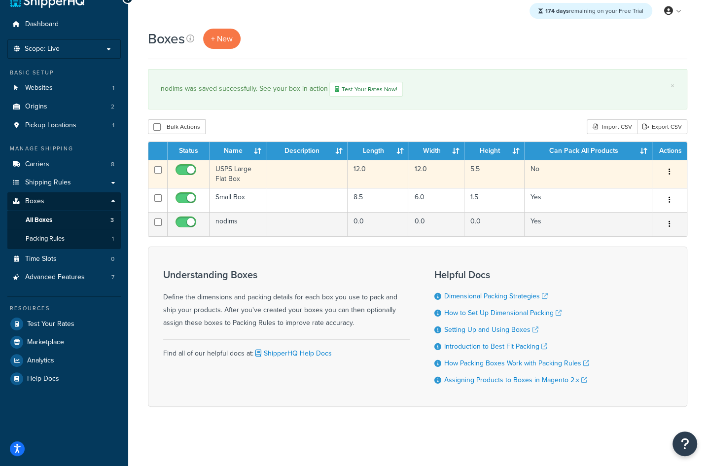
click at [257, 173] on td "USPS Large Flat Box" at bounding box center [237, 174] width 57 height 28
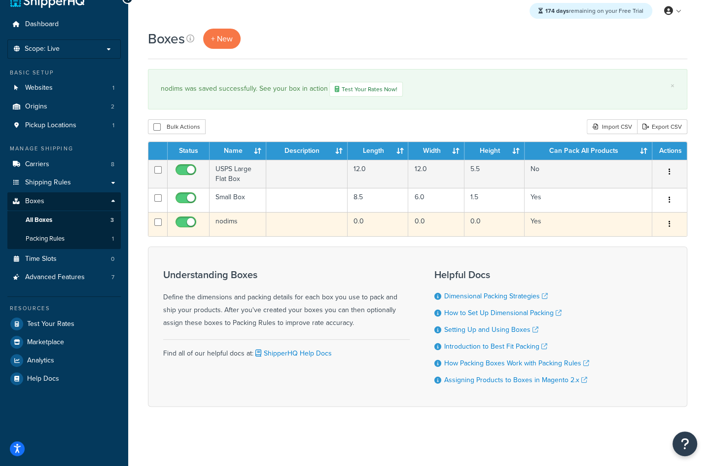
click at [231, 224] on td "nodims" at bounding box center [237, 224] width 57 height 24
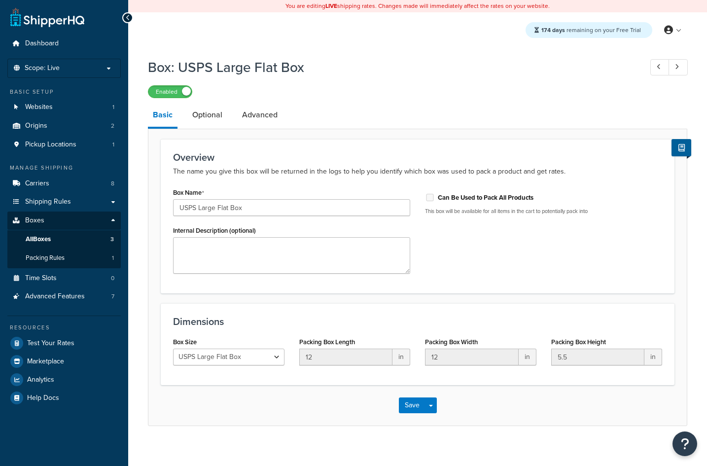
select select "usps_large"
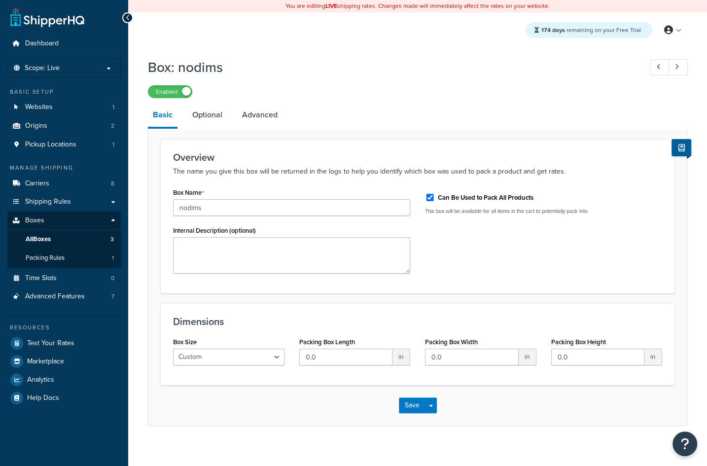
scroll to position [9, 0]
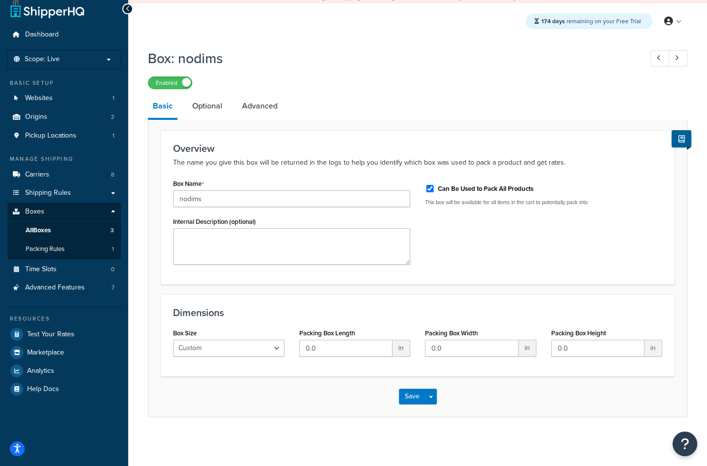
click at [358, 297] on div "Dimensions Box Size Custom USPS Small Flat Box USPS Medium Flat Box USPS Large …" at bounding box center [417, 335] width 513 height 82
click at [203, 114] on link "Optional" at bounding box center [207, 106] width 40 height 24
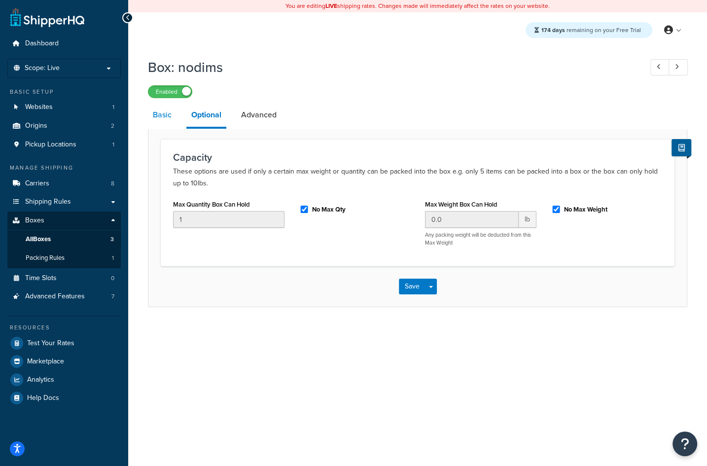
click at [162, 121] on link "Basic" at bounding box center [162, 115] width 29 height 24
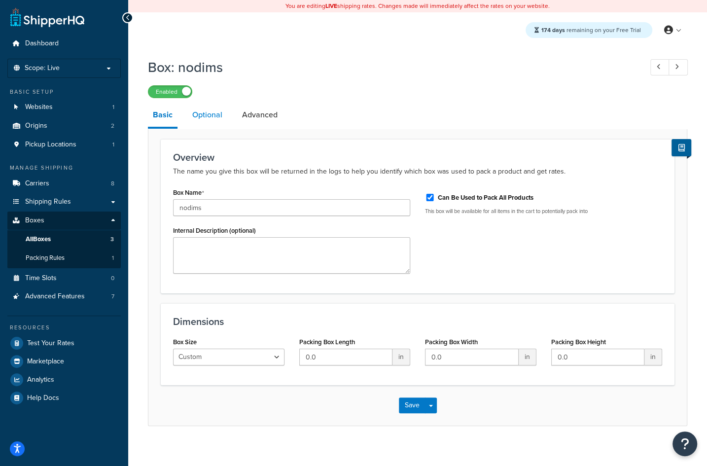
click at [203, 117] on link "Optional" at bounding box center [207, 115] width 40 height 24
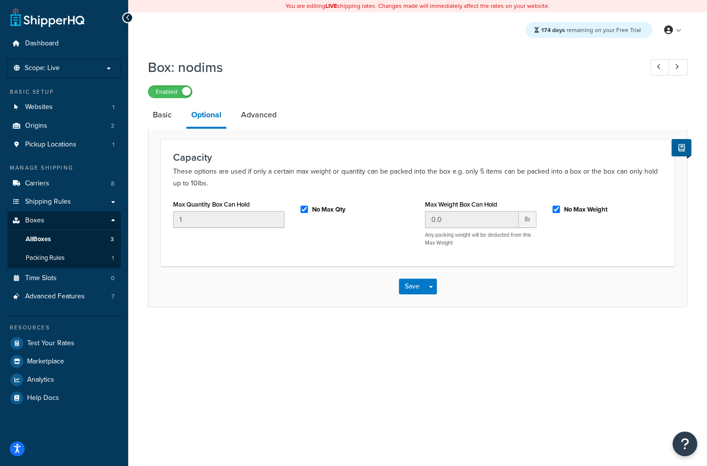
click at [217, 294] on div "Save Save Dropdown Save and Edit Save and Duplicate Save and Create New" at bounding box center [417, 286] width 538 height 40
click at [211, 214] on input "1" at bounding box center [228, 219] width 111 height 17
click at [304, 208] on input "No Max Qty" at bounding box center [304, 208] width 10 height 7
checkbox input "false"
click at [216, 220] on input "1" at bounding box center [228, 219] width 111 height 17
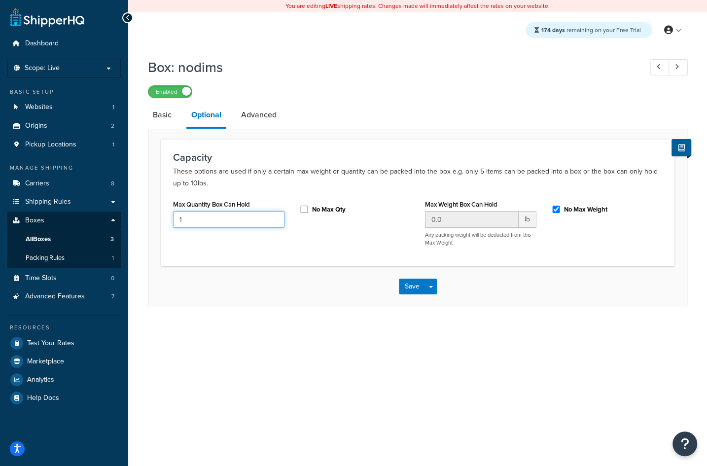
click at [216, 220] on input "1" at bounding box center [228, 219] width 111 height 17
type input "5"
click at [558, 208] on input "No Max Weight" at bounding box center [556, 208] width 10 height 7
checkbox input "false"
click at [467, 224] on input "0.0" at bounding box center [472, 219] width 94 height 17
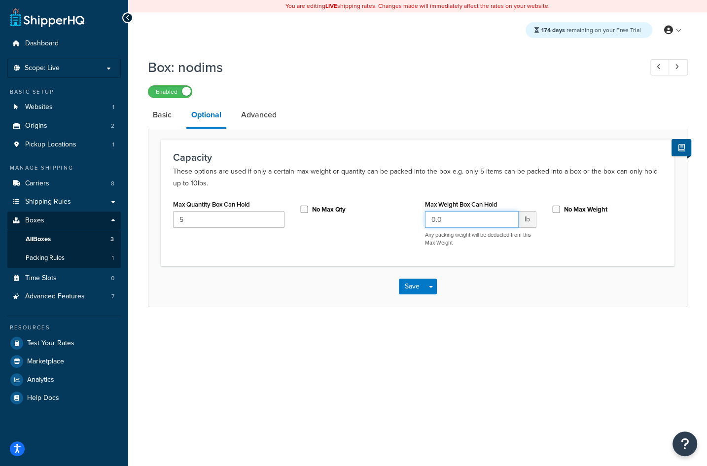
click at [467, 224] on input "0.0" at bounding box center [472, 219] width 94 height 17
type input "1"
type input "20"
click at [389, 255] on div "Capacity These options are used if only a certain max weight or quantity can be…" at bounding box center [417, 202] width 513 height 127
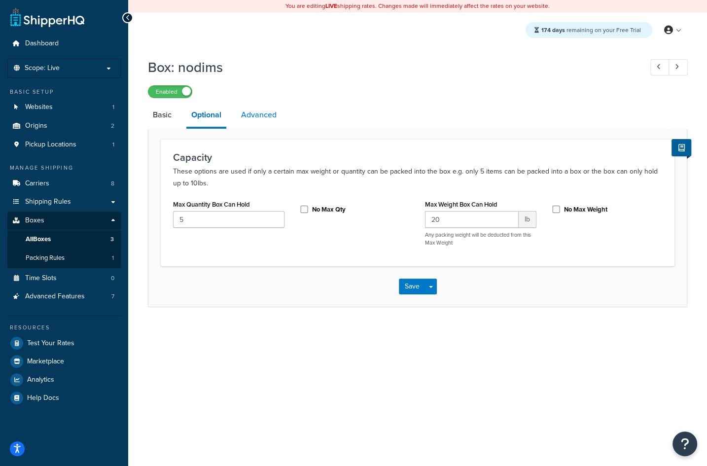
click at [257, 111] on link "Advanced" at bounding box center [258, 115] width 45 height 24
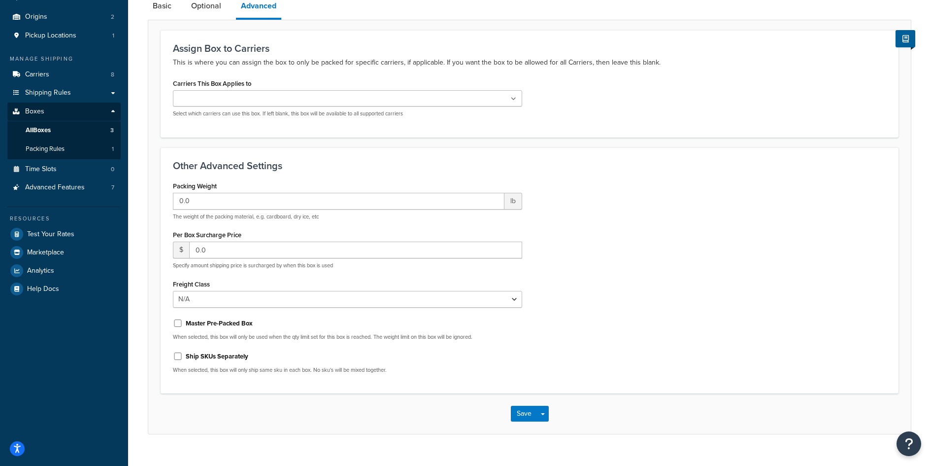
scroll to position [126, 0]
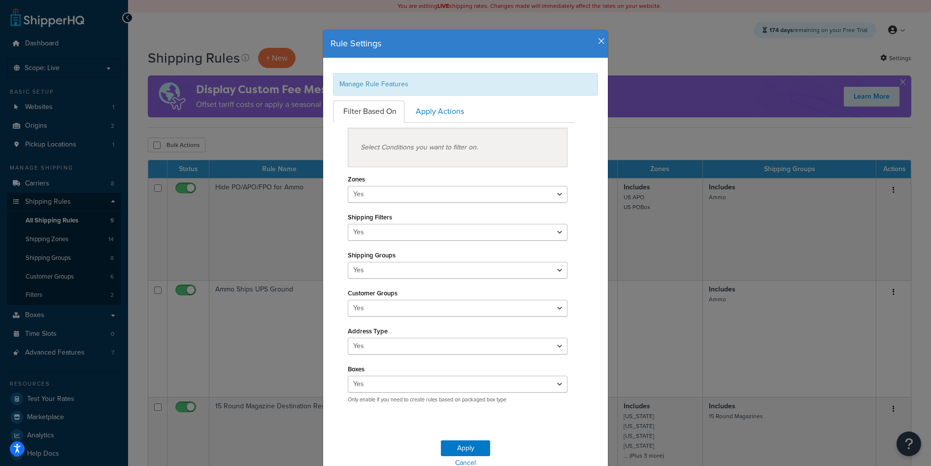
scroll to position [44, 0]
